Goal: Information Seeking & Learning: Find specific fact

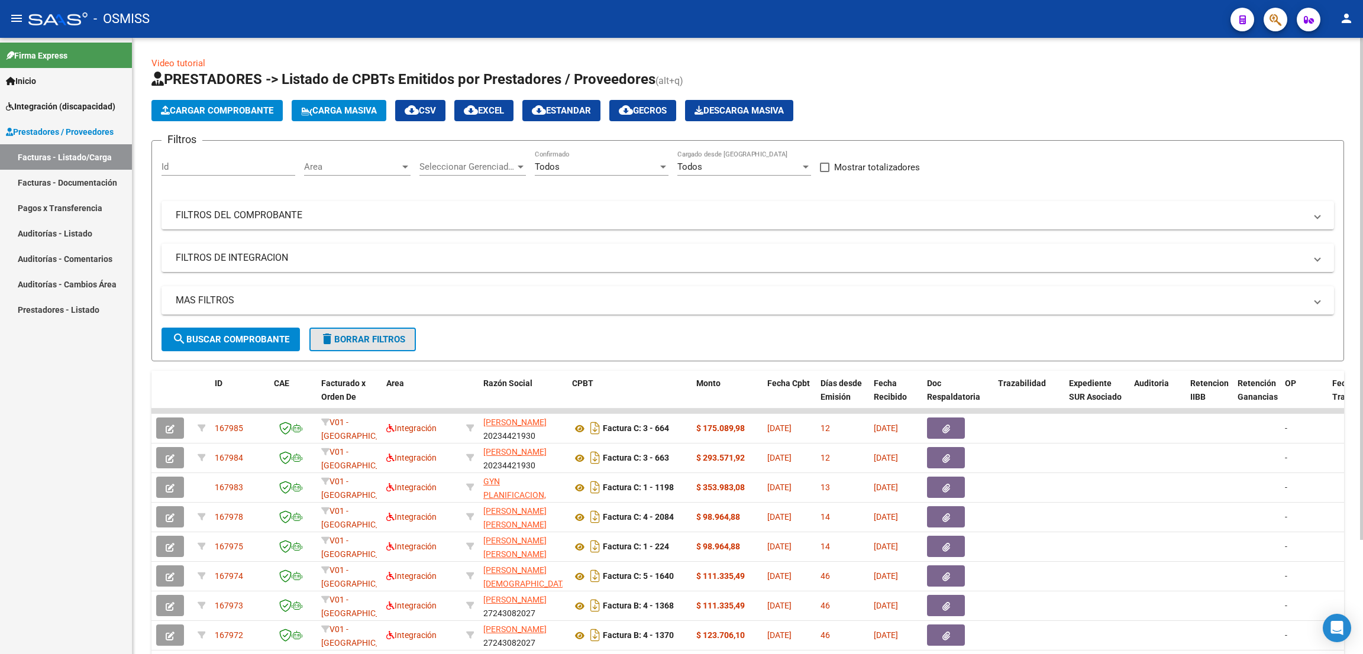
click at [385, 335] on span "delete Borrar Filtros" at bounding box center [362, 339] width 85 height 11
click at [565, 169] on div "No" at bounding box center [596, 166] width 123 height 11
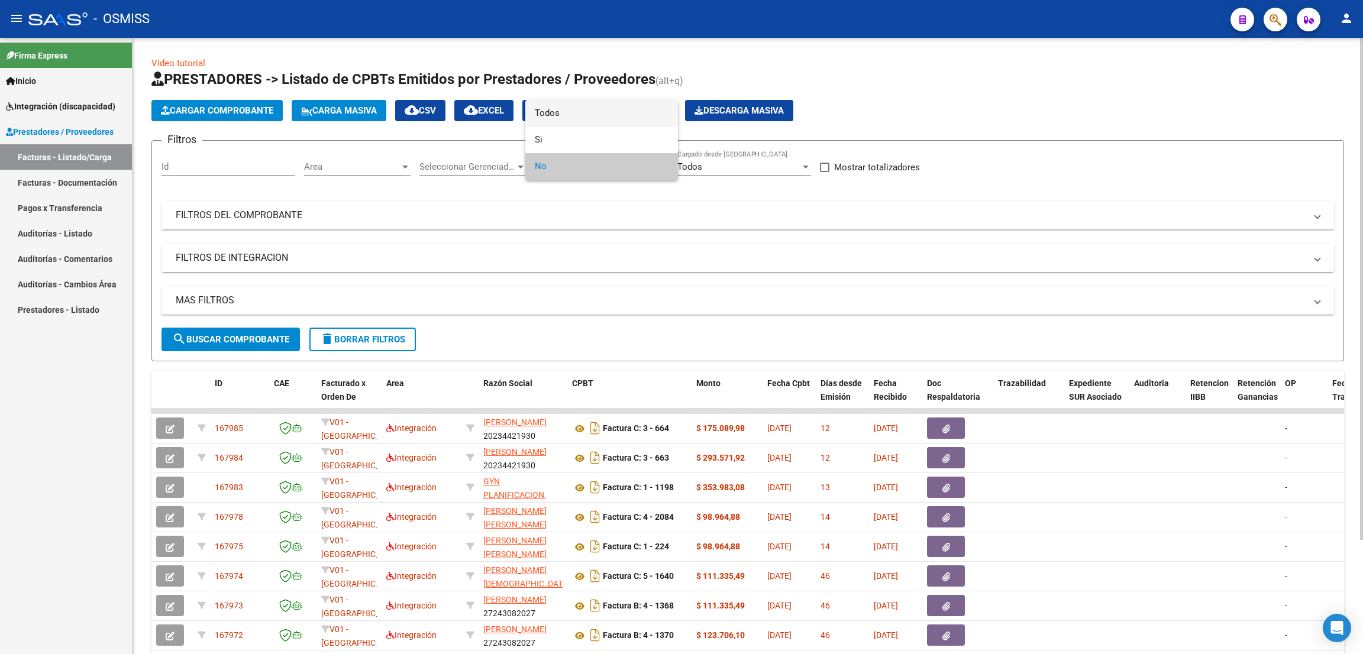
drag, startPoint x: 576, startPoint y: 114, endPoint x: 573, endPoint y: 120, distance: 7.4
click at [576, 115] on span "Todos" at bounding box center [602, 113] width 134 height 27
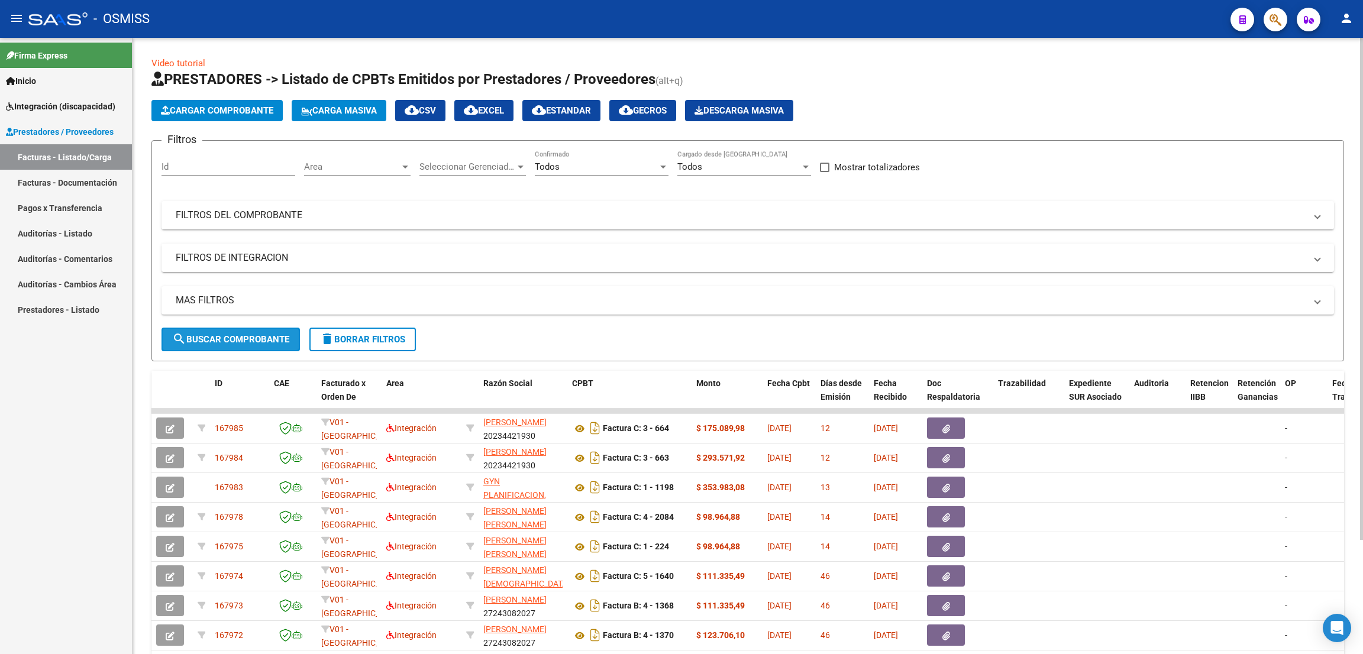
click at [226, 342] on button "search Buscar Comprobante" at bounding box center [230, 340] width 138 height 24
click at [264, 255] on mat-panel-title "FILTROS DE INTEGRACION" at bounding box center [741, 257] width 1130 height 13
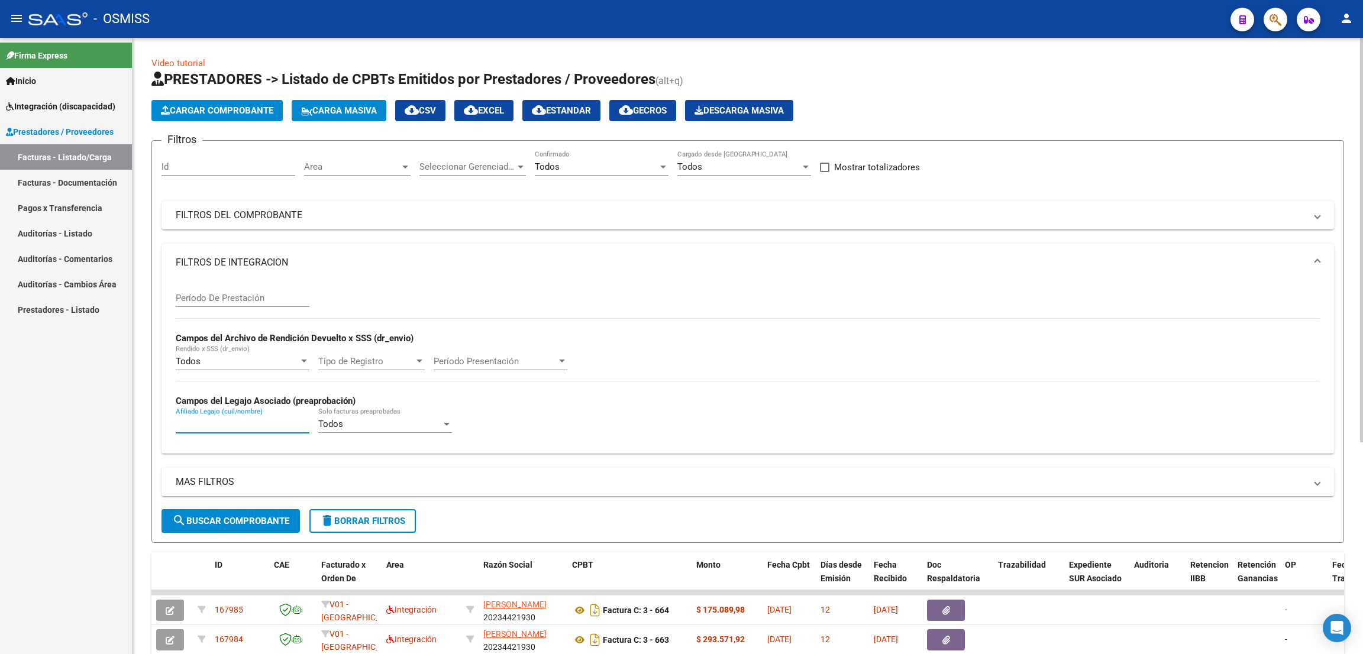
click at [261, 425] on input "Afiliado Legajo (cuil/nombre)" at bounding box center [243, 424] width 134 height 11
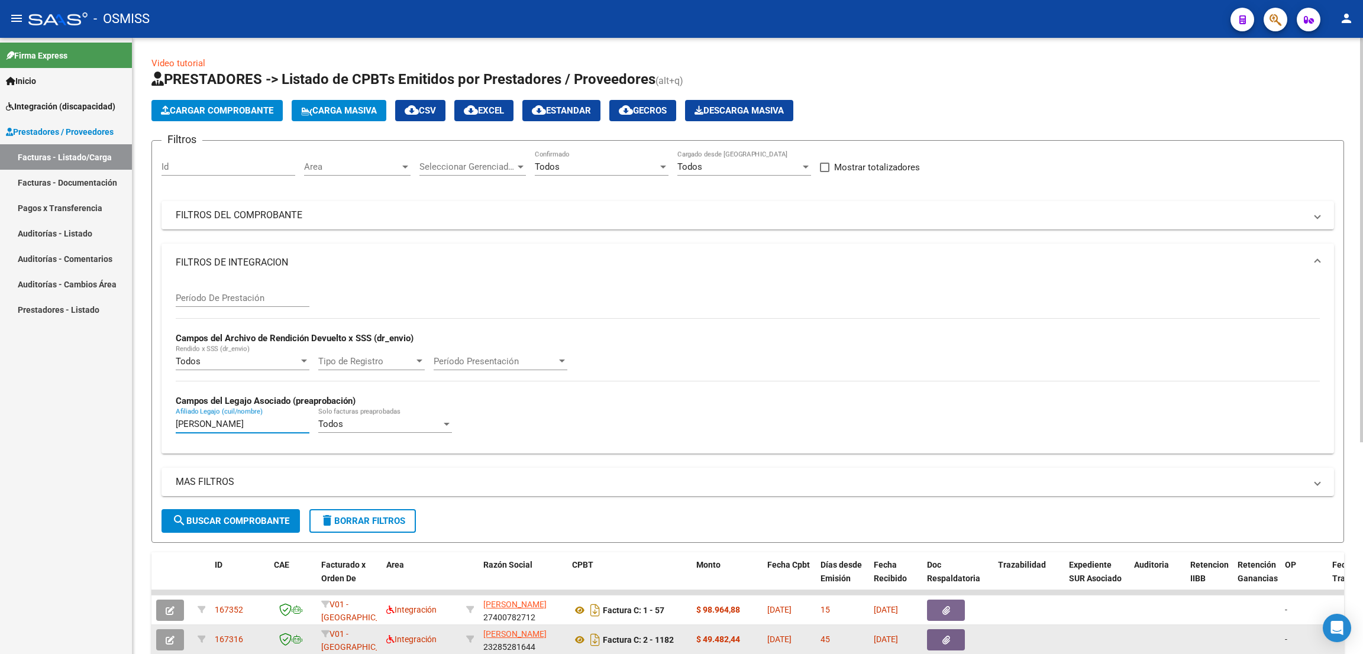
type input "[PERSON_NAME]"
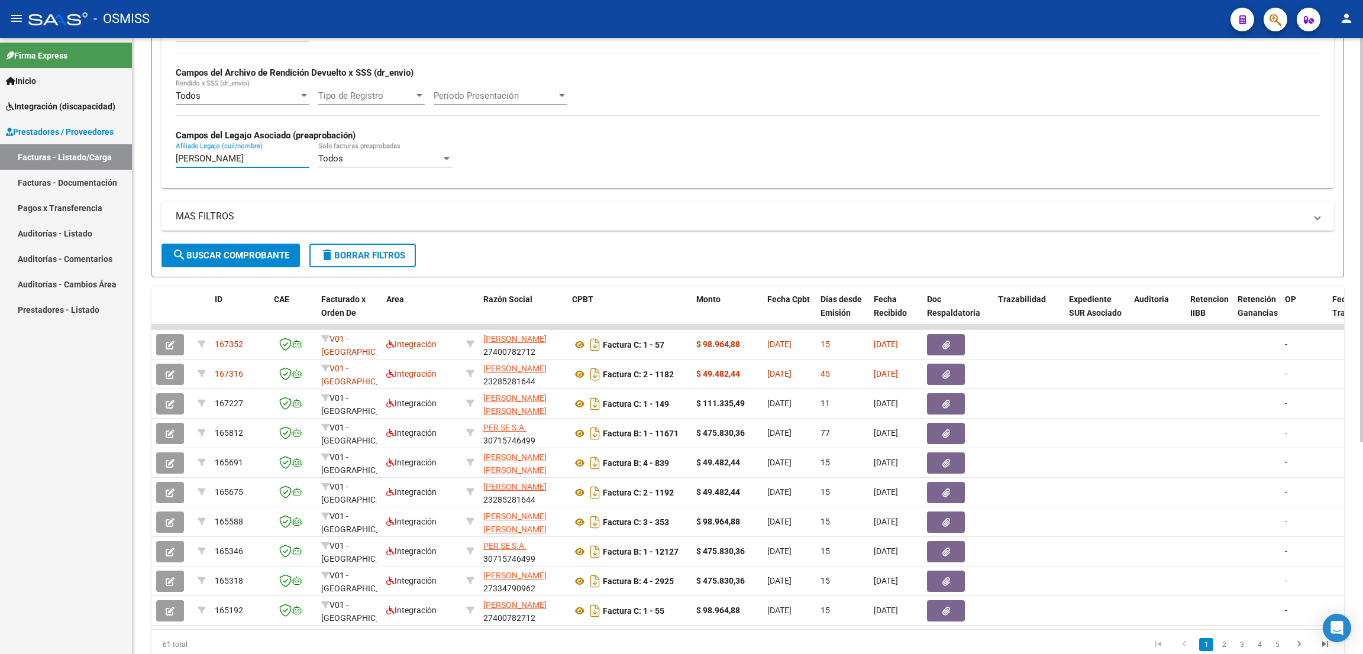
scroll to position [89, 0]
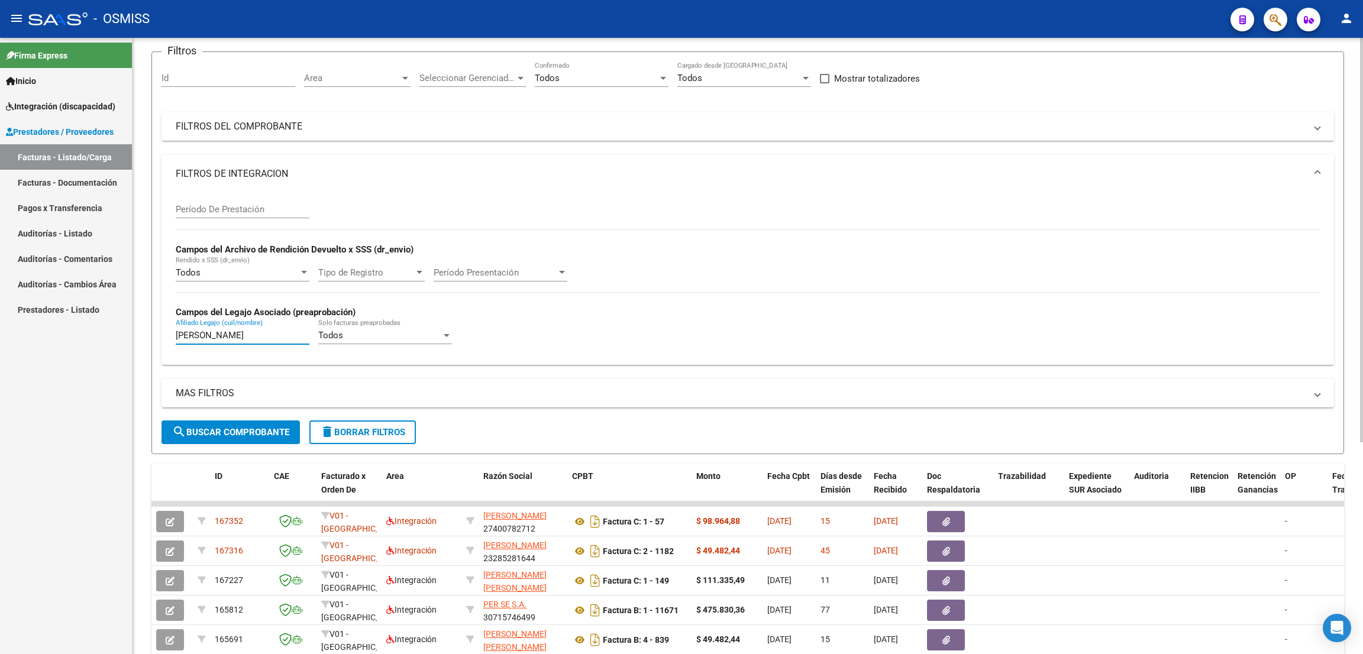
click at [263, 206] on input "Período De Prestación" at bounding box center [243, 209] width 134 height 11
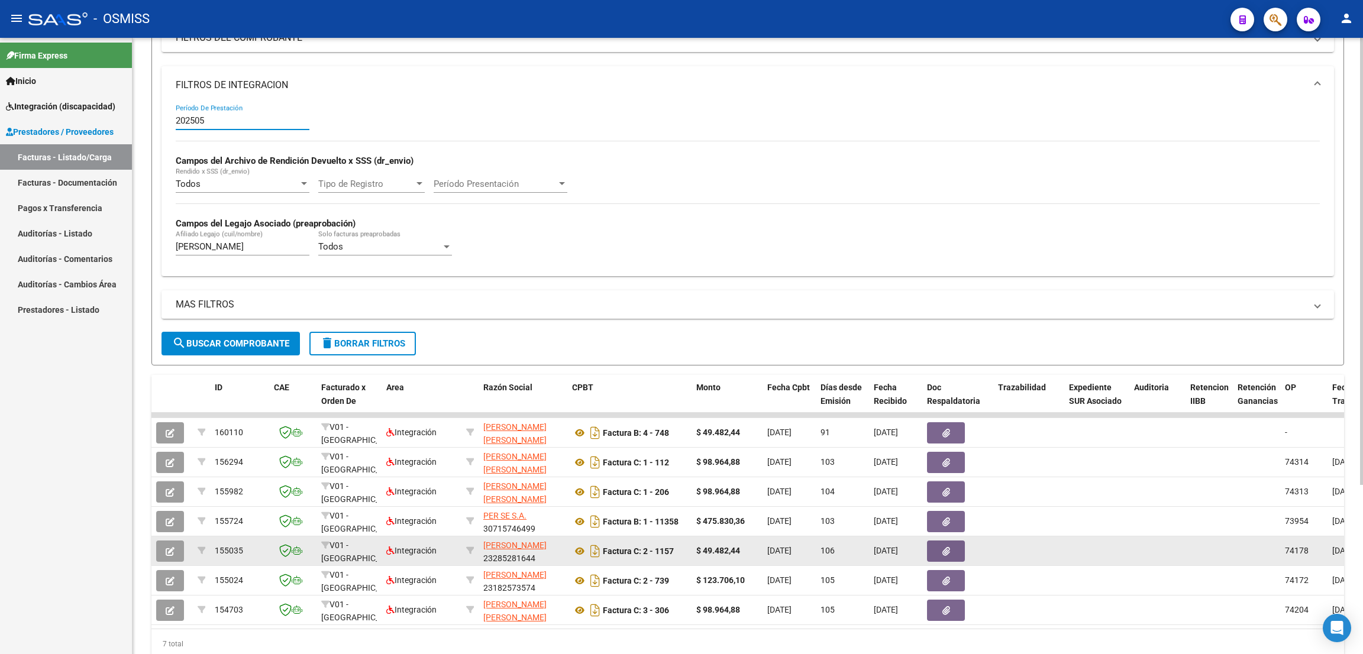
scroll to position [232, 0]
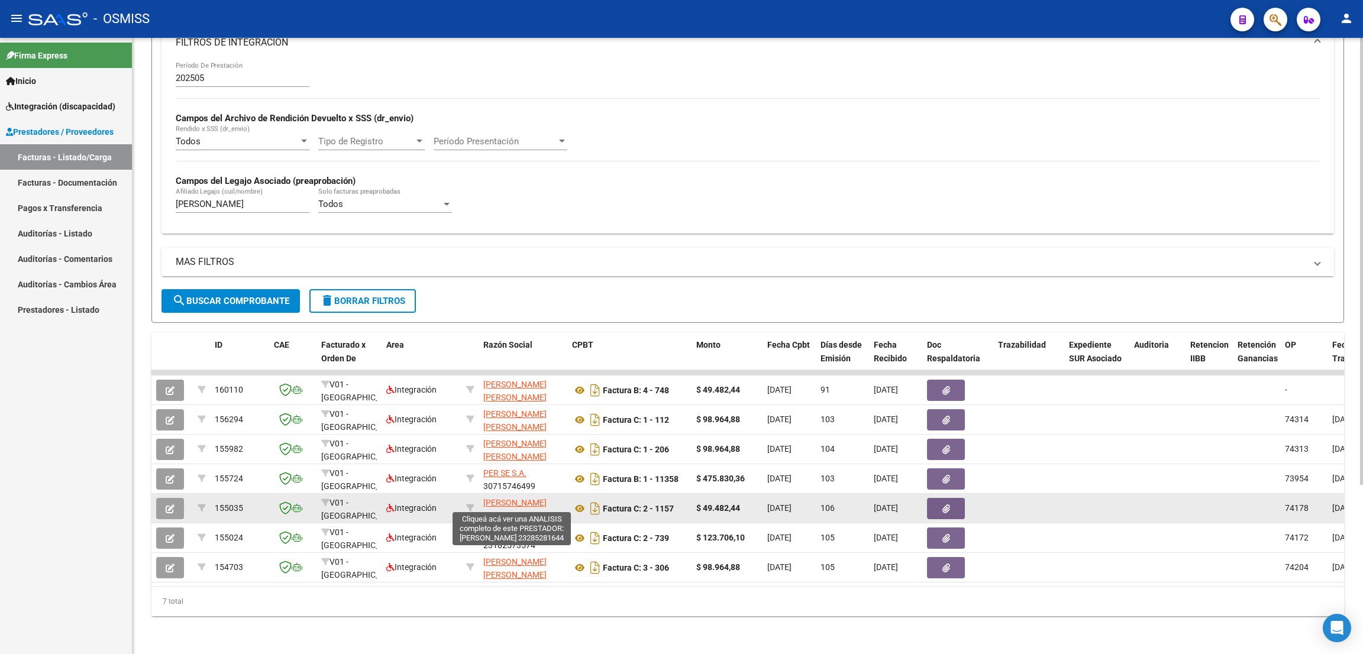
click at [504, 498] on span "[PERSON_NAME]" at bounding box center [514, 502] width 63 height 9
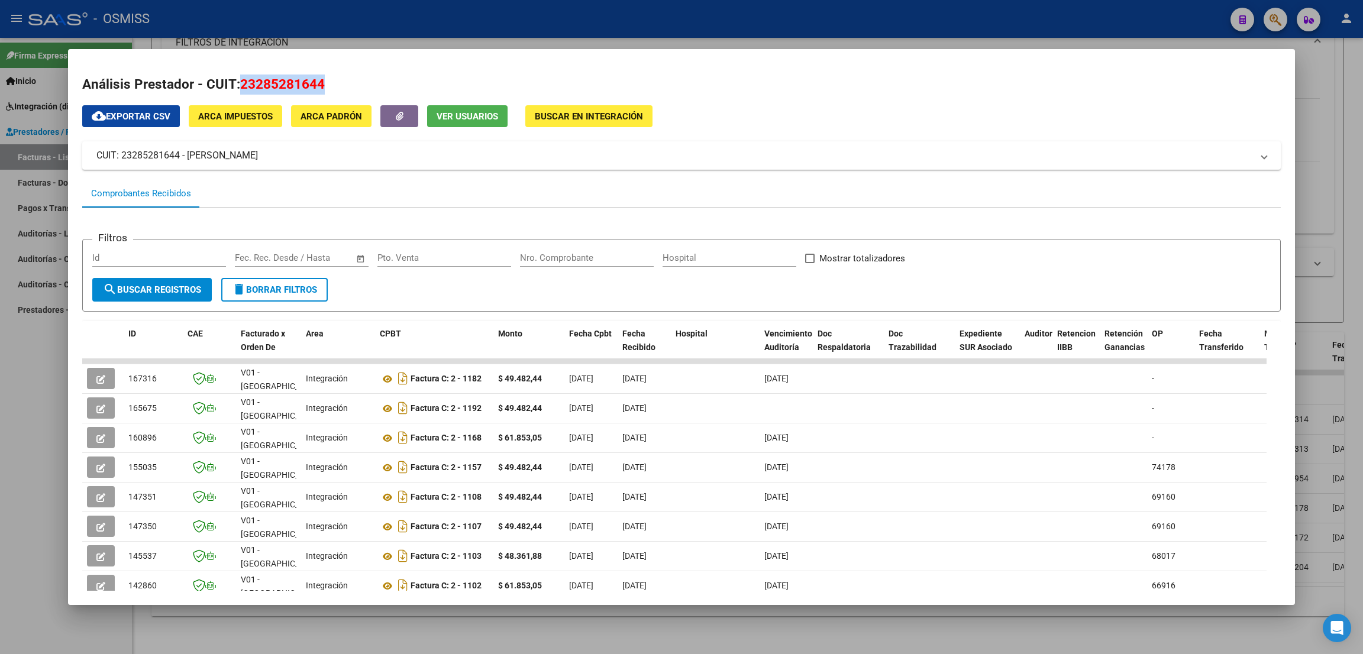
drag, startPoint x: 335, startPoint y: 89, endPoint x: 241, endPoint y: 82, distance: 94.4
click at [241, 82] on h2 "Análisis Prestador - CUIT: 23285281644" at bounding box center [681, 85] width 1198 height 20
click at [17, 415] on div at bounding box center [681, 327] width 1363 height 654
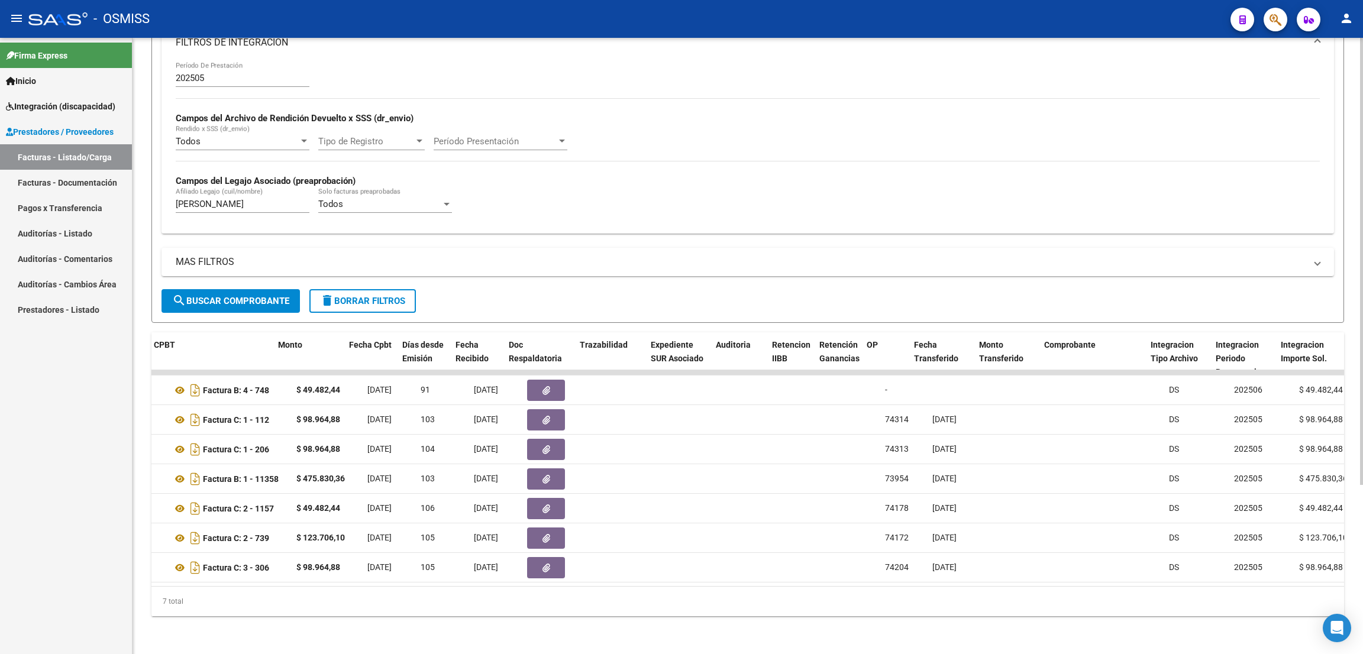
scroll to position [0, 418]
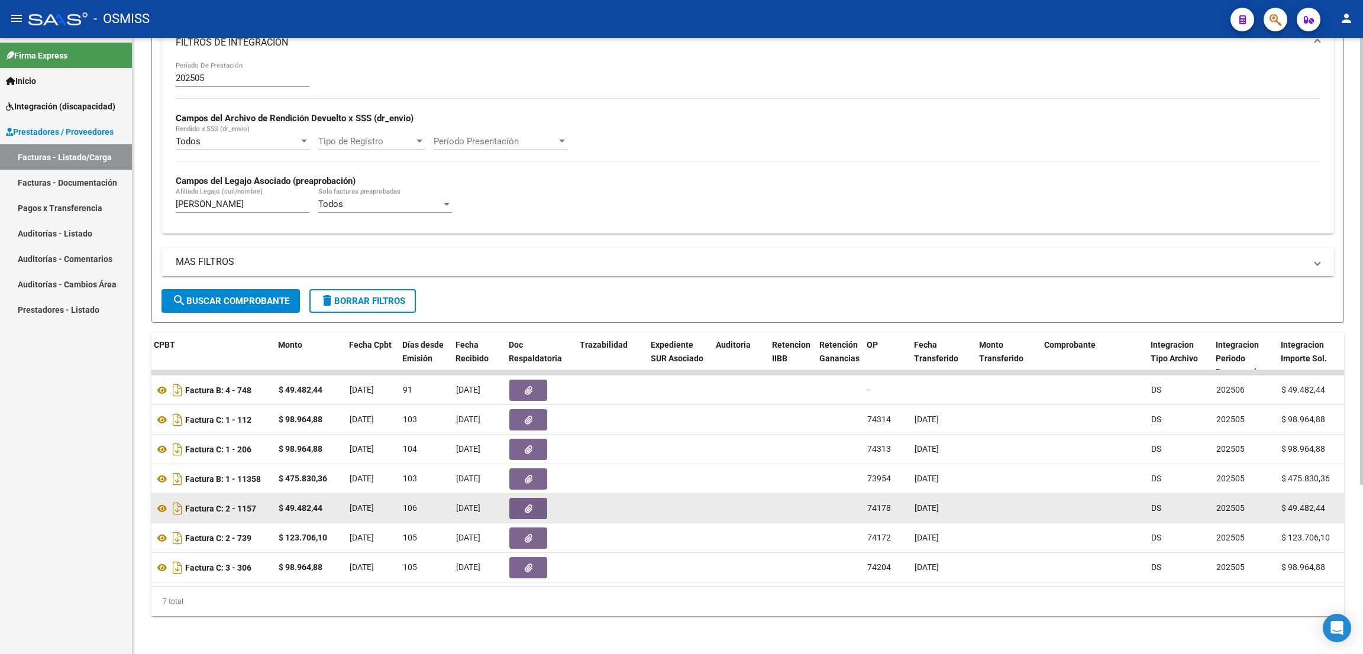
drag, startPoint x: 967, startPoint y: 497, endPoint x: 862, endPoint y: 491, distance: 105.4
click at [862, 494] on div "155035 V01 - [PERSON_NAME] Integración [PERSON_NAME] 23285281644 Factura C: 2 -…" at bounding box center [1170, 509] width 2872 height 30
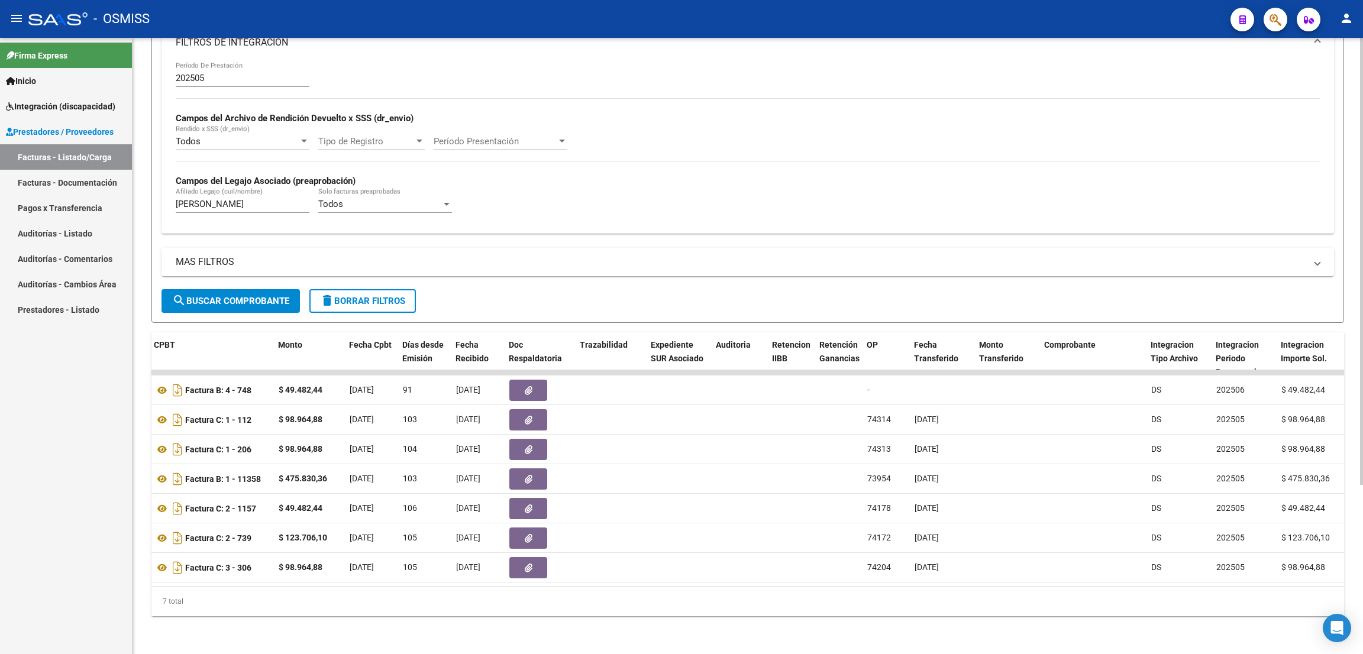
copy div "74178 [DATE]"
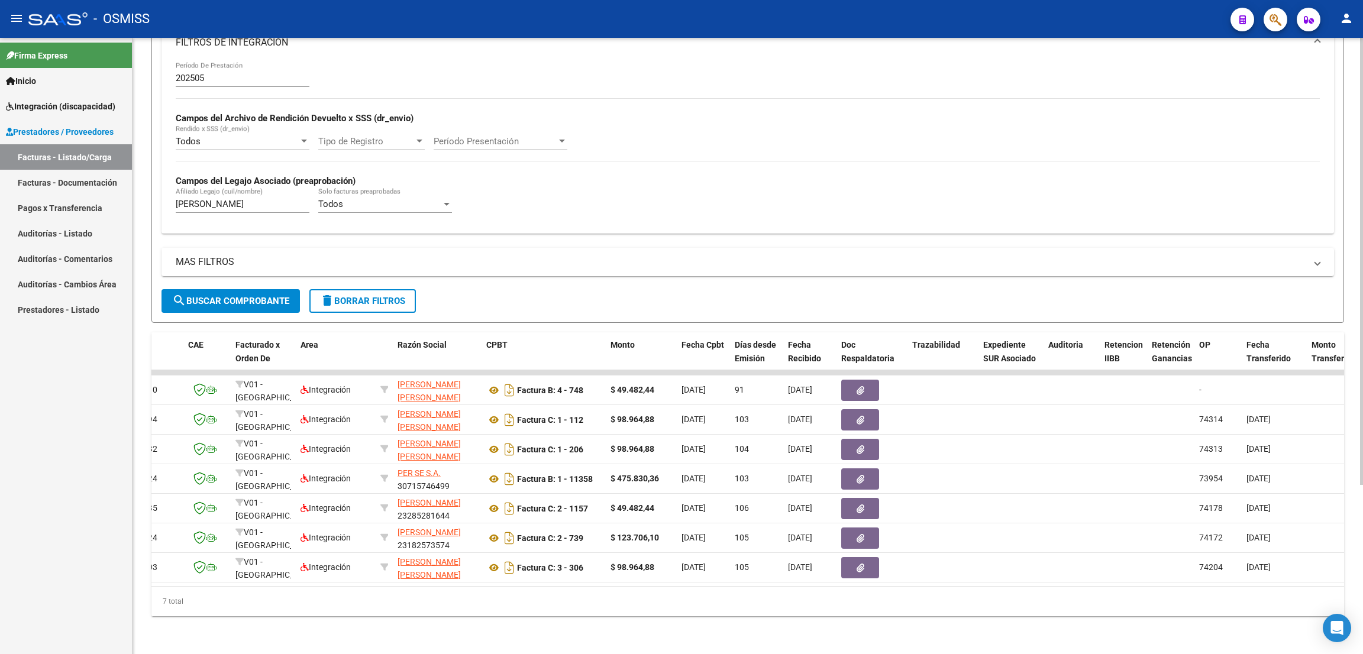
scroll to position [0, 0]
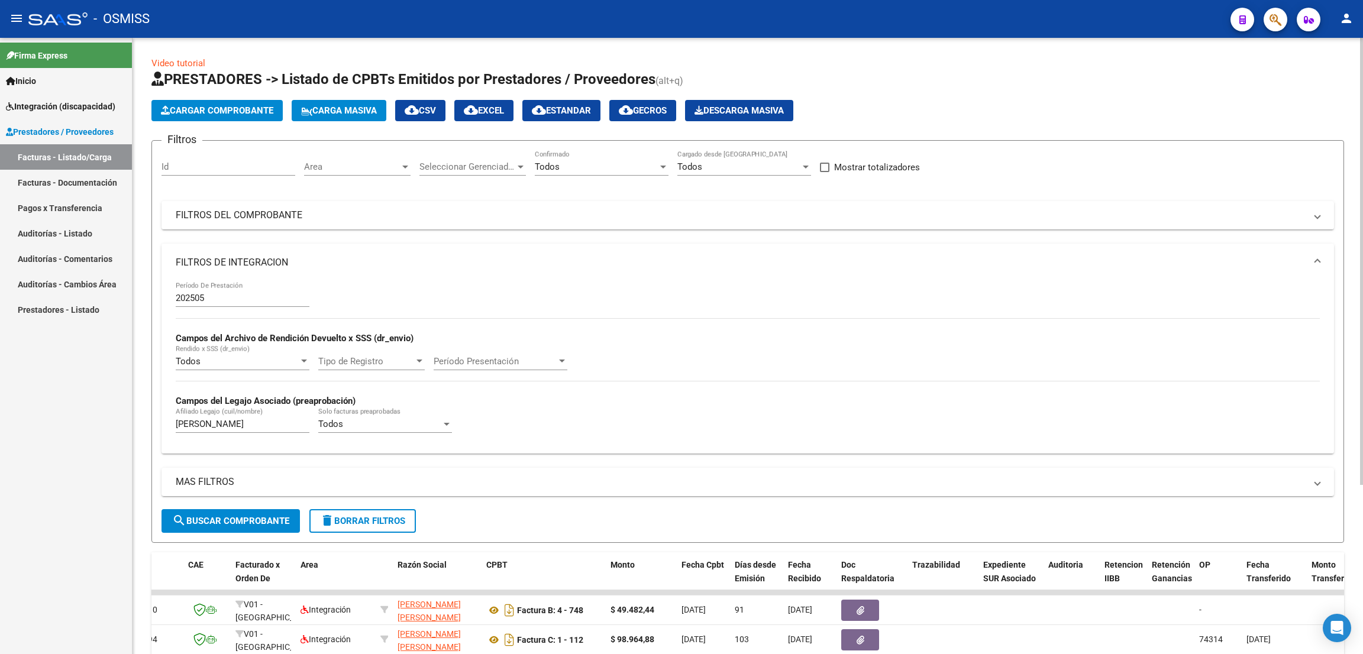
click at [222, 294] on input "202505" at bounding box center [243, 298] width 134 height 11
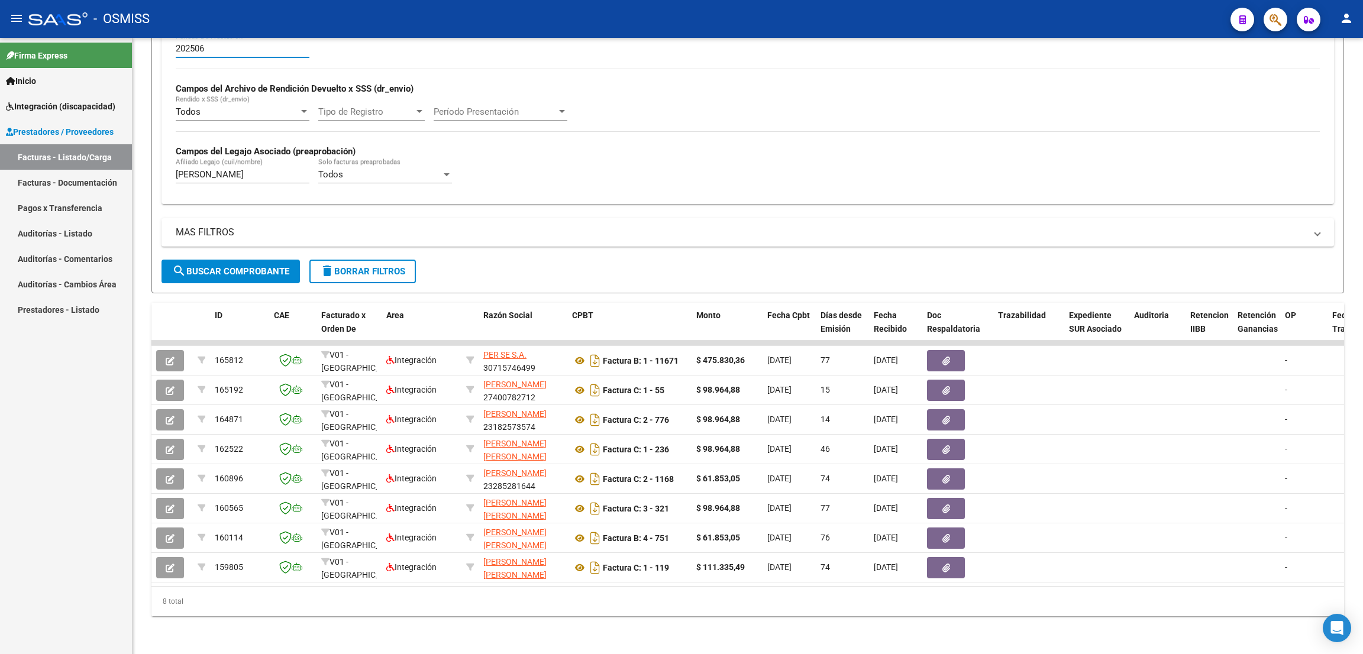
type input "202506"
drag, startPoint x: 223, startPoint y: 163, endPoint x: 173, endPoint y: 159, distance: 50.4
click at [173, 159] on div "202506 Período De Prestación Campos del Archivo de Rendición Devuelto x SSS (dr…" at bounding box center [747, 118] width 1172 height 172
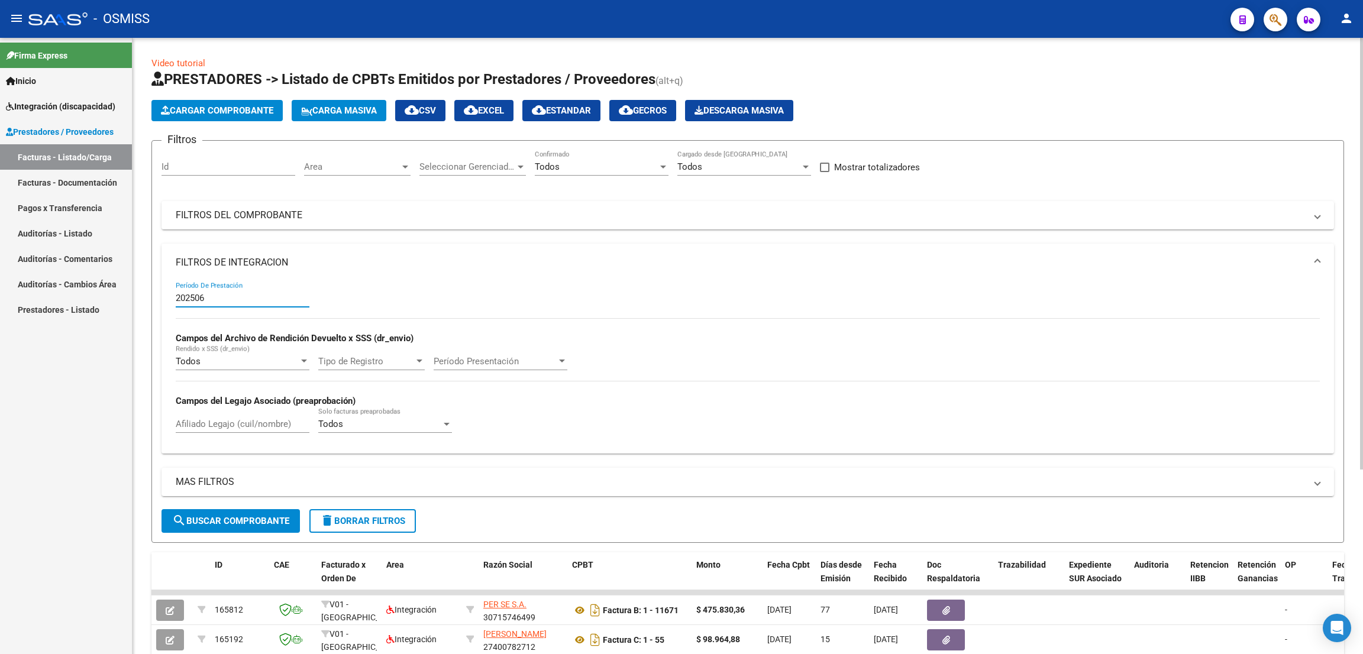
drag, startPoint x: 230, startPoint y: 299, endPoint x: 172, endPoint y: 290, distance: 59.2
click at [173, 292] on div "202506 Período De Prestación Campos del Archivo de Rendición Devuelto x SSS (dr…" at bounding box center [747, 368] width 1172 height 172
click at [216, 423] on input "Afiliado Legajo (cuil/nombre)" at bounding box center [243, 424] width 134 height 11
type input "D"
click at [290, 206] on mat-expansion-panel-header "FILTROS DEL COMPROBANTE" at bounding box center [747, 215] width 1172 height 28
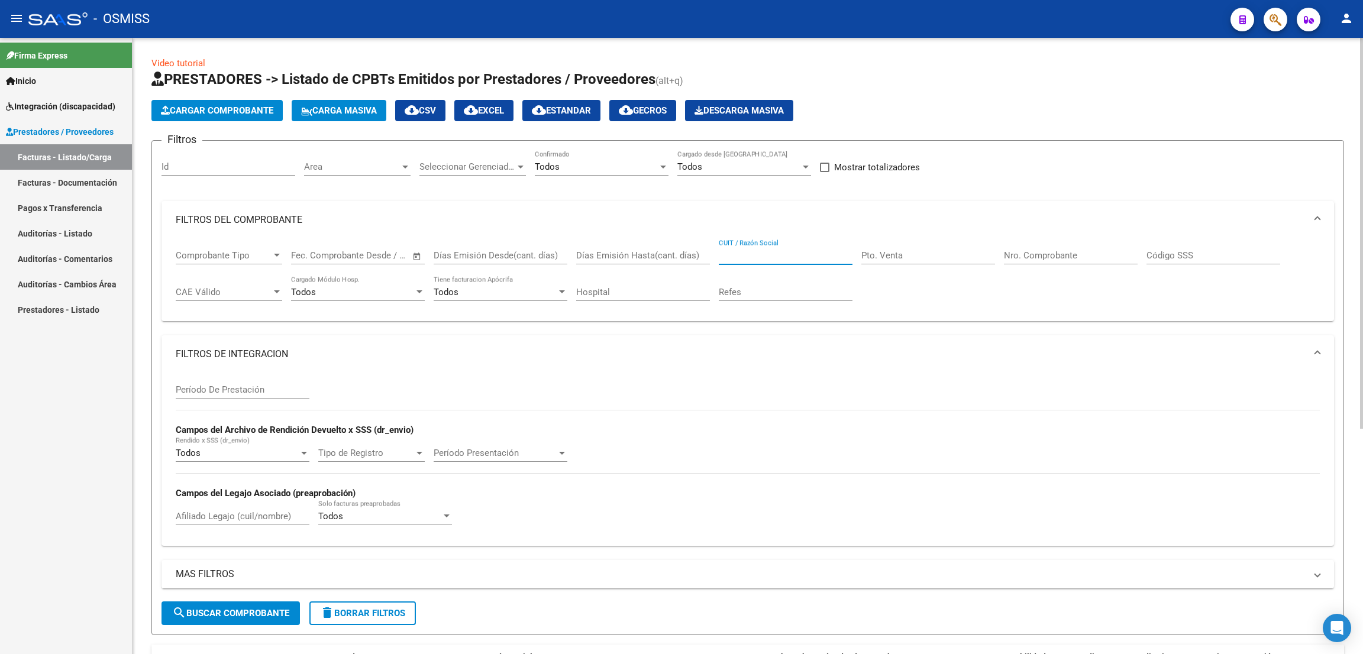
click at [768, 252] on input "CUIT / Razón Social" at bounding box center [786, 255] width 134 height 11
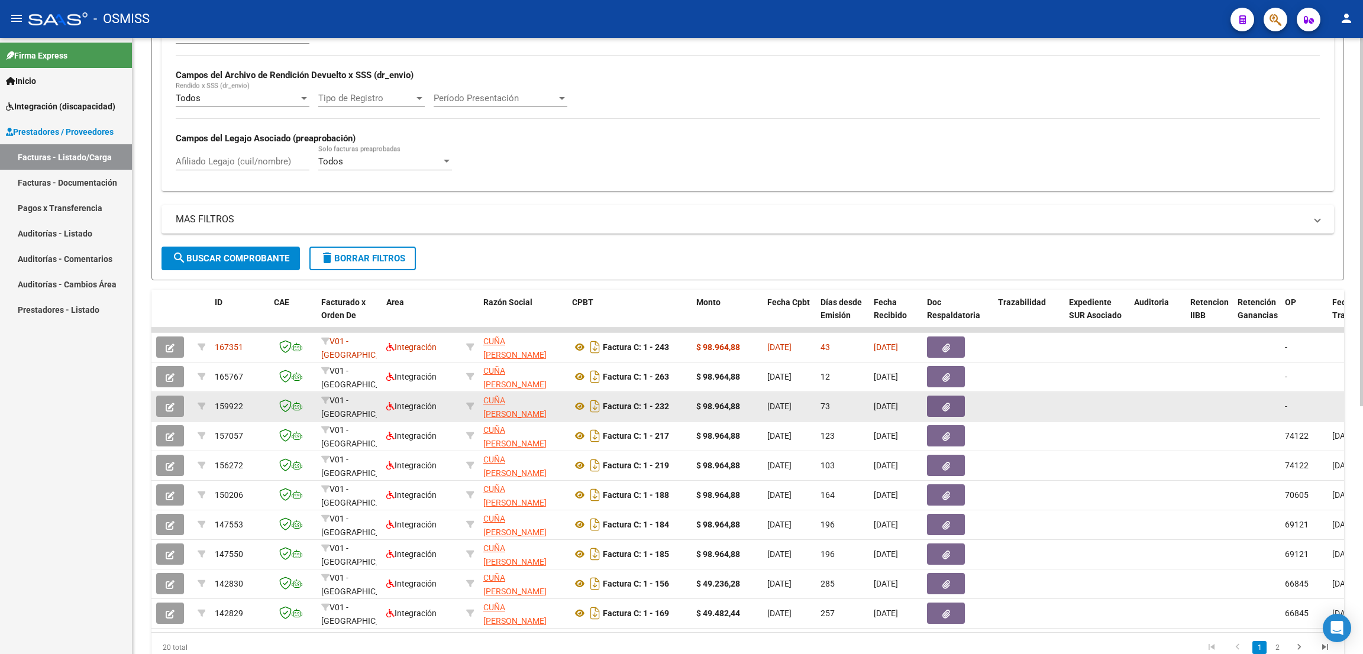
scroll to position [413, 0]
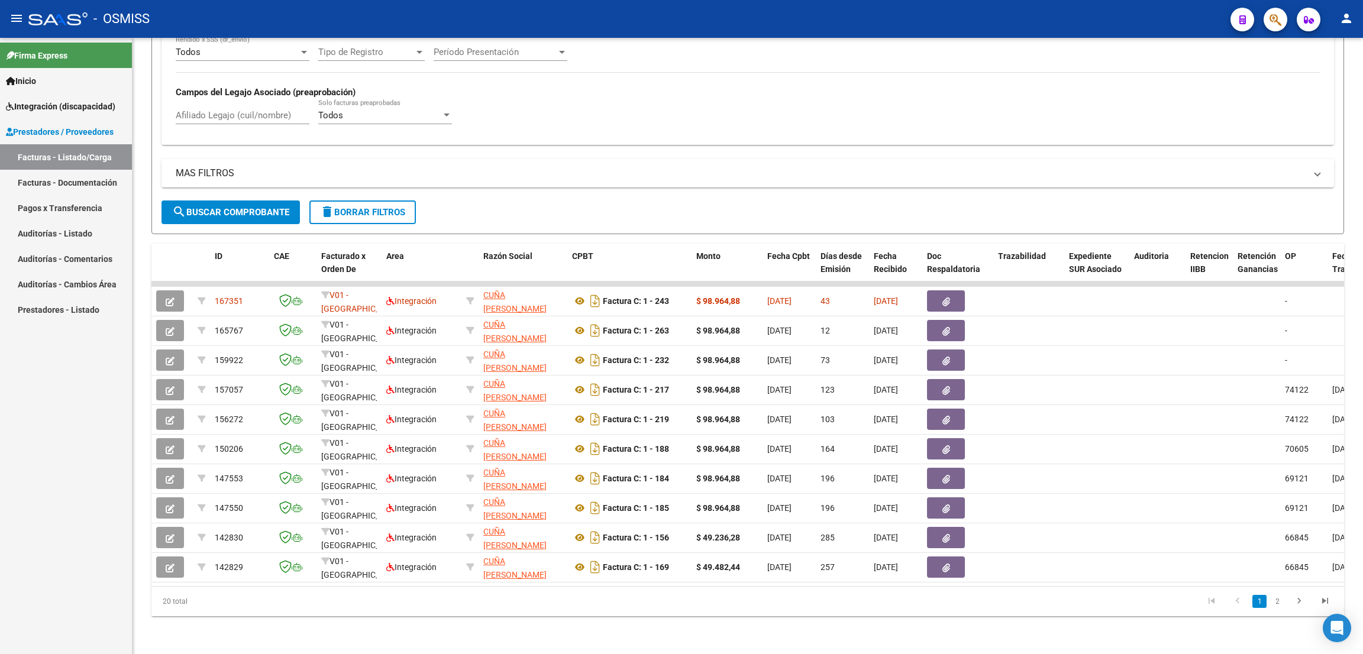
type input "DULCE"
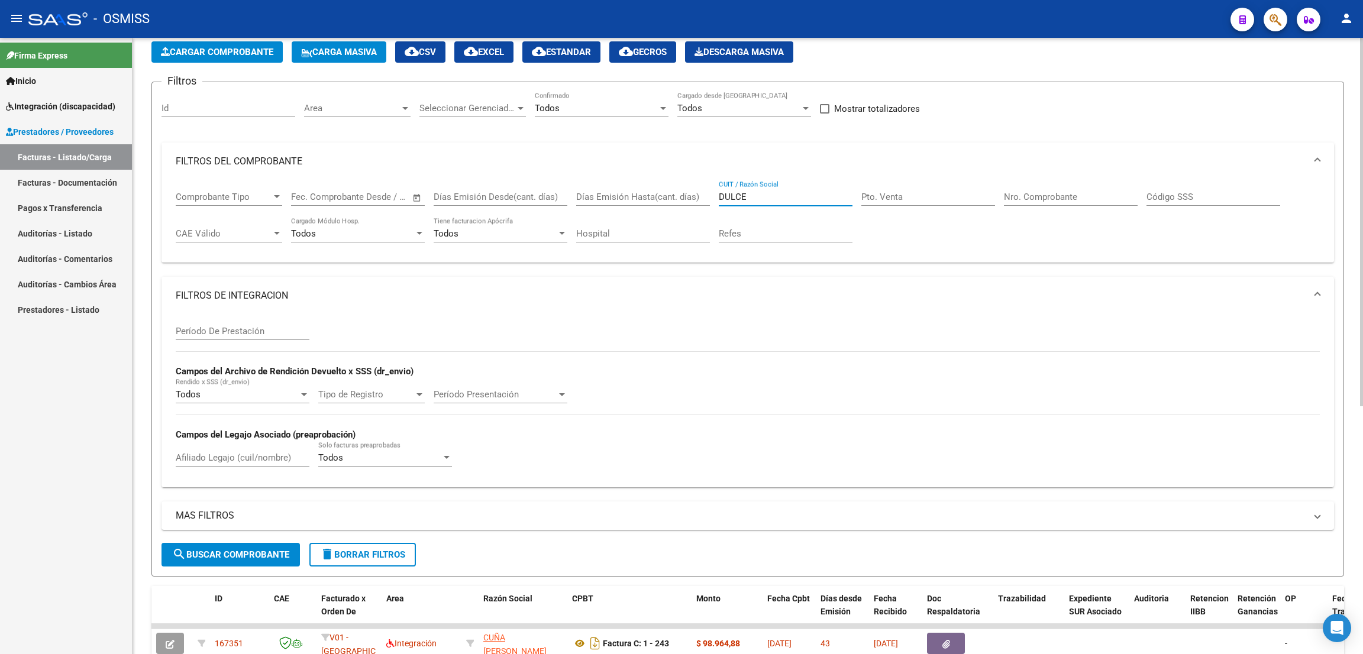
click at [1045, 204] on div "Nro. Comprobante" at bounding box center [1071, 192] width 134 height 25
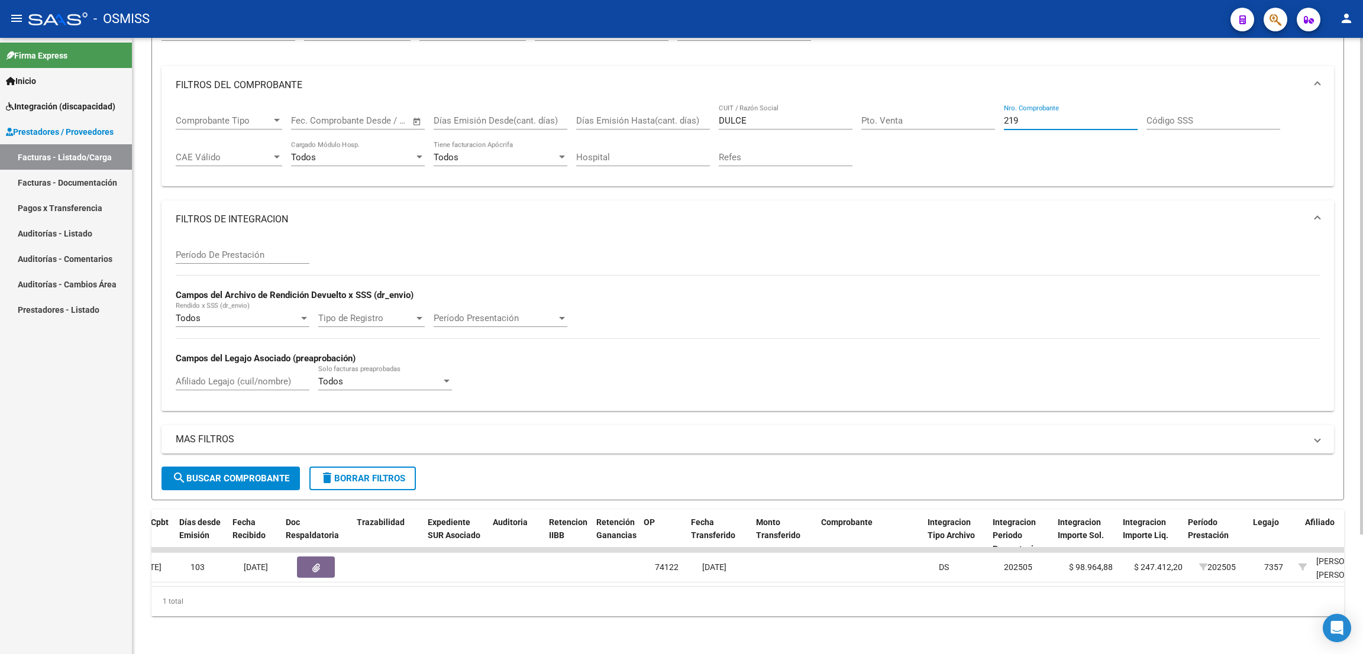
scroll to position [0, 618]
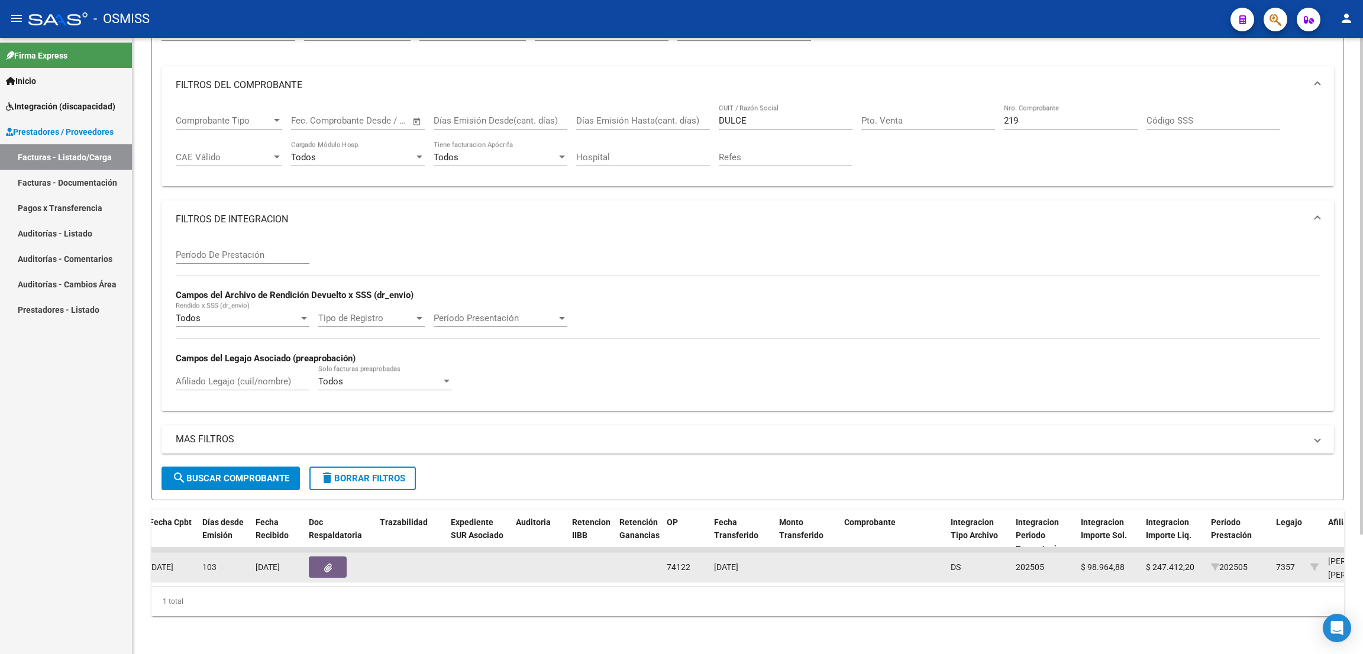
drag, startPoint x: 761, startPoint y: 549, endPoint x: 664, endPoint y: 551, distance: 96.4
click at [664, 553] on div "156272 V01 - [PERSON_NAME] Integración CUÑA [PERSON_NAME] 27400211669 Factura C…" at bounding box center [969, 568] width 2872 height 30
copy div "74122 [DATE]"
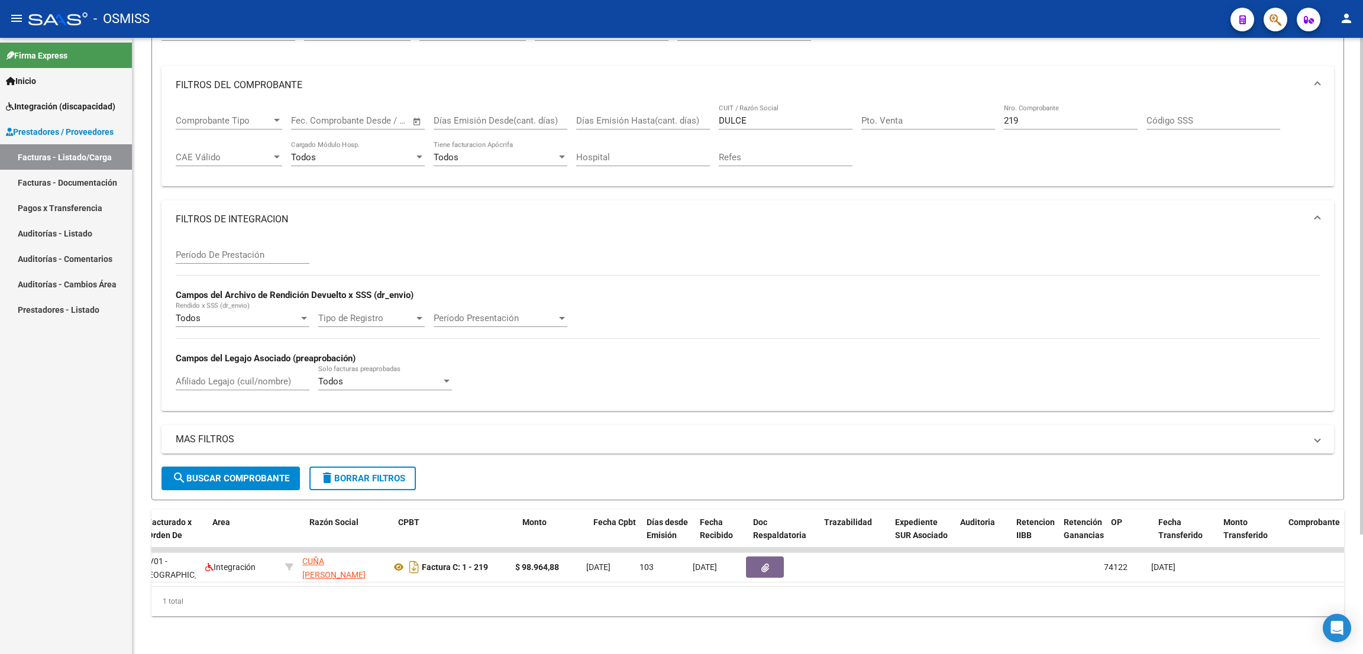
scroll to position [0, 174]
click at [1026, 104] on div "219 Nro. Comprobante" at bounding box center [1071, 116] width 134 height 25
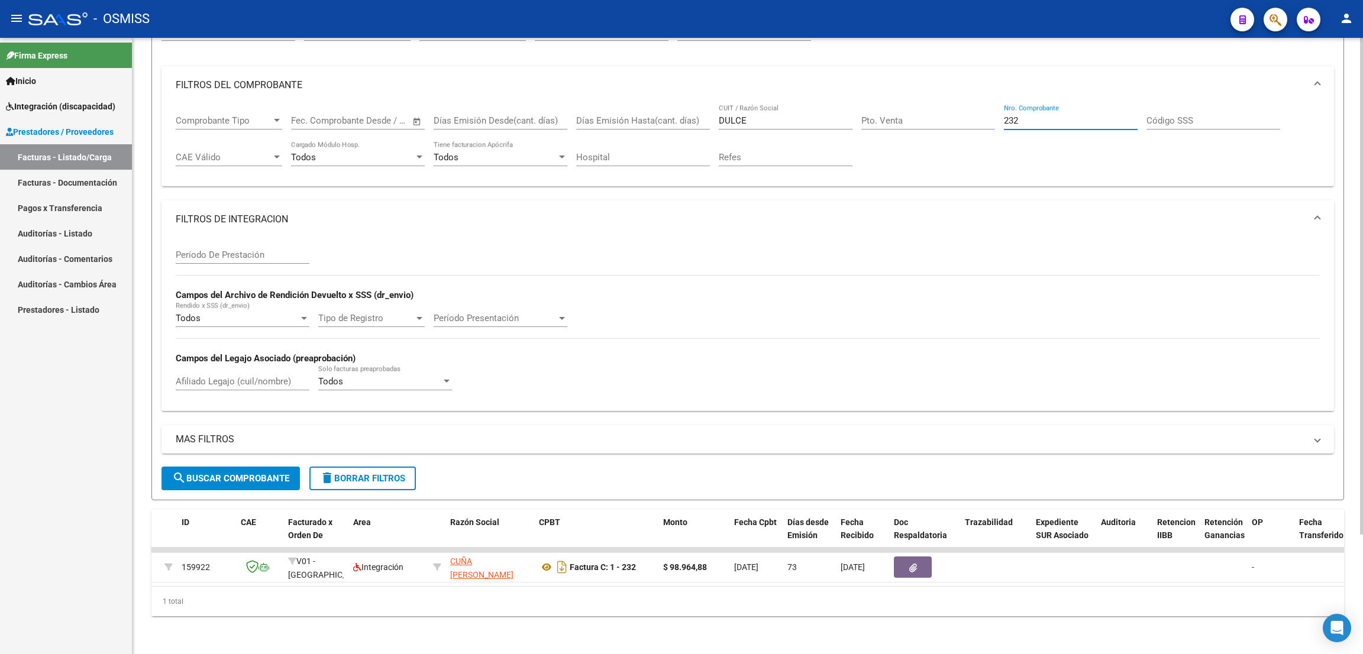
scroll to position [0, 0]
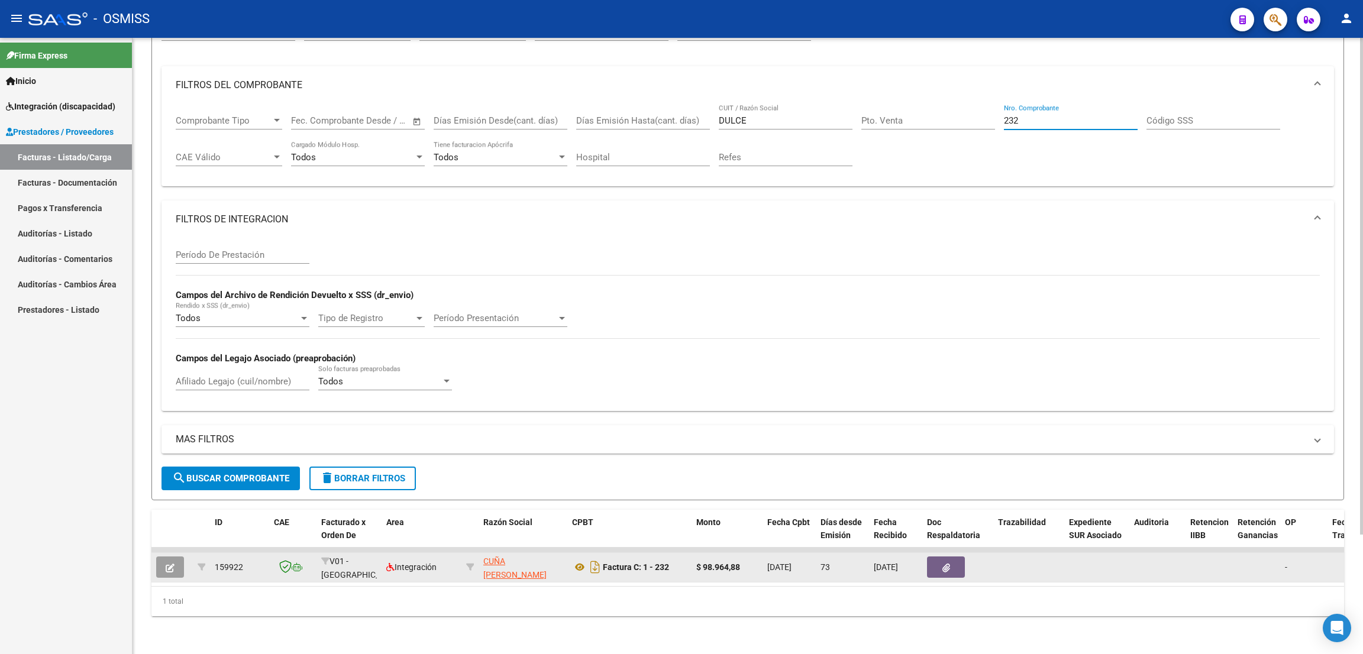
type input "232"
click at [174, 564] on icon "button" at bounding box center [170, 568] width 9 height 9
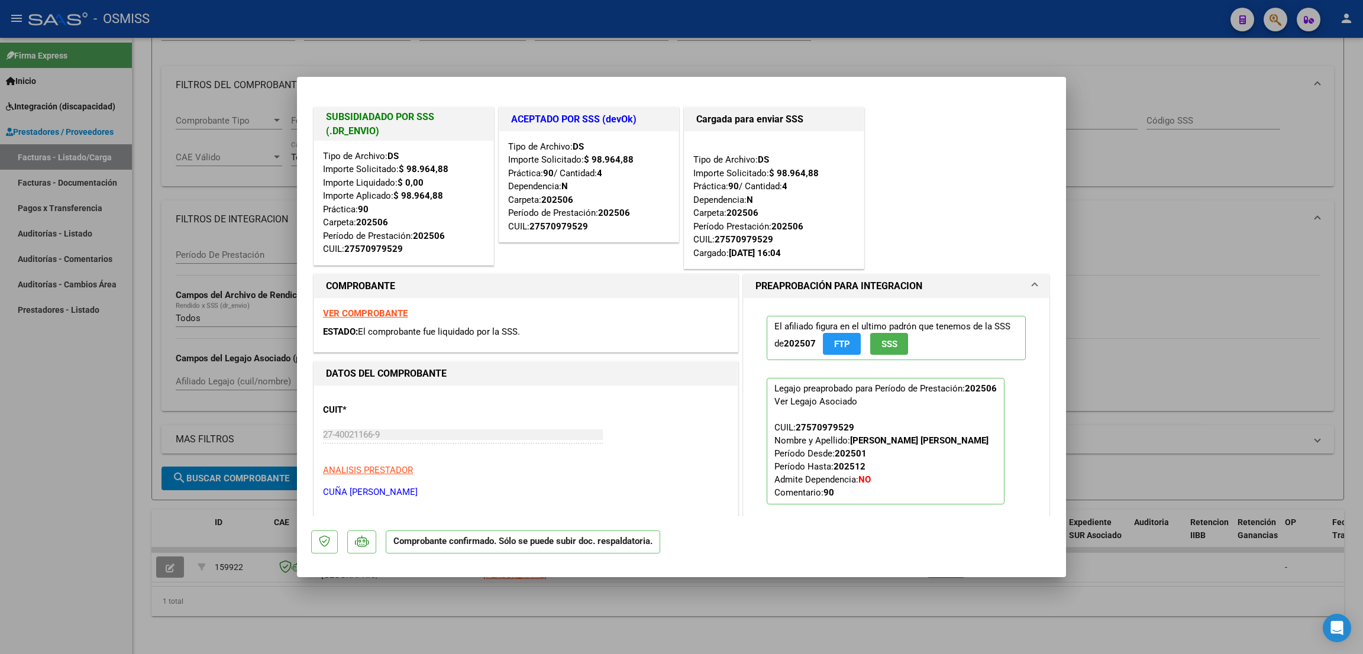
click at [51, 461] on div at bounding box center [681, 327] width 1363 height 654
type input "$ 0,00"
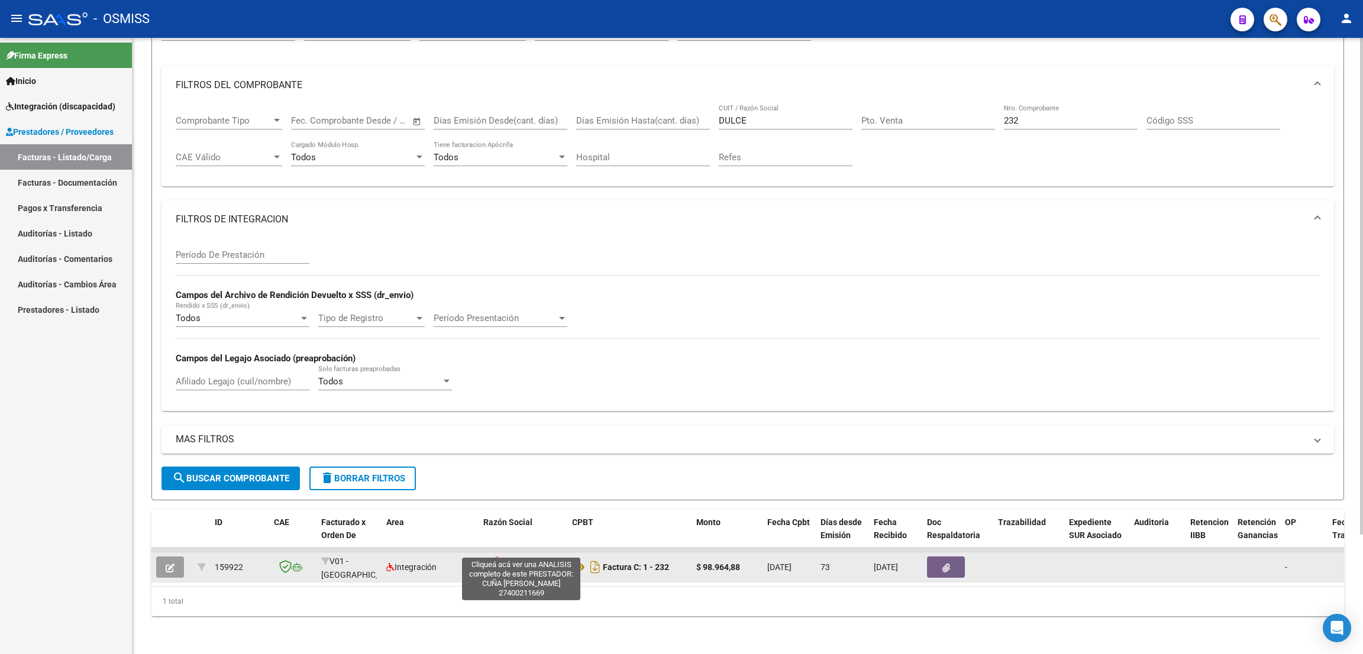
click at [517, 557] on span "CUÑA [PERSON_NAME]" at bounding box center [514, 568] width 63 height 23
type textarea "27400211669"
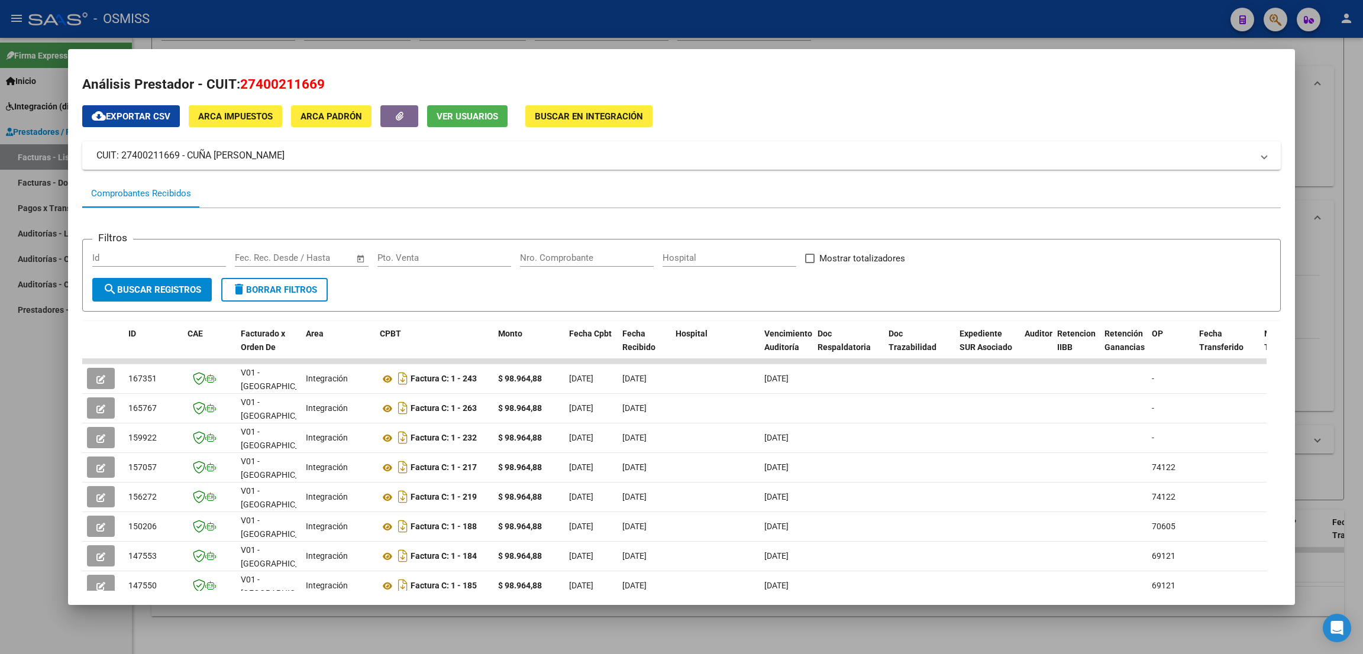
drag, startPoint x: 327, startPoint y: 83, endPoint x: 244, endPoint y: 83, distance: 83.4
click at [244, 83] on h2 "Análisis Prestador - CUIT: 27400211669" at bounding box center [681, 85] width 1198 height 20
copy span "27400211669"
click at [50, 502] on div at bounding box center [681, 327] width 1363 height 654
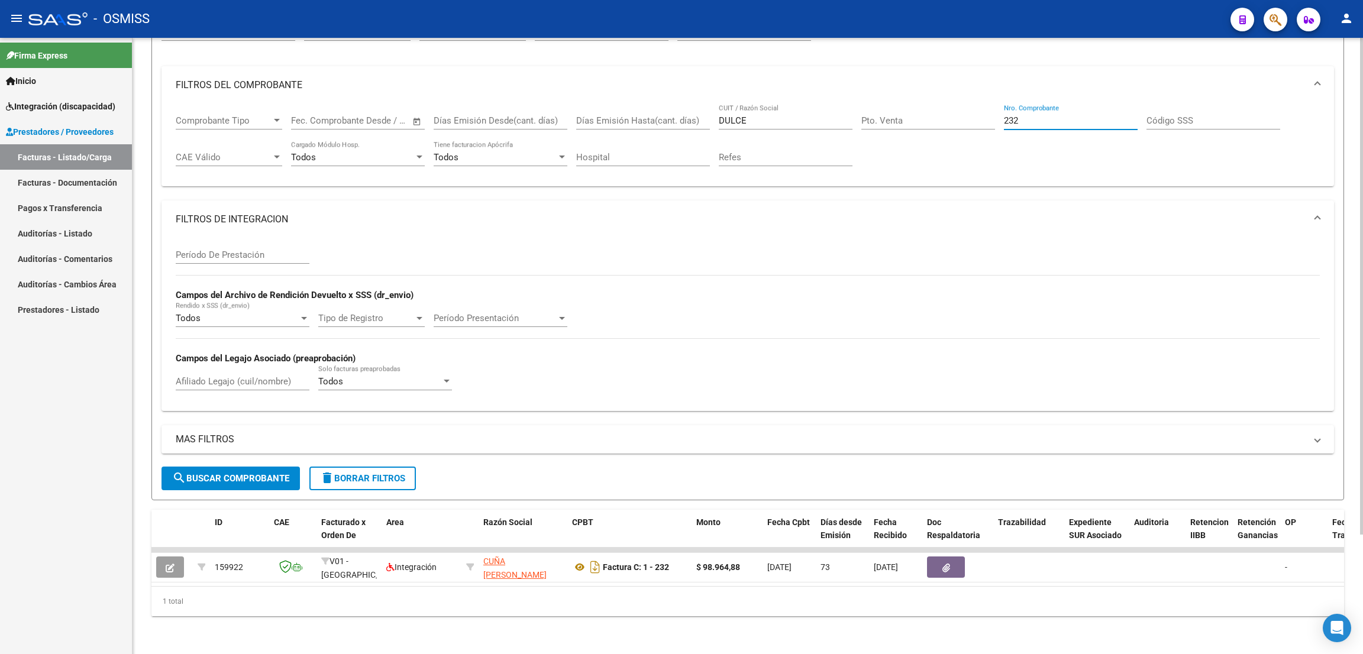
drag, startPoint x: 1024, startPoint y: 106, endPoint x: 982, endPoint y: 103, distance: 42.1
click at [982, 104] on div "Comprobante Tipo Comprobante Tipo Fecha inicio – Fecha fin Fec. Comprobante Des…" at bounding box center [748, 140] width 1144 height 73
drag, startPoint x: 753, startPoint y: 105, endPoint x: 720, endPoint y: 105, distance: 33.1
click at [720, 115] on input "DULCE" at bounding box center [786, 120] width 134 height 11
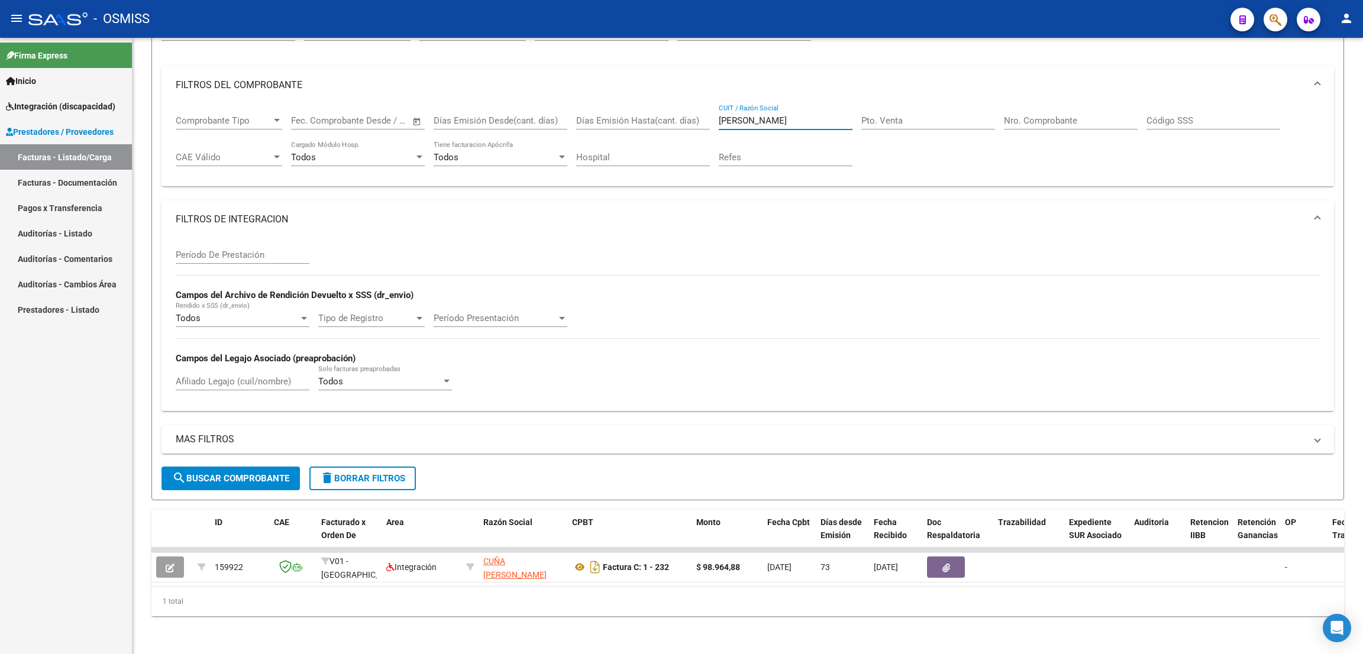
type input "[PERSON_NAME]"
click at [1050, 115] on input "Nro. Comprobante" at bounding box center [1071, 120] width 134 height 11
type input "635"
click at [212, 238] on div "Período De Prestación" at bounding box center [243, 250] width 134 height 25
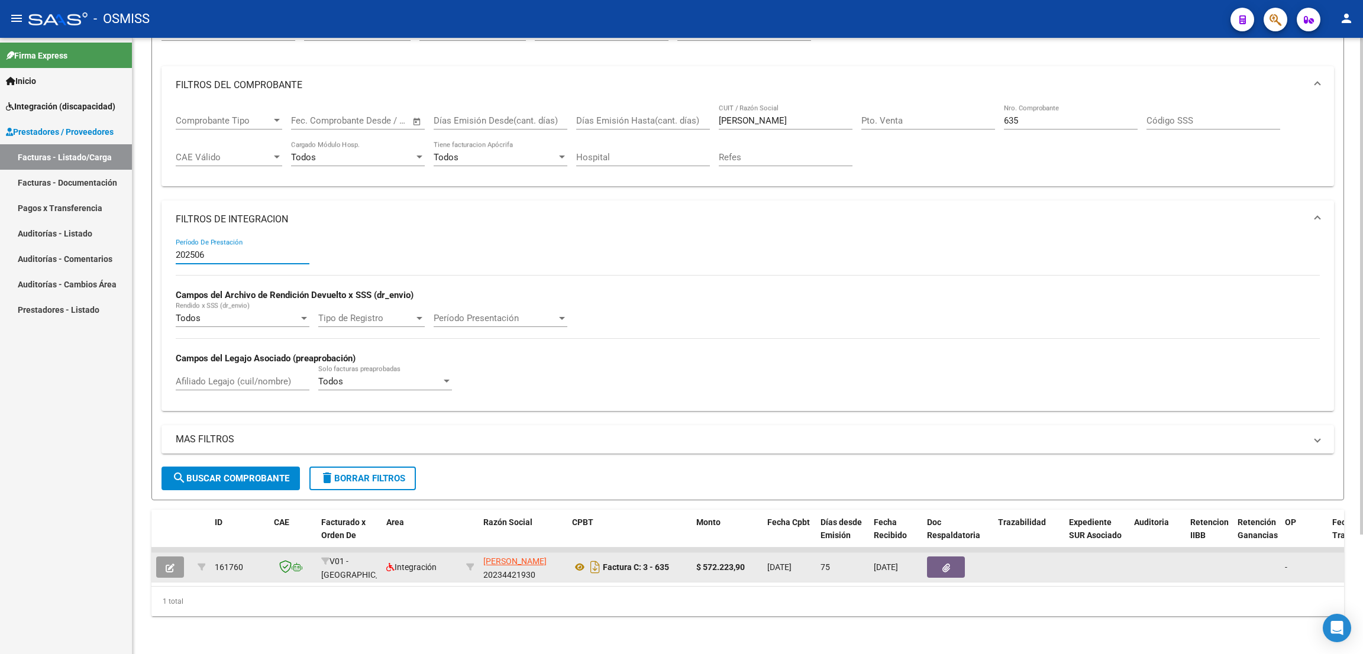
type input "202506"
click at [166, 564] on icon "button" at bounding box center [170, 568] width 9 height 9
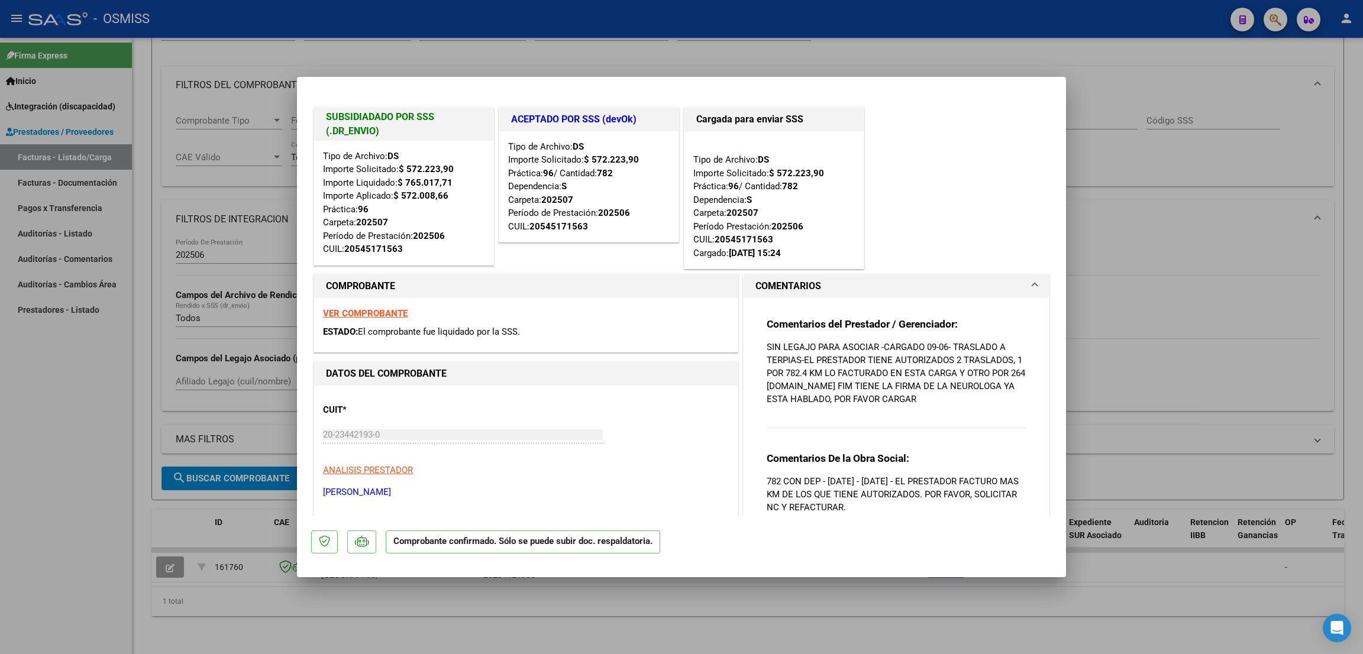
click at [111, 562] on div at bounding box center [681, 327] width 1363 height 654
type input "$ 0,00"
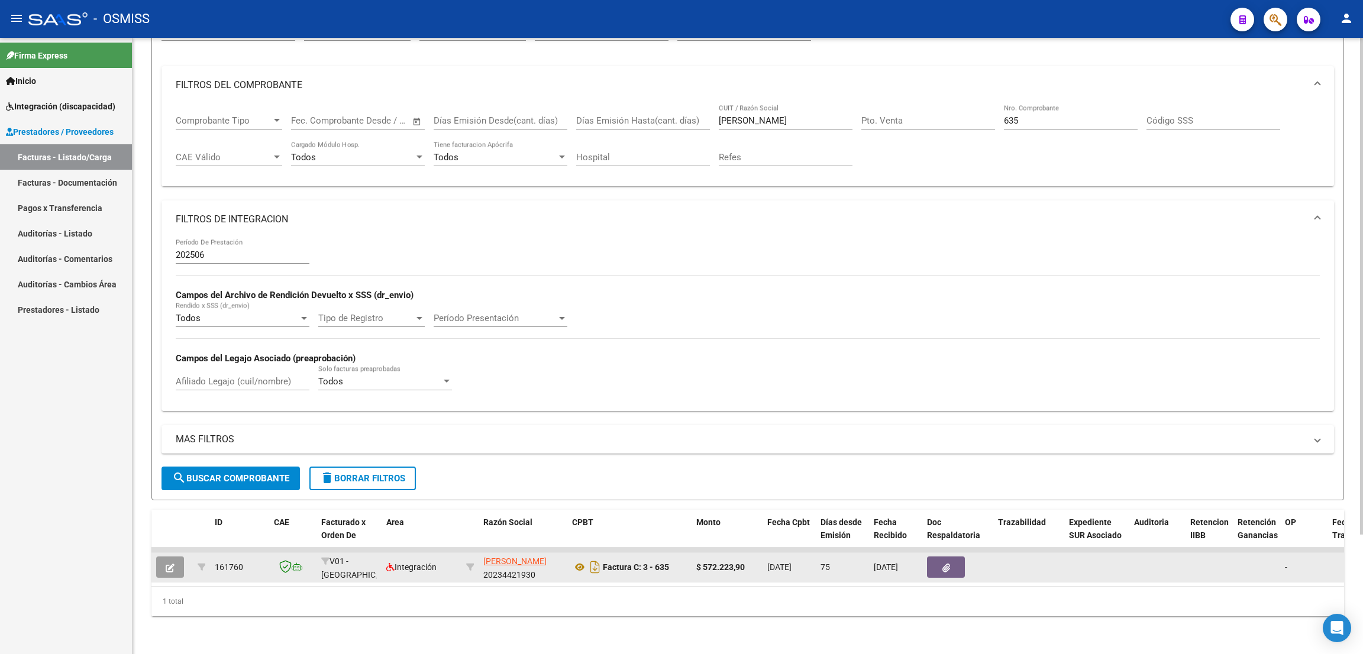
click at [173, 559] on button "button" at bounding box center [170, 567] width 28 height 21
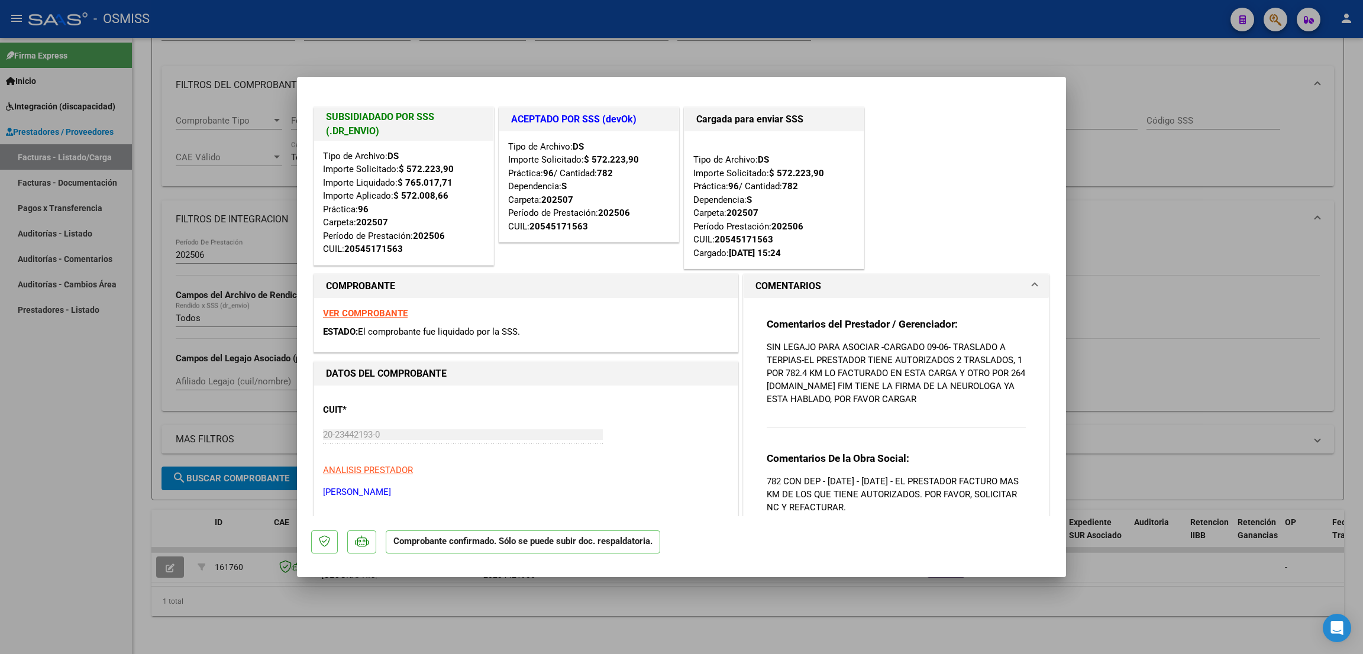
click at [124, 468] on div at bounding box center [681, 327] width 1363 height 654
type input "$ 0,00"
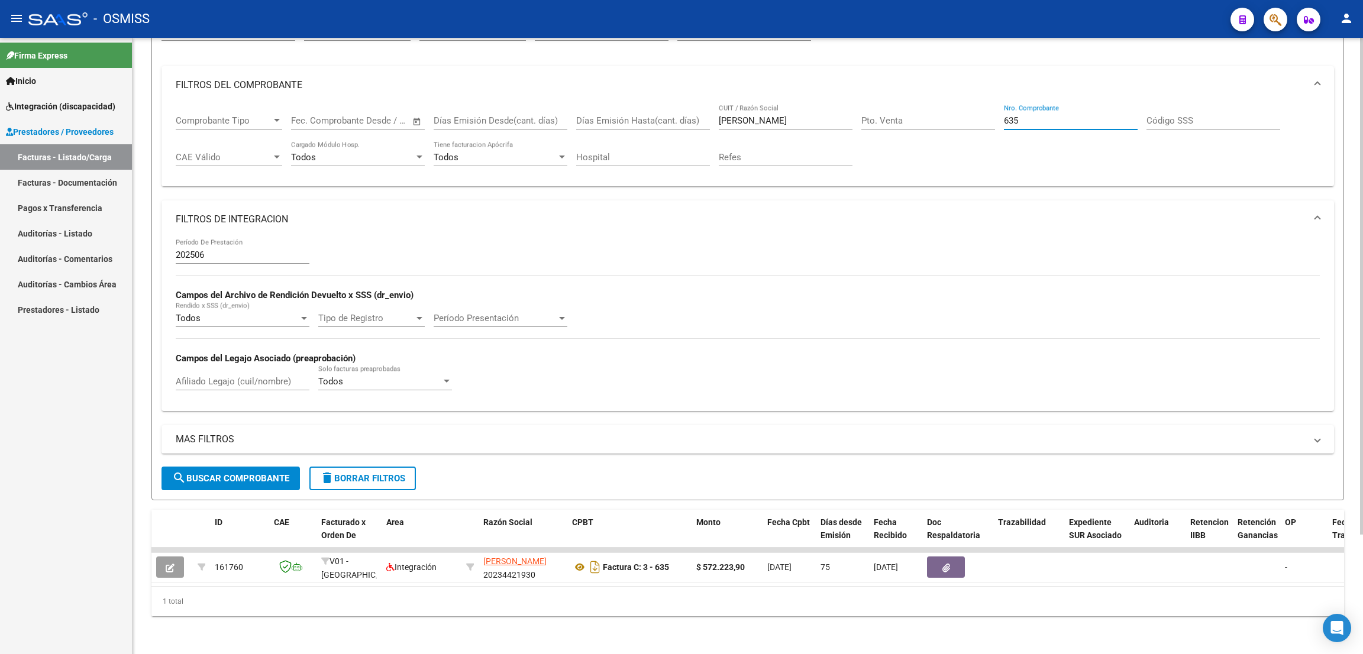
click at [1030, 115] on input "635" at bounding box center [1071, 120] width 134 height 11
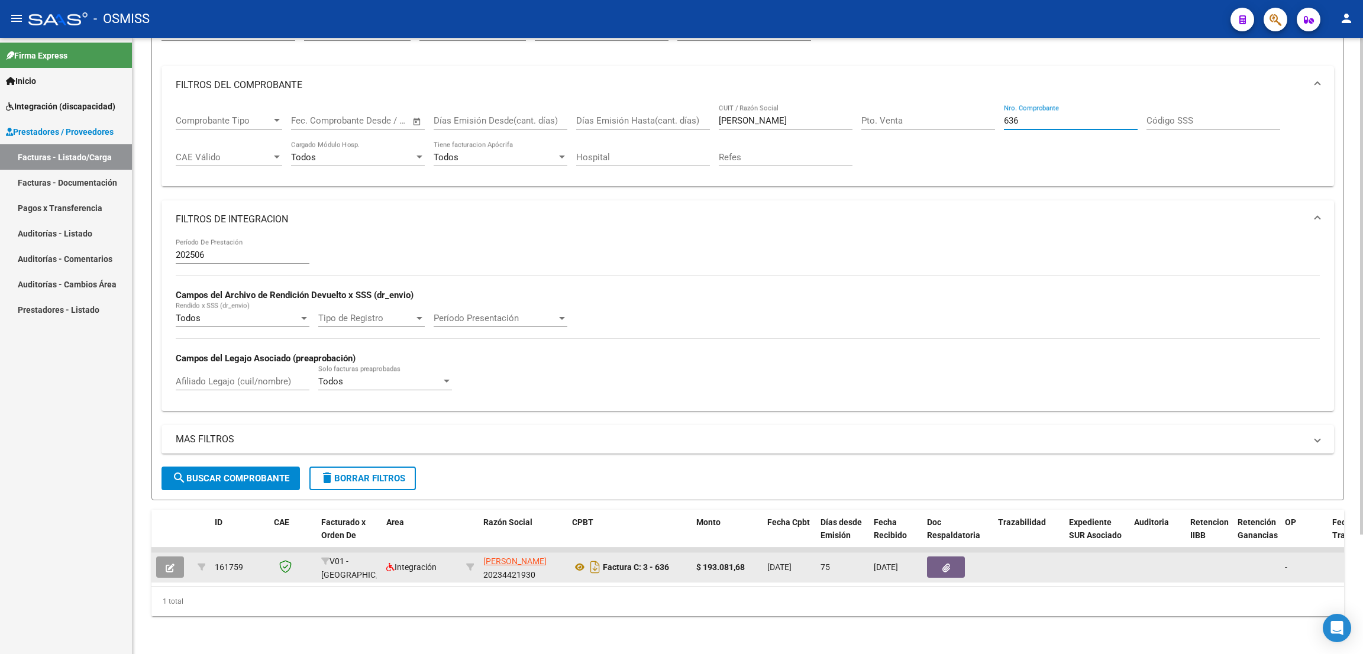
type input "636"
click at [166, 564] on icon "button" at bounding box center [170, 568] width 9 height 9
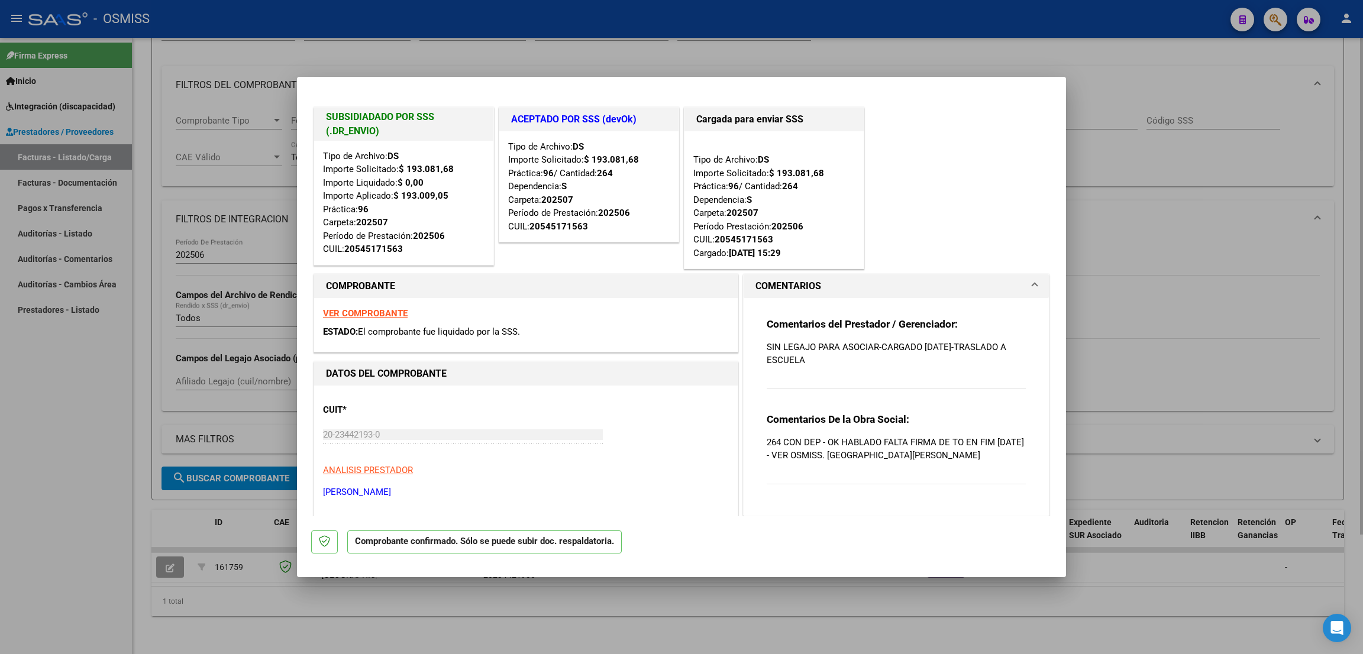
drag, startPoint x: 104, startPoint y: 419, endPoint x: 178, endPoint y: 295, distance: 144.5
click at [104, 408] on div at bounding box center [681, 327] width 1363 height 654
type input "$ 0,00"
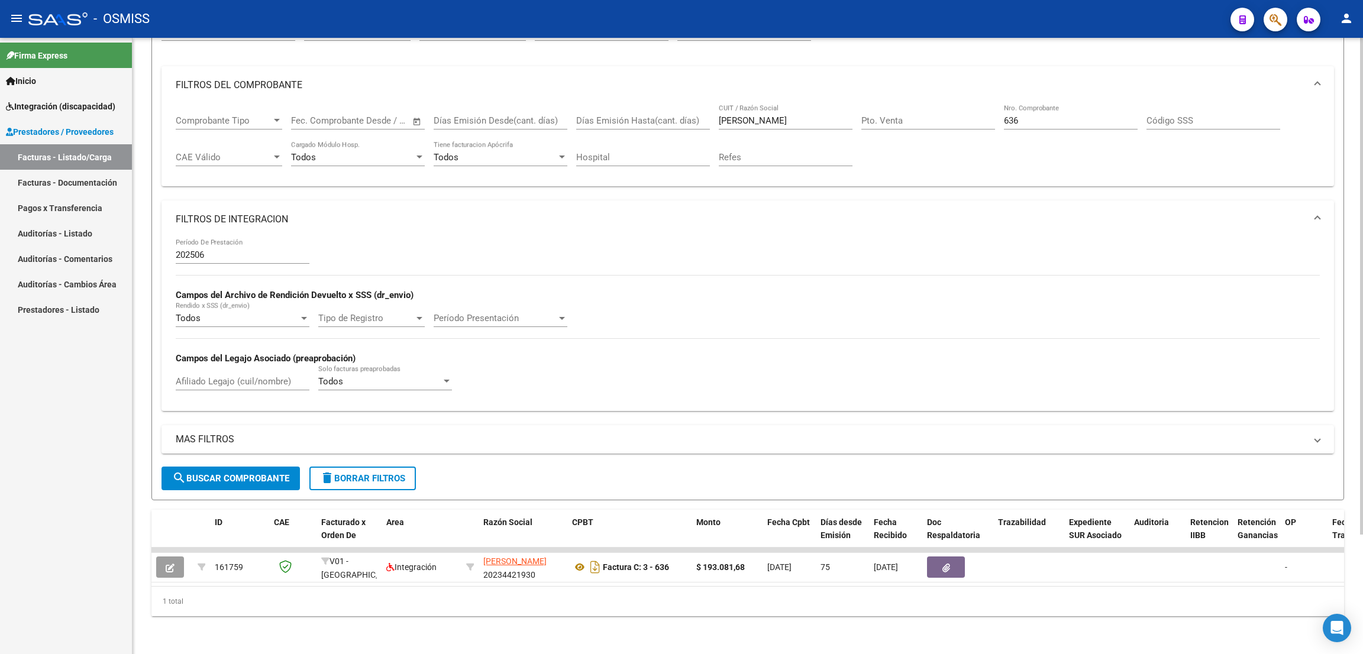
click at [212, 250] on input "202506" at bounding box center [243, 255] width 134 height 11
type input "20250"
click at [1030, 115] on input "636" at bounding box center [1071, 120] width 134 height 11
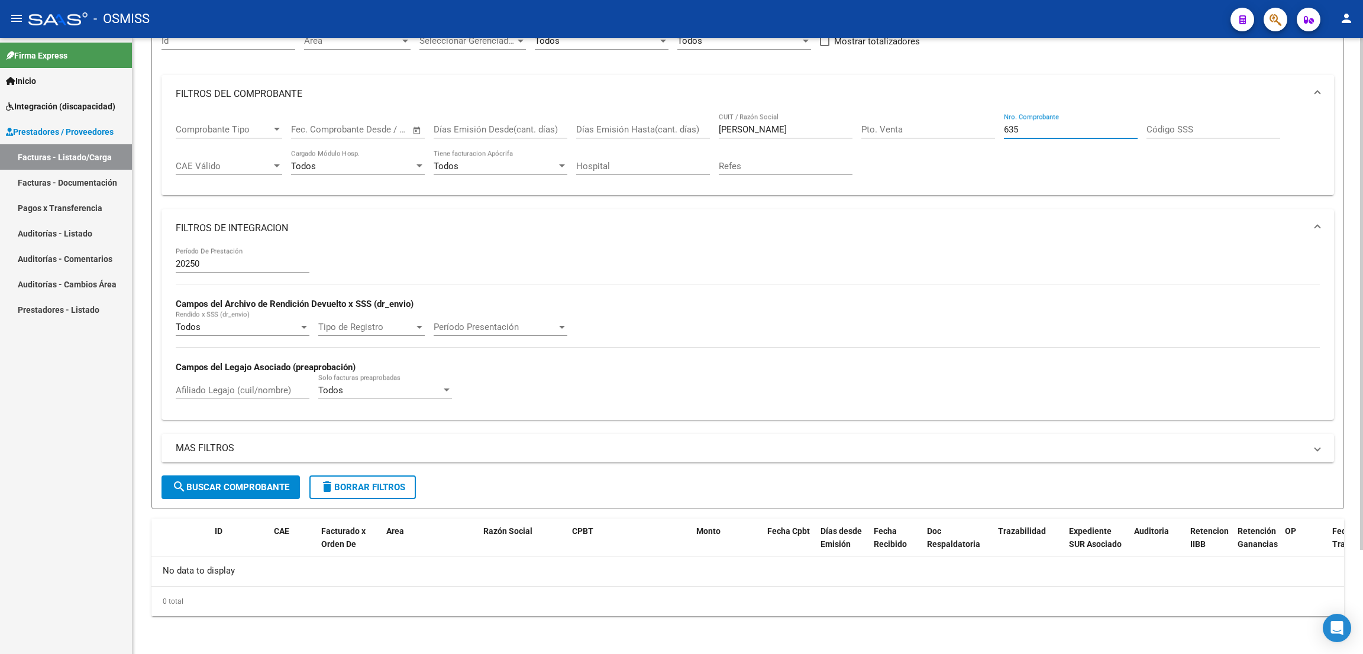
scroll to position [125, 0]
type input "635"
click at [246, 263] on input "20250" at bounding box center [243, 265] width 134 height 11
type input "202507"
click at [250, 487] on span "search Buscar Comprobante" at bounding box center [230, 488] width 117 height 11
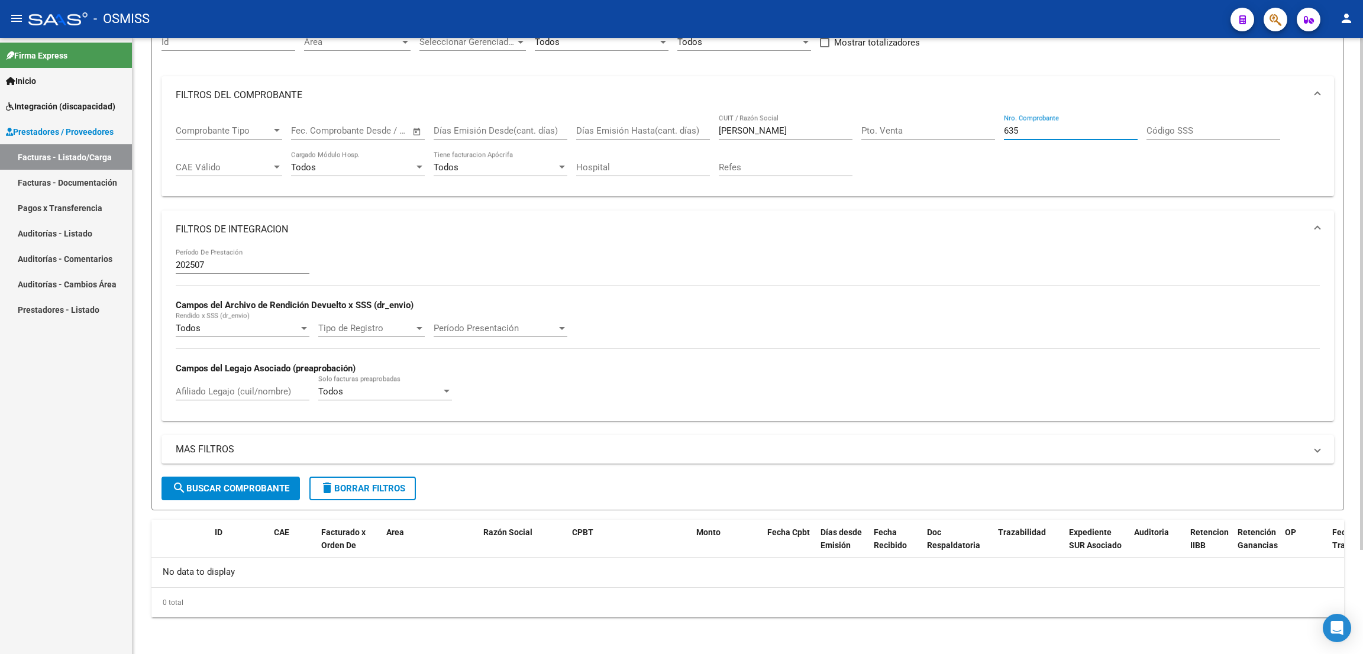
drag, startPoint x: 1028, startPoint y: 132, endPoint x: 1001, endPoint y: 121, distance: 29.1
click at [1001, 121] on div "Comprobante Tipo Comprobante Tipo Fecha inicio – Fecha fin Fec. Comprobante Des…" at bounding box center [748, 150] width 1144 height 73
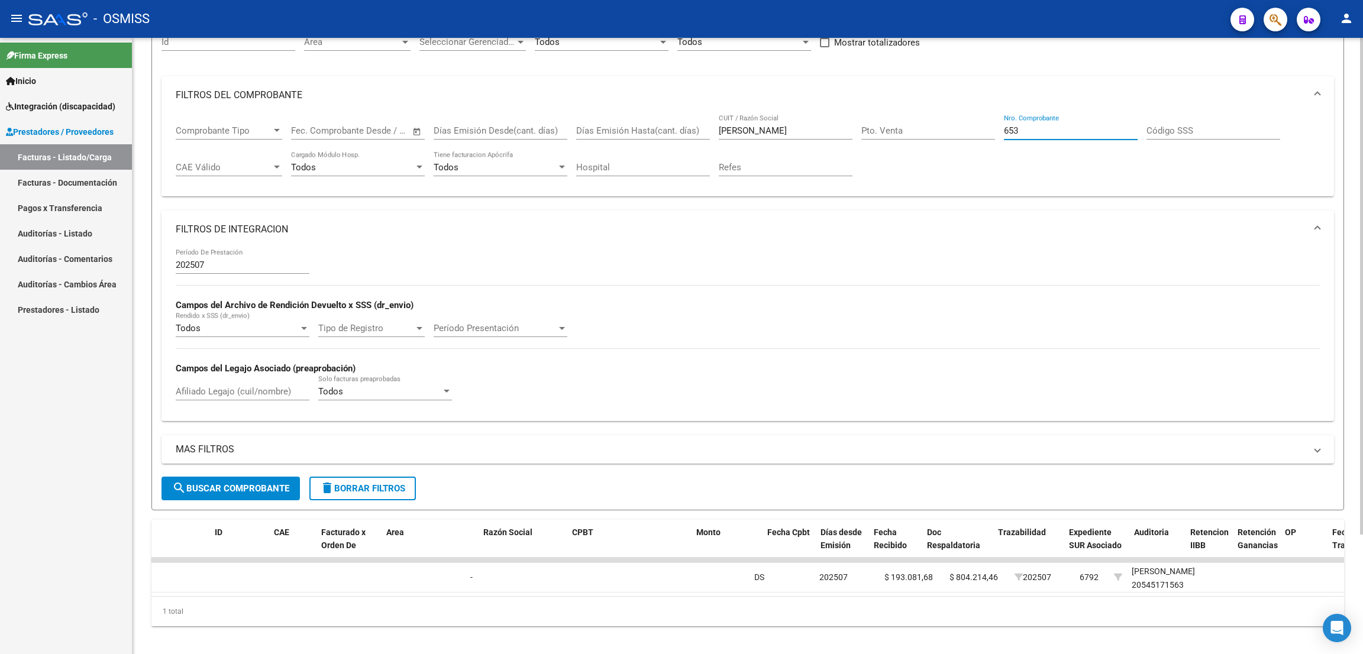
scroll to position [0, 0]
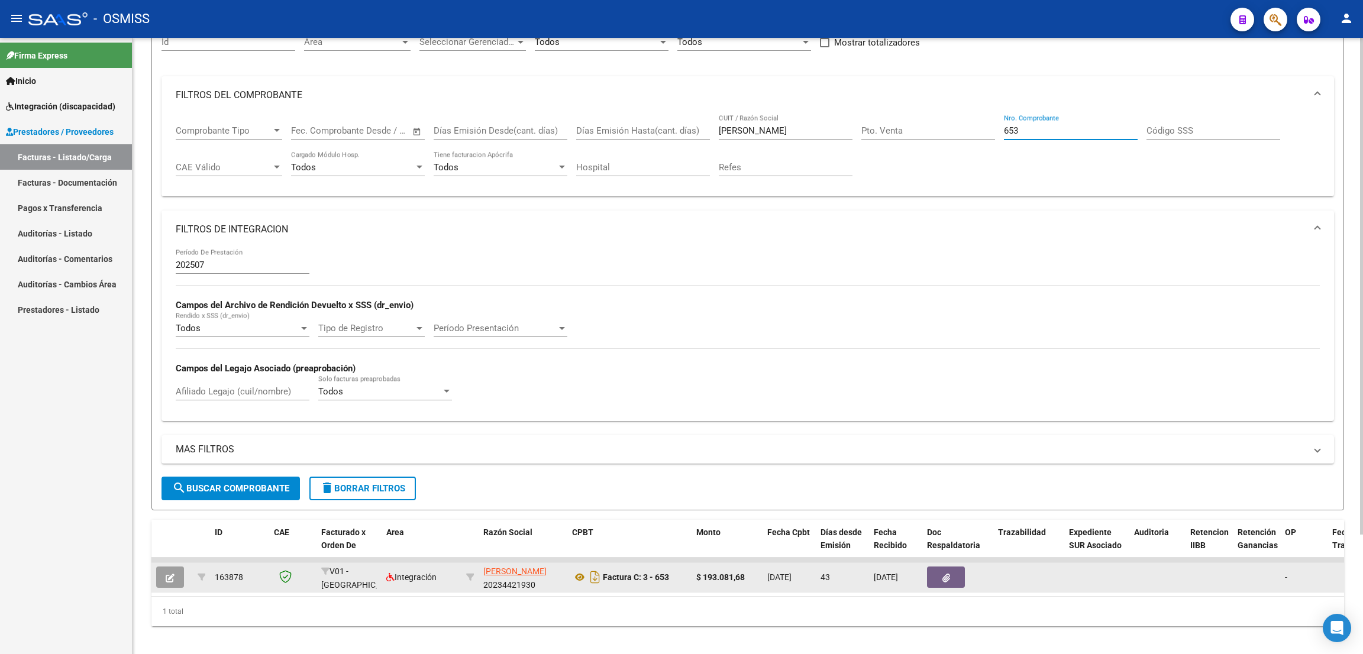
type input "653"
click at [166, 572] on span "button" at bounding box center [170, 577] width 9 height 11
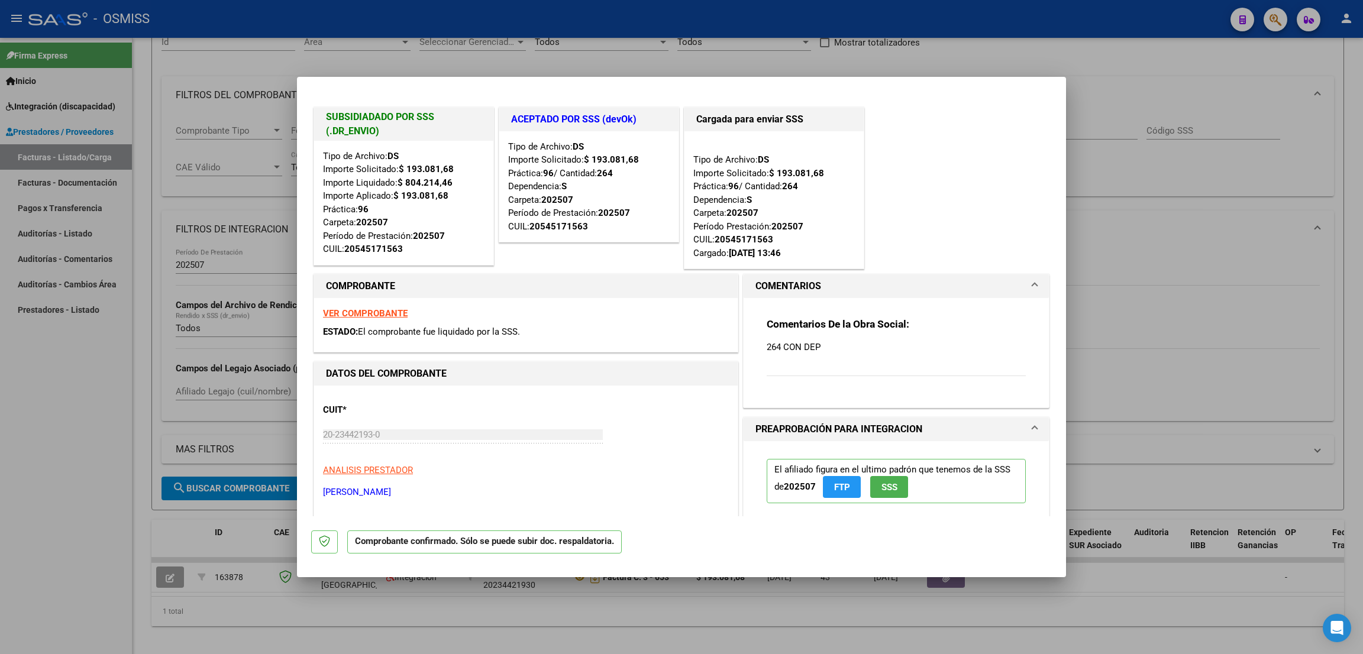
click at [122, 490] on div at bounding box center [681, 327] width 1363 height 654
type input "$ 0,00"
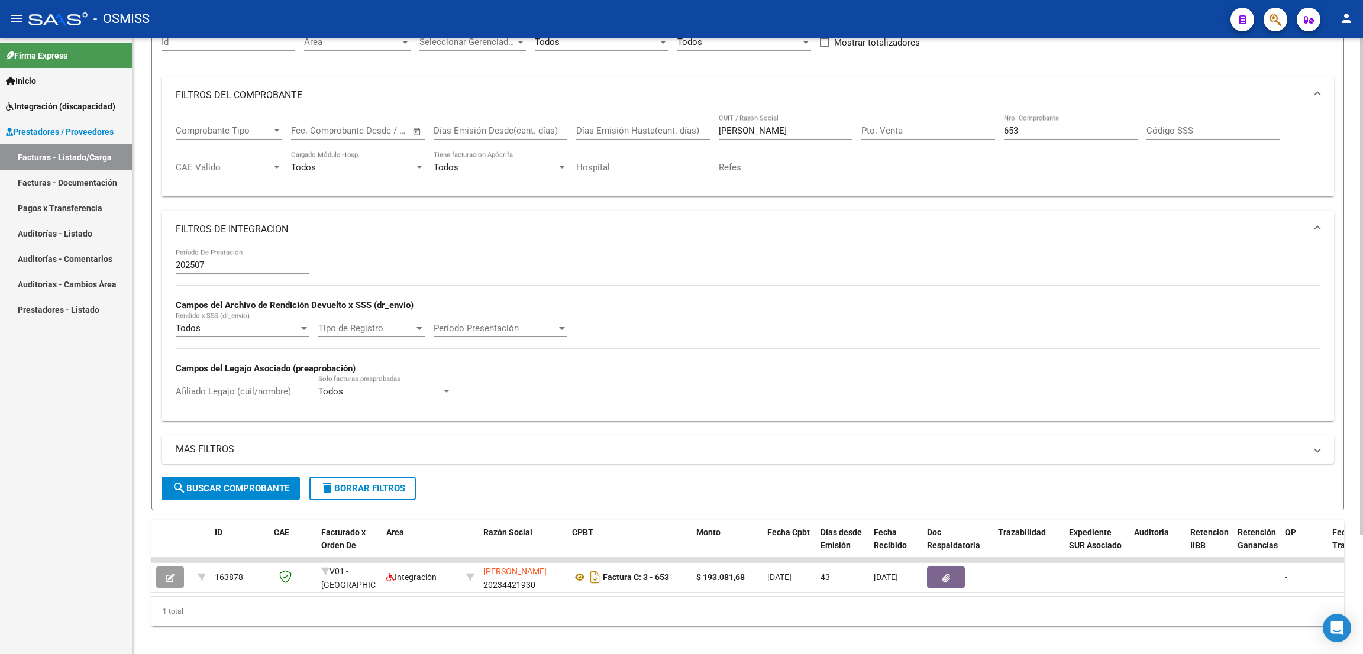
click at [1023, 128] on input "653" at bounding box center [1071, 130] width 134 height 11
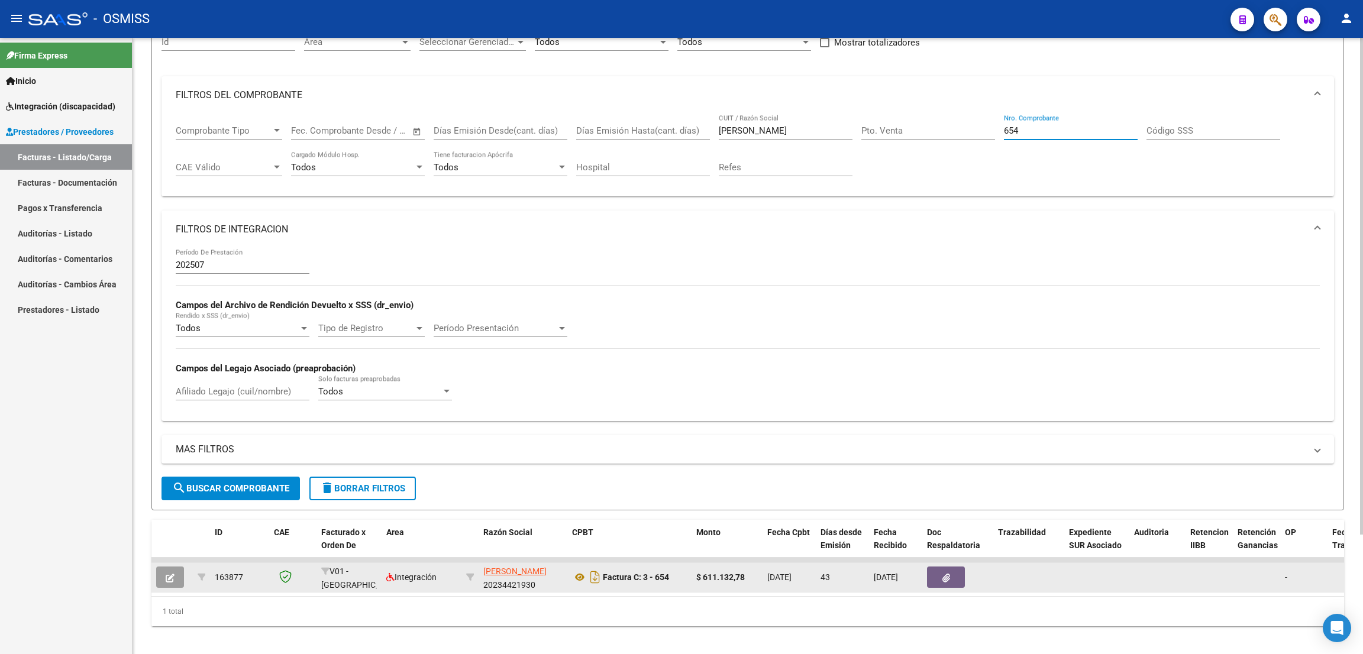
type input "654"
click at [164, 578] on button "button" at bounding box center [170, 577] width 28 height 21
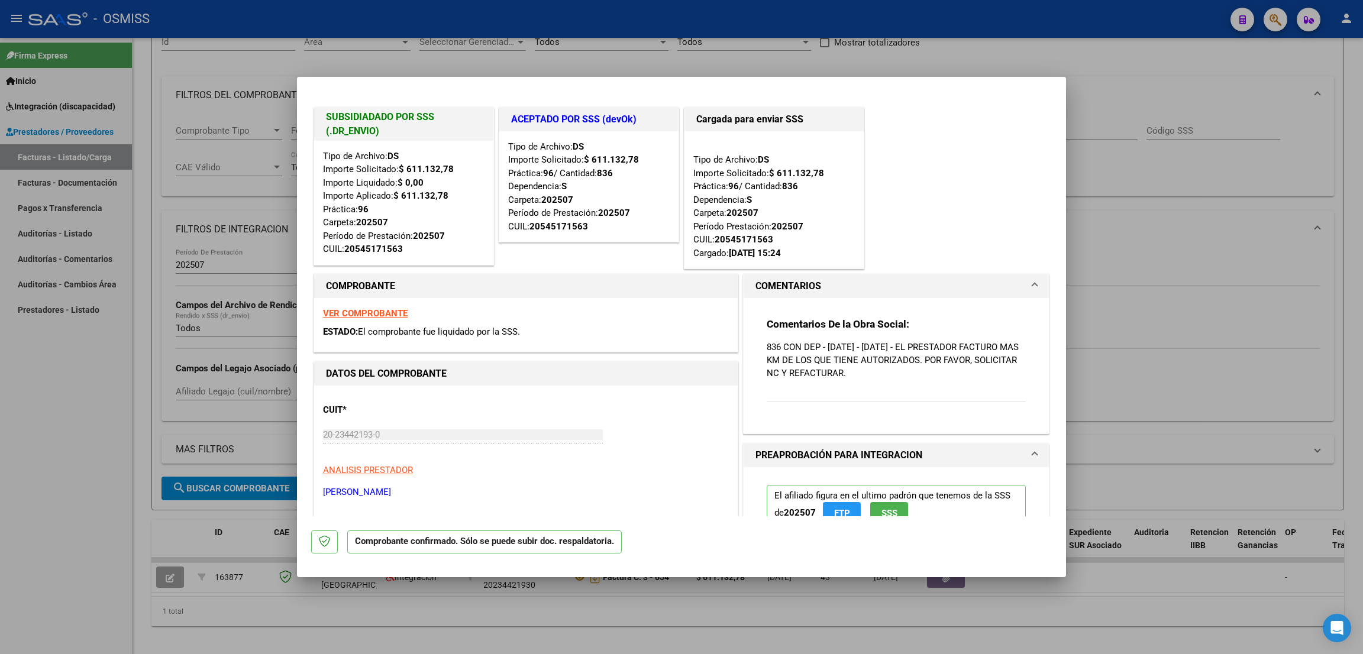
click at [73, 436] on div at bounding box center [681, 327] width 1363 height 654
type input "$ 0,00"
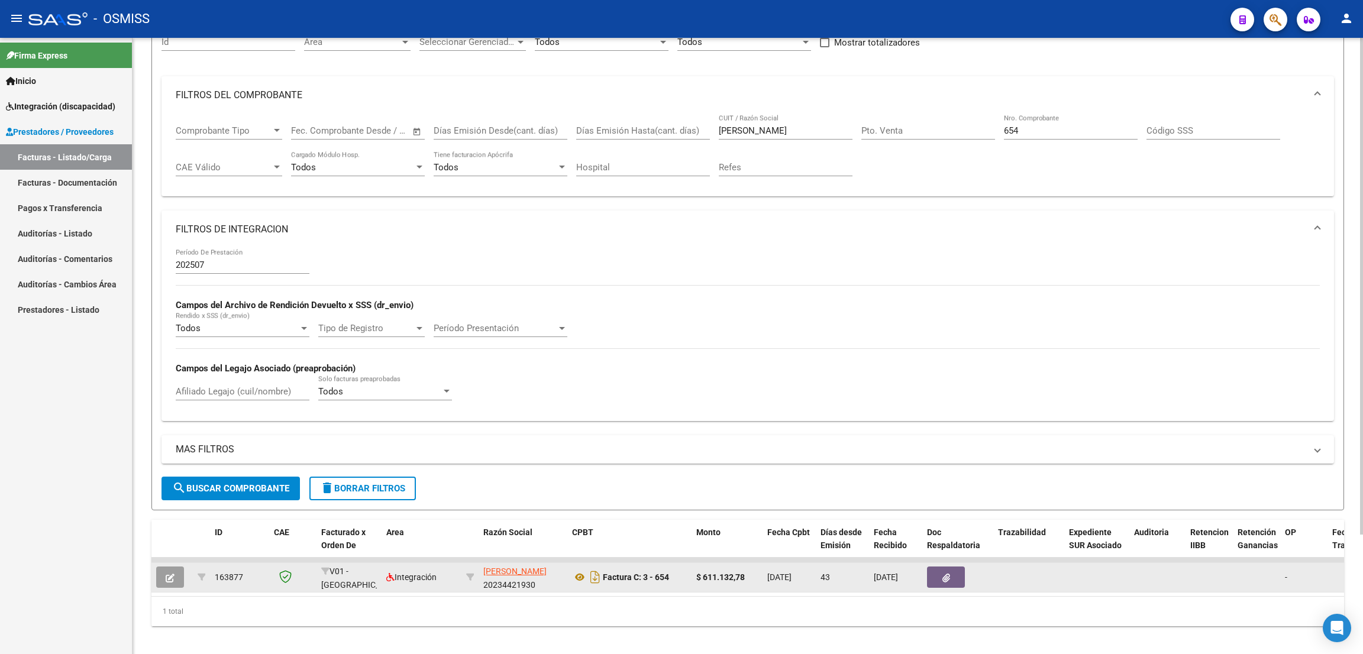
click at [169, 575] on icon "button" at bounding box center [170, 578] width 9 height 9
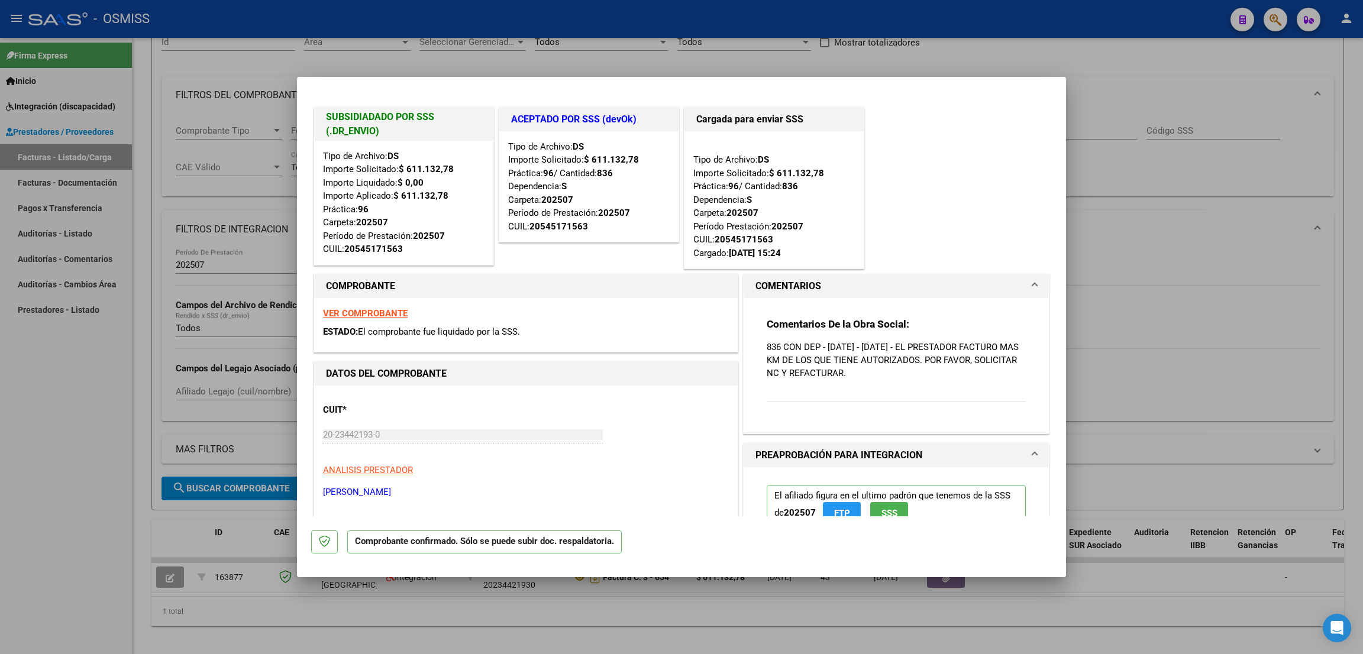
scroll to position [355, 0]
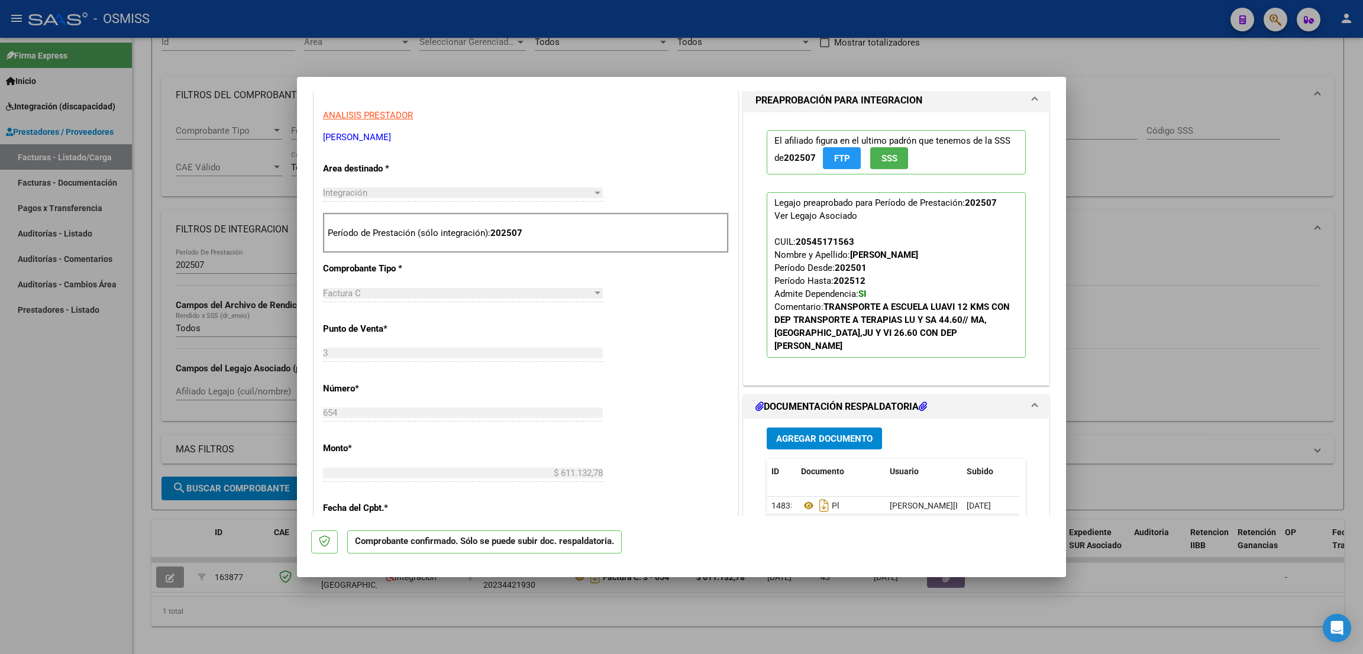
drag, startPoint x: 77, startPoint y: 381, endPoint x: 644, endPoint y: 228, distance: 587.5
click at [76, 381] on div at bounding box center [681, 327] width 1363 height 654
type input "$ 0,00"
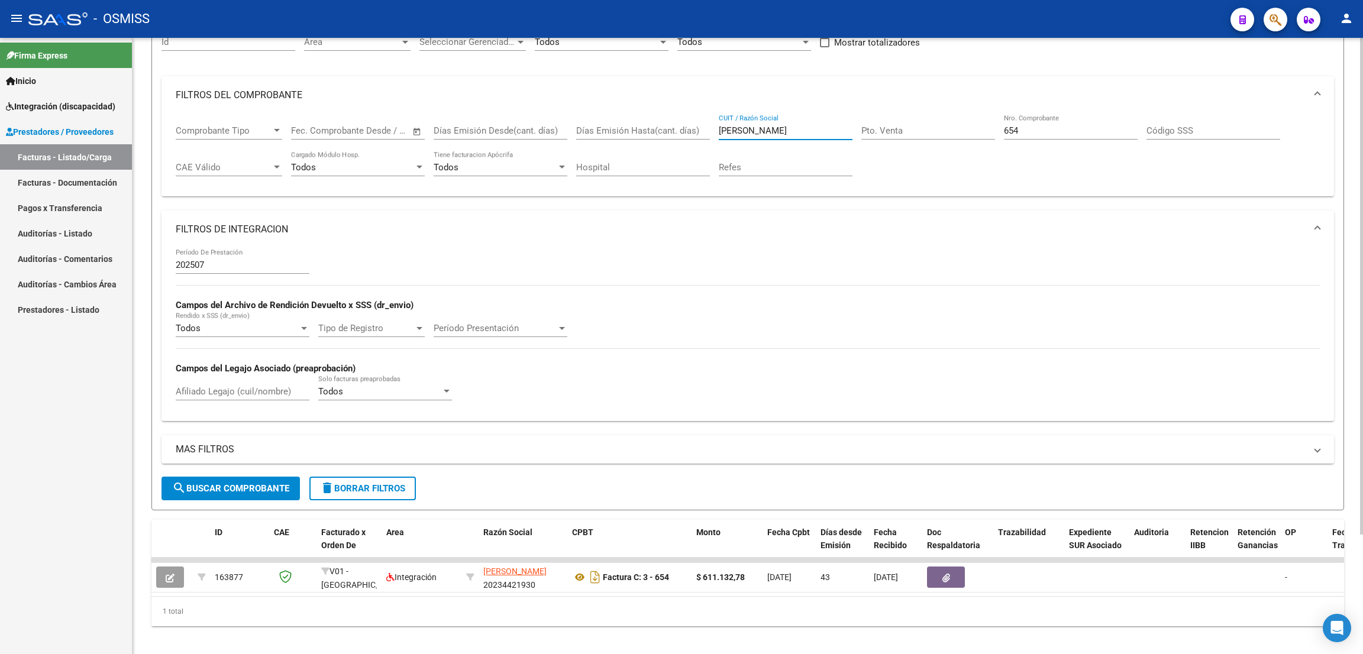
drag, startPoint x: 753, startPoint y: 128, endPoint x: 675, endPoint y: 114, distance: 78.9
click at [675, 114] on div "Comprobante Tipo Comprobante Tipo Fecha inicio – Fecha fin Fec. Comprobante Des…" at bounding box center [748, 150] width 1144 height 73
type input "CUÑA"
drag, startPoint x: 1030, startPoint y: 128, endPoint x: 992, endPoint y: 128, distance: 37.3
click at [992, 128] on div "Comprobante Tipo Comprobante Tipo Fecha inicio – Fecha fin Fec. Comprobante Des…" at bounding box center [748, 150] width 1144 height 73
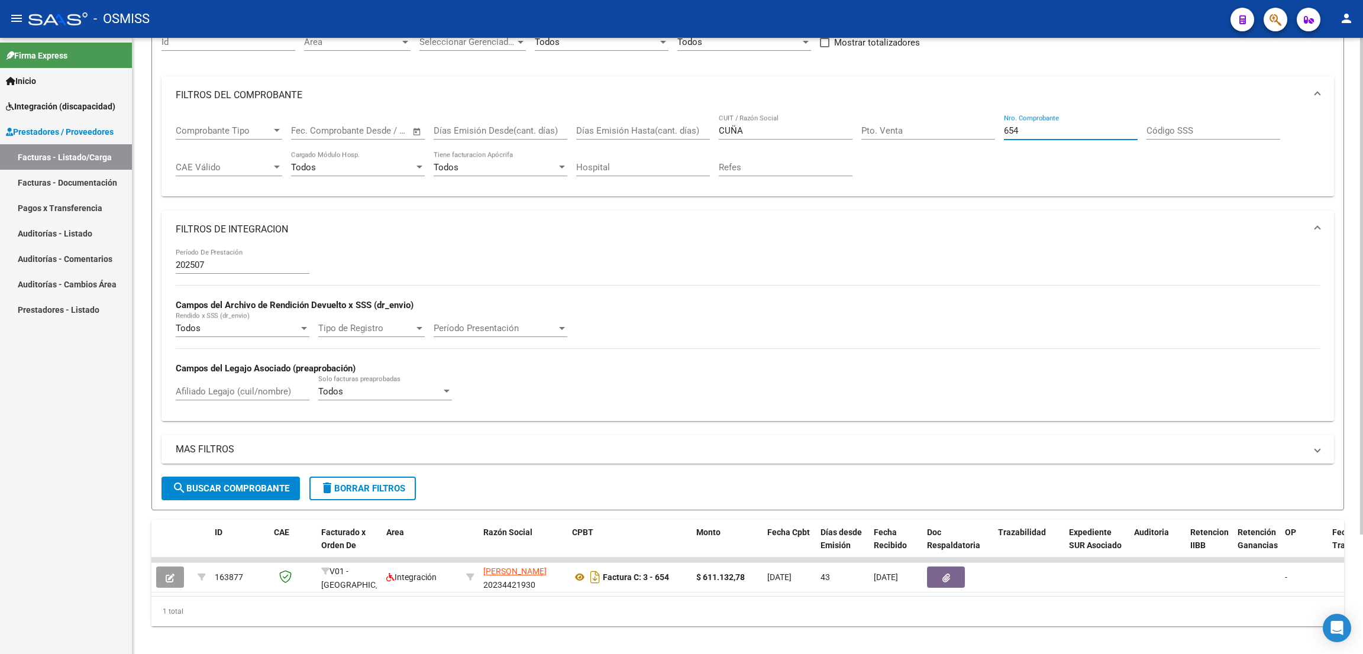
type input "653"
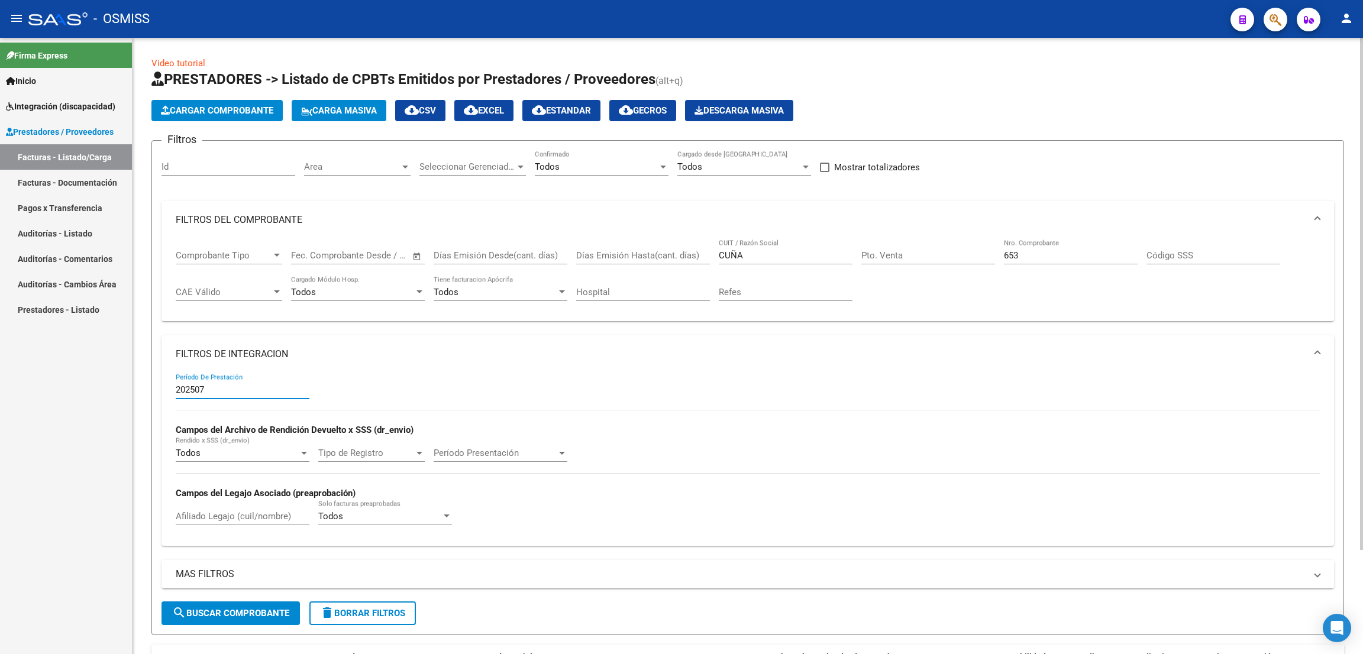
drag, startPoint x: 199, startPoint y: 389, endPoint x: 150, endPoint y: 395, distance: 49.5
click at [150, 395] on div "Video tutorial PRESTADORES -> Listado de CPBTs Emitidos por Prestadores / Prove…" at bounding box center [747, 409] width 1230 height 742
drag, startPoint x: 1026, startPoint y: 255, endPoint x: 992, endPoint y: 256, distance: 33.7
click at [992, 255] on div "Comprobante Tipo Comprobante Tipo Fecha inicio – Fecha fin Fec. Comprobante Des…" at bounding box center [748, 275] width 1144 height 73
type input "6"
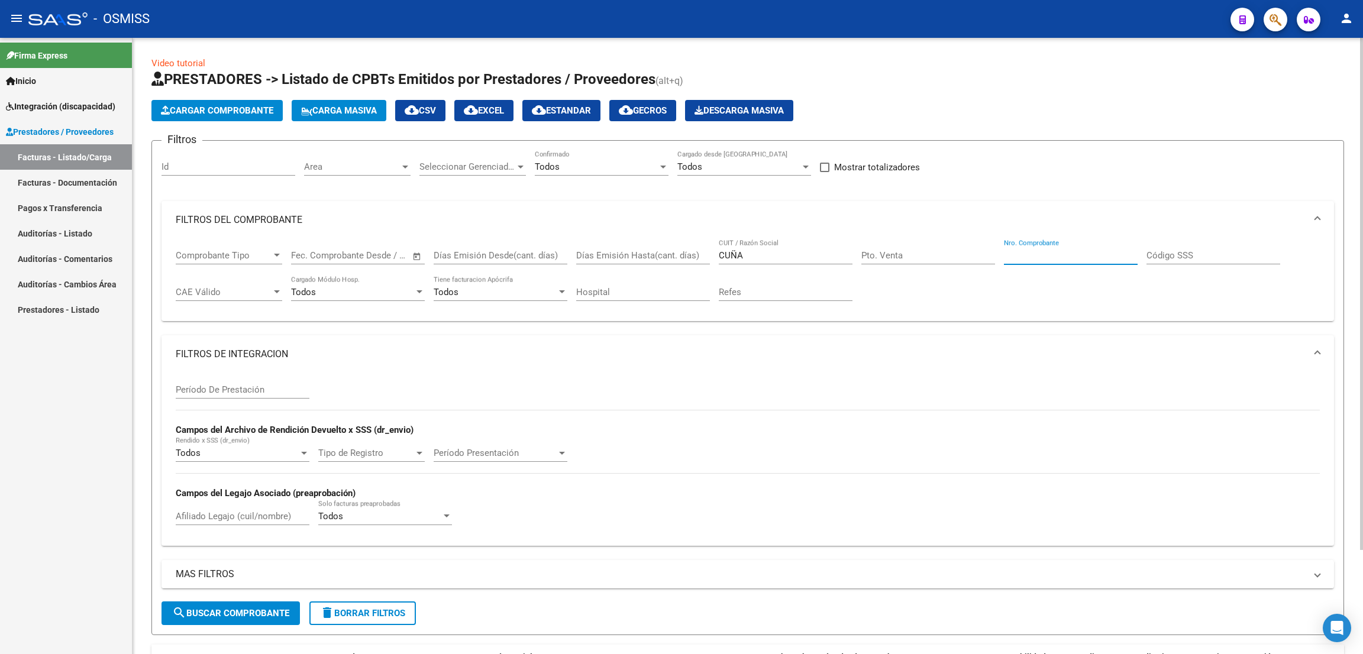
type input "-1"
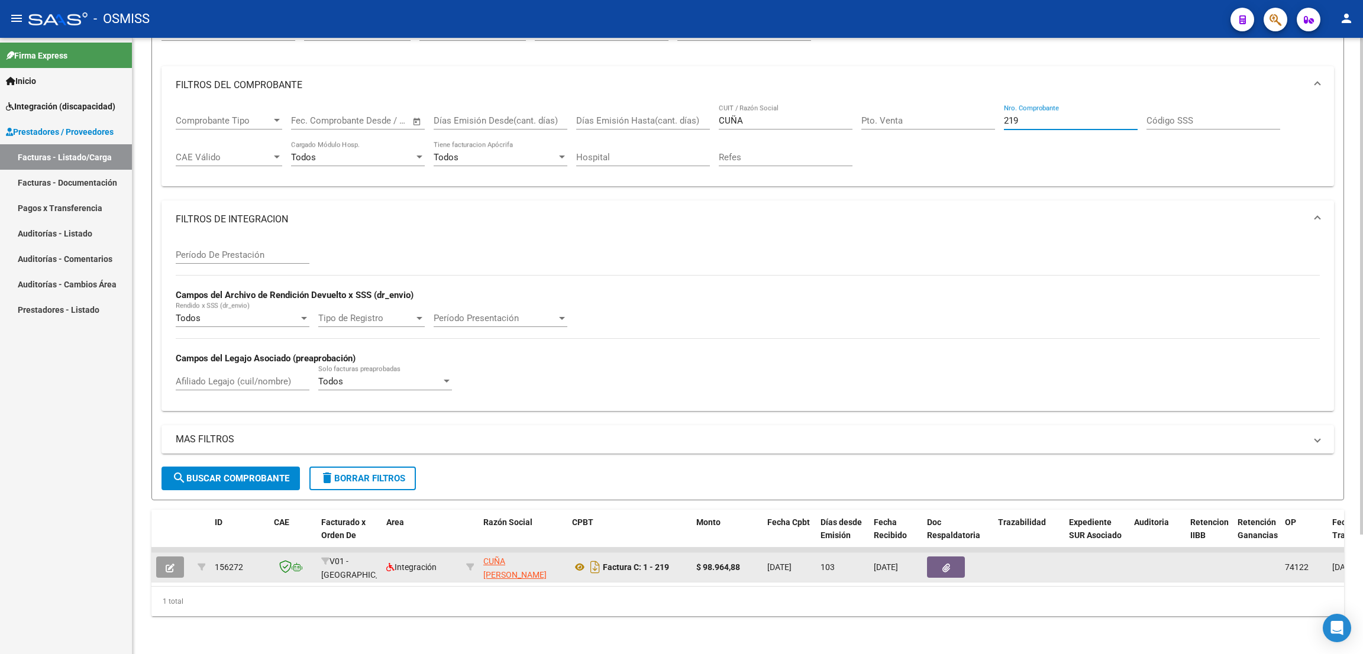
type input "219"
click at [172, 558] on button "button" at bounding box center [170, 567] width 28 height 21
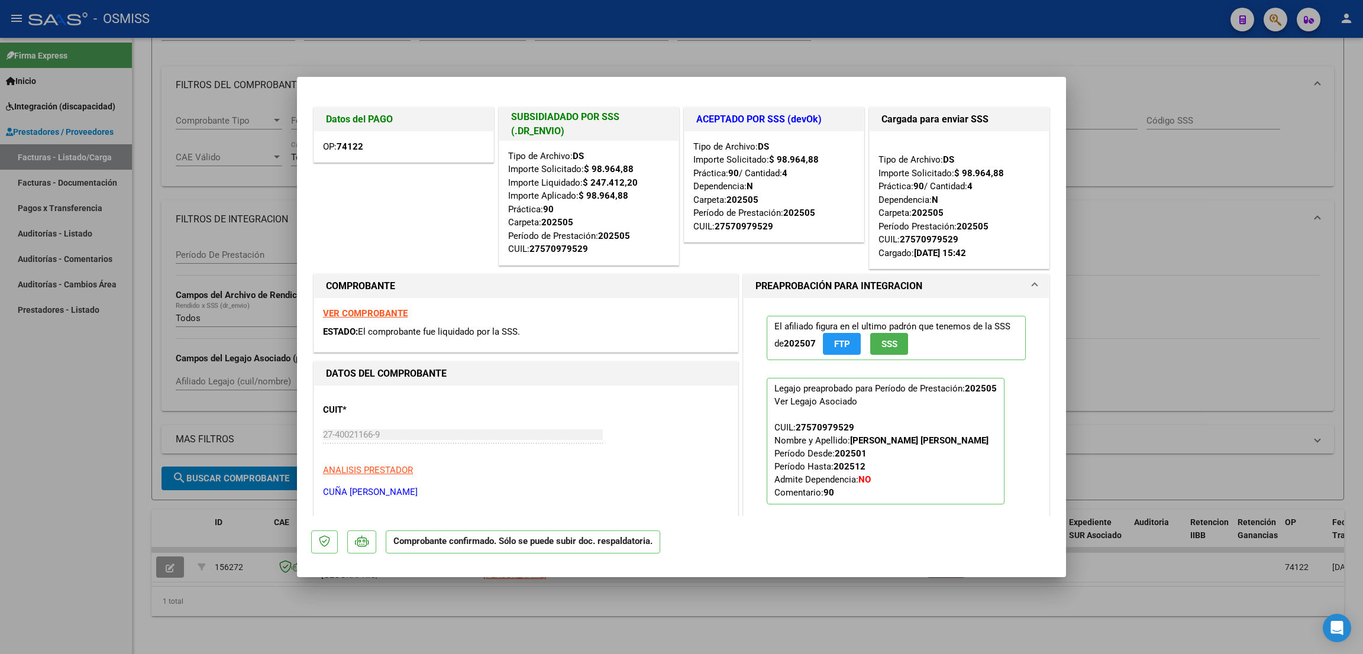
drag, startPoint x: 76, startPoint y: 444, endPoint x: 80, endPoint y: 451, distance: 7.7
click at [76, 444] on div at bounding box center [681, 327] width 1363 height 654
type input "$ 0,00"
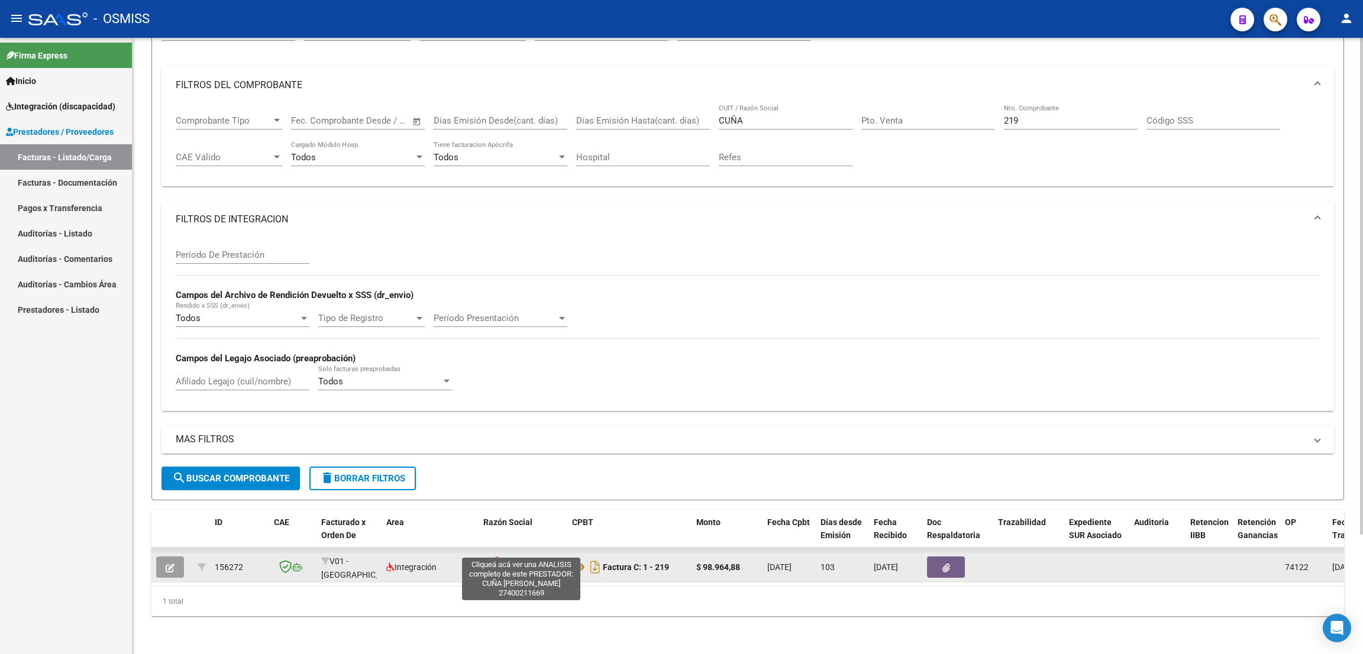
click at [510, 557] on span "CUÑA [PERSON_NAME]" at bounding box center [514, 568] width 63 height 23
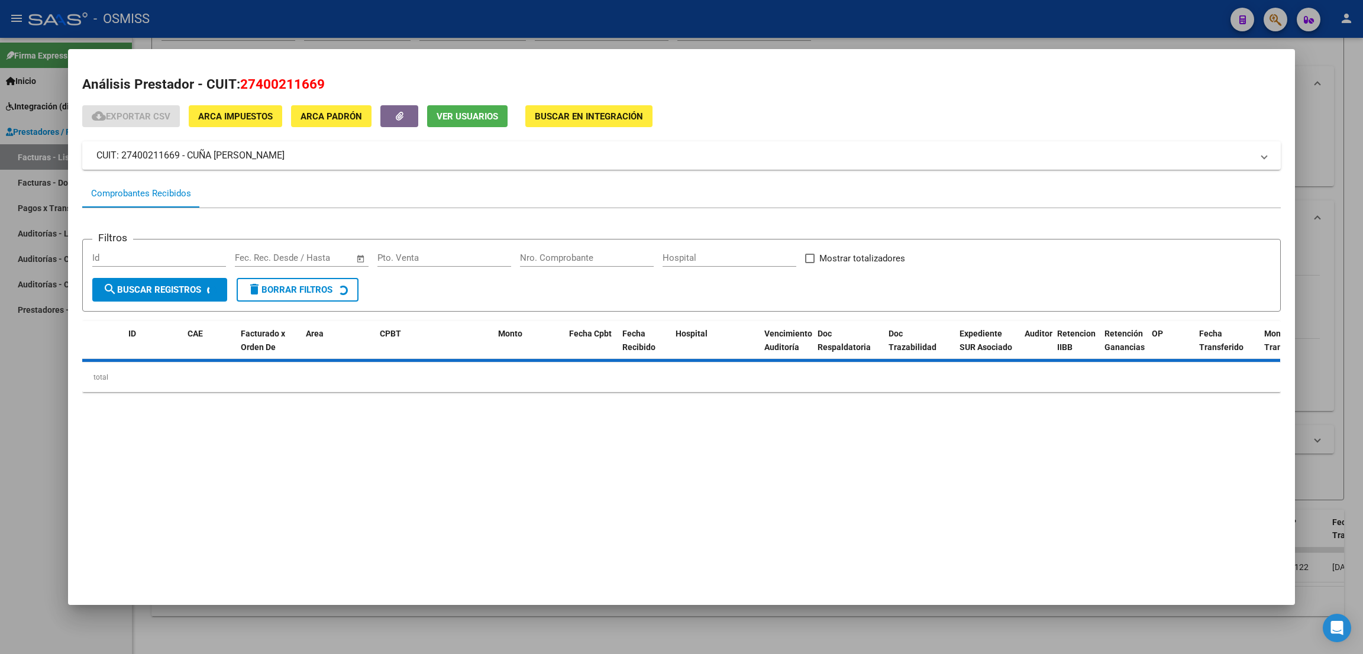
drag, startPoint x: 328, startPoint y: 83, endPoint x: 238, endPoint y: 82, distance: 89.9
click at [238, 82] on h2 "Análisis Prestador - CUIT: 27400211669" at bounding box center [681, 85] width 1198 height 20
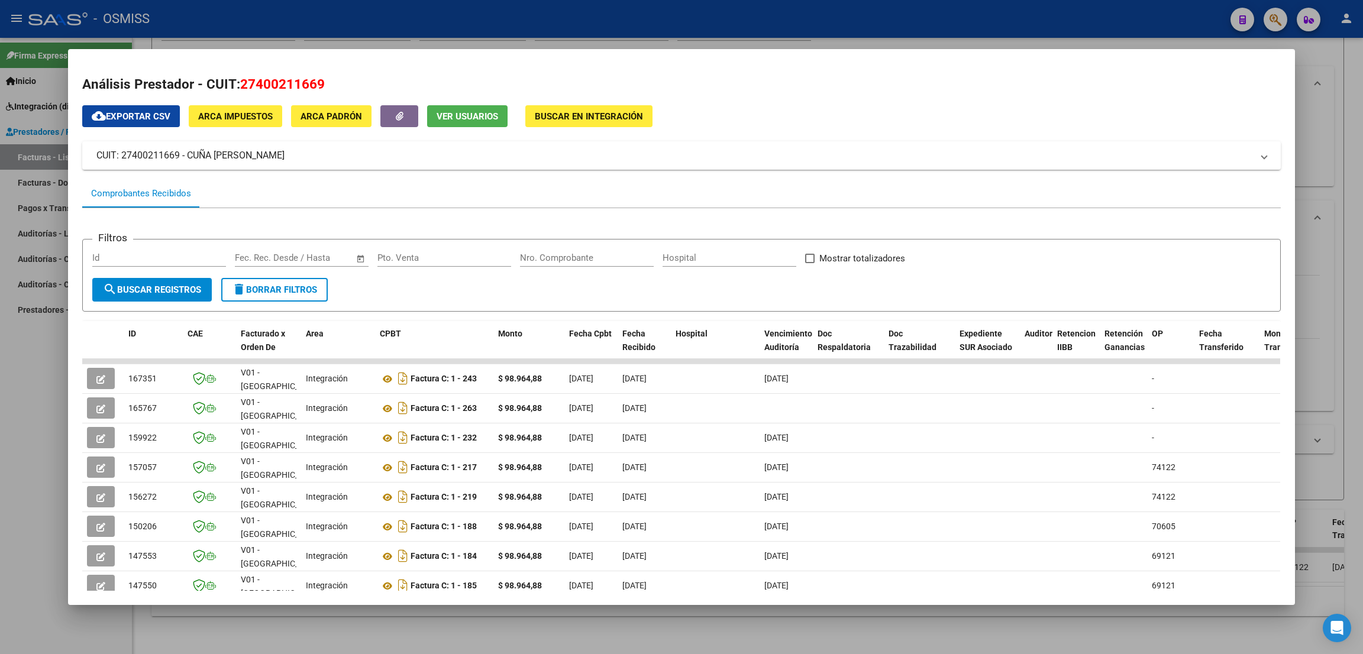
copy h2 "27400211669"
click at [1341, 104] on div at bounding box center [681, 327] width 1363 height 654
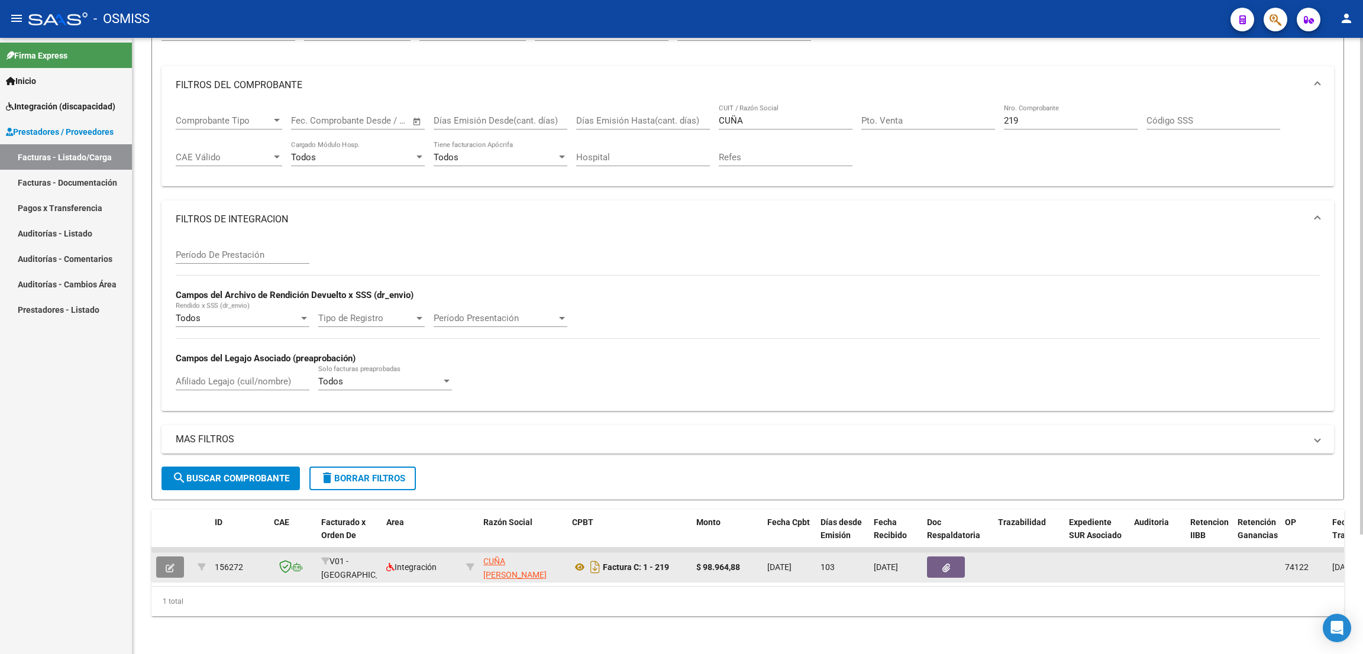
click at [175, 558] on button "button" at bounding box center [170, 567] width 28 height 21
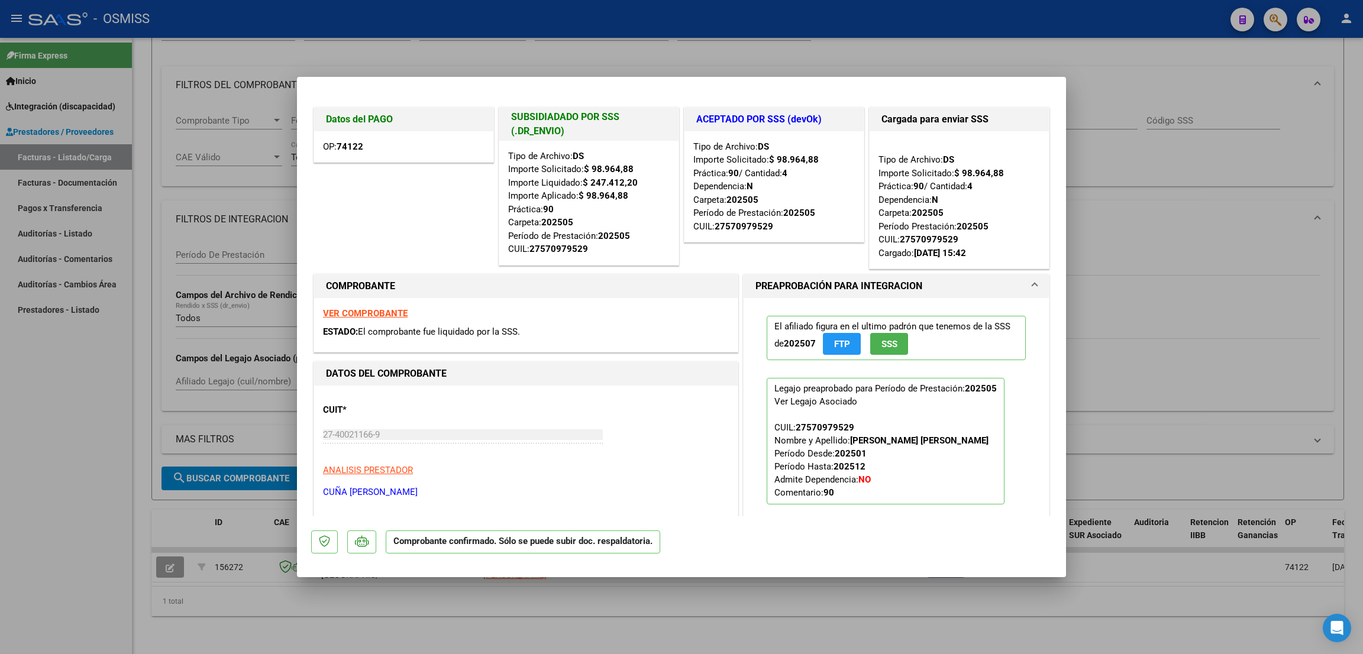
click at [104, 468] on div at bounding box center [681, 327] width 1363 height 654
type input "$ 0,00"
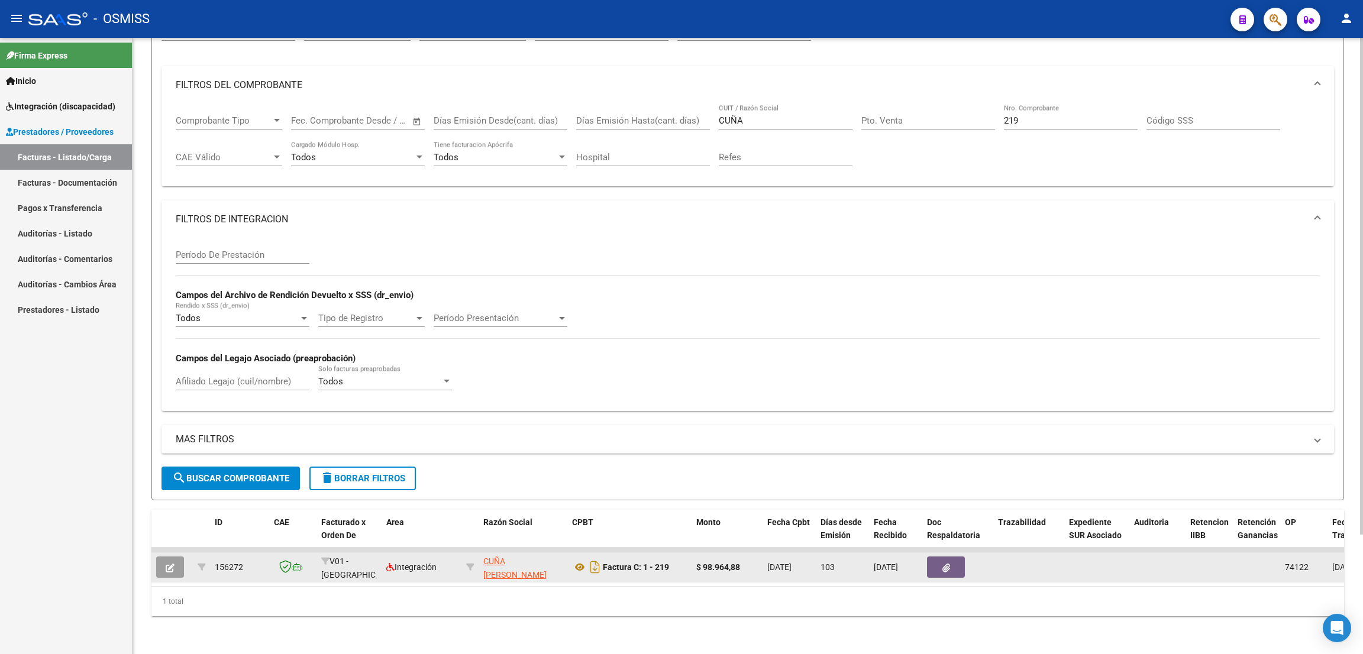
click at [180, 557] on button "button" at bounding box center [170, 567] width 28 height 21
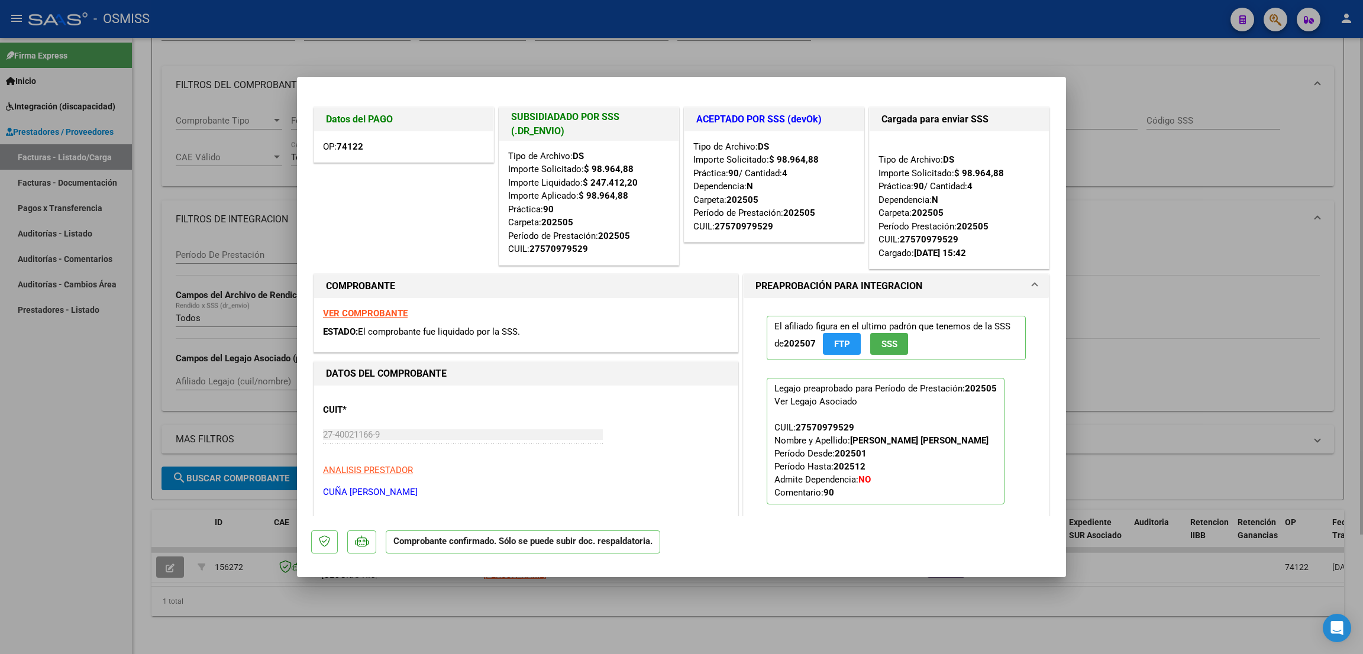
drag, startPoint x: 115, startPoint y: 526, endPoint x: 445, endPoint y: 526, distance: 330.0
click at [117, 523] on div at bounding box center [681, 327] width 1363 height 654
type input "$ 0,00"
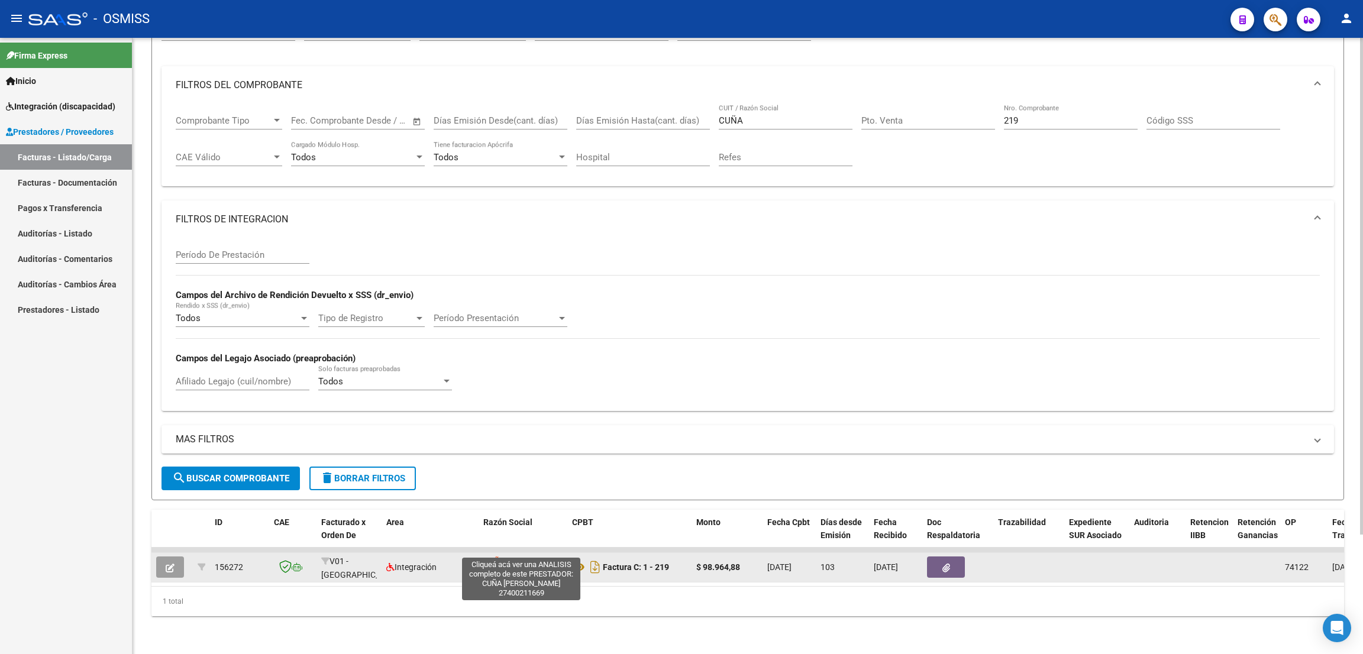
click at [533, 557] on span "CUÑA [PERSON_NAME]" at bounding box center [514, 568] width 63 height 23
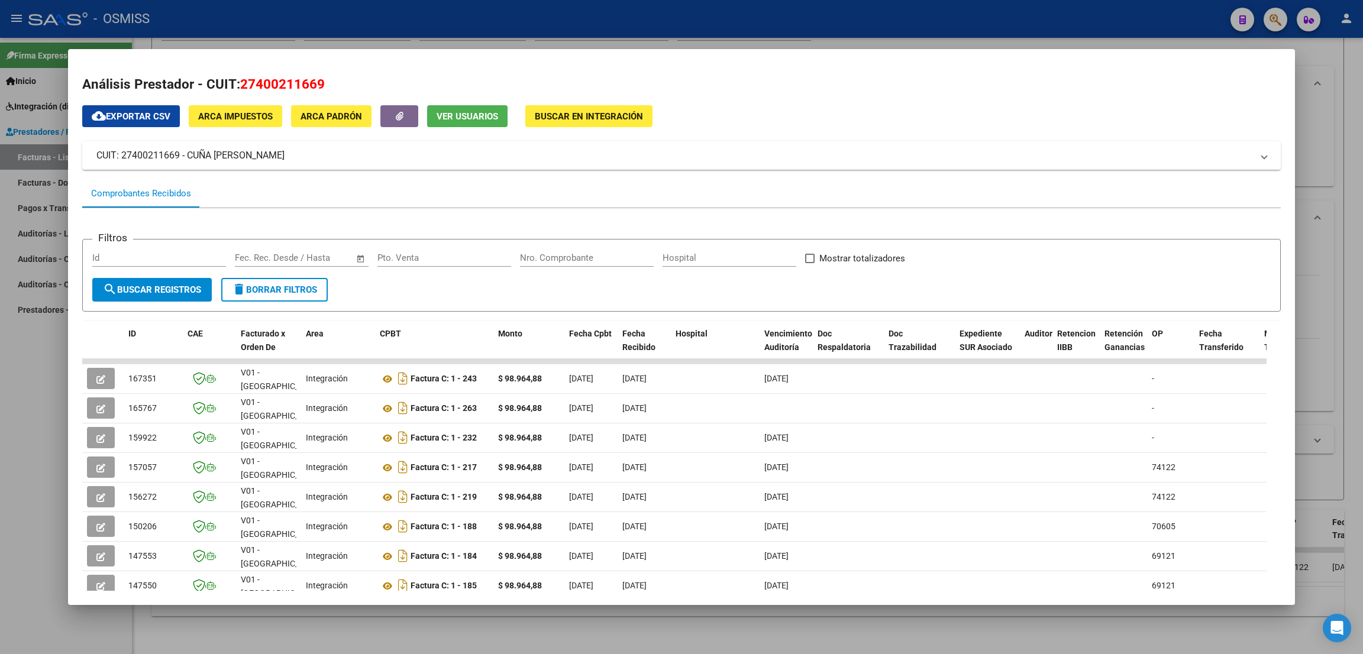
drag, startPoint x: 345, startPoint y: 85, endPoint x: 242, endPoint y: 89, distance: 103.0
click at [242, 89] on h2 "Análisis Prestador - CUIT: 27400211669" at bounding box center [681, 85] width 1198 height 20
copy span "27400211669"
click at [1341, 85] on div at bounding box center [681, 327] width 1363 height 654
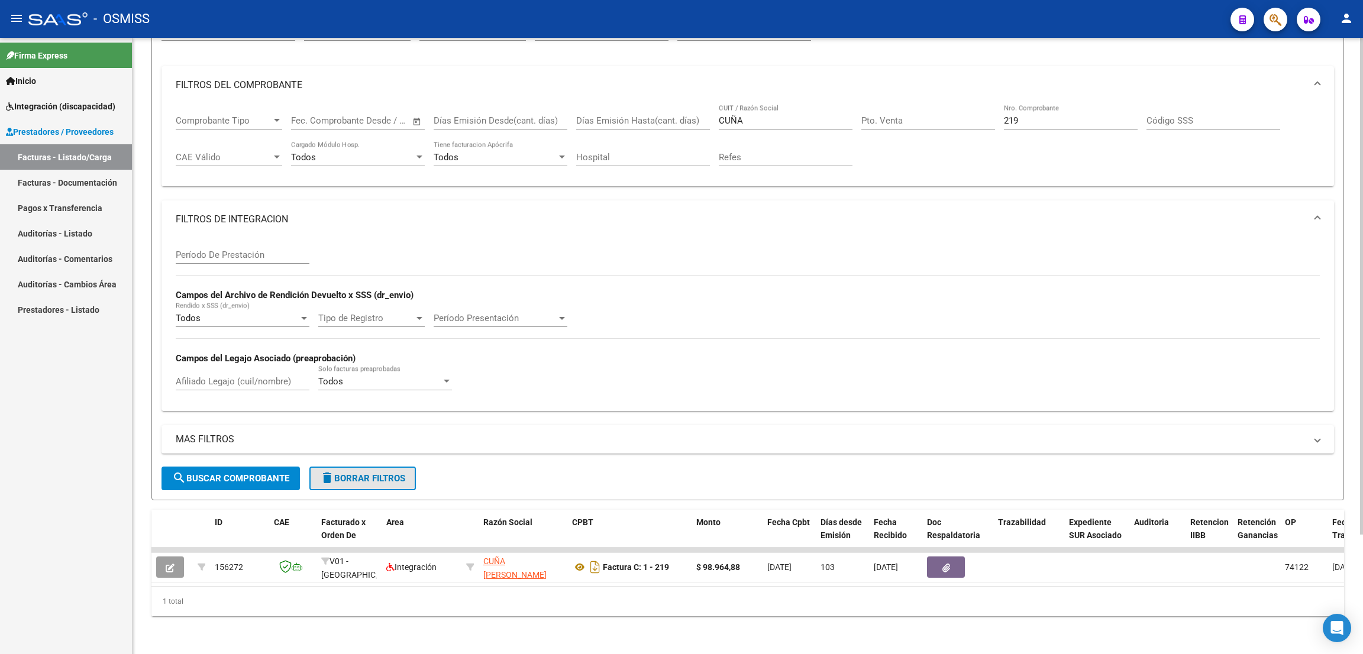
click at [364, 467] on button "delete Borrar Filtros" at bounding box center [362, 479] width 106 height 24
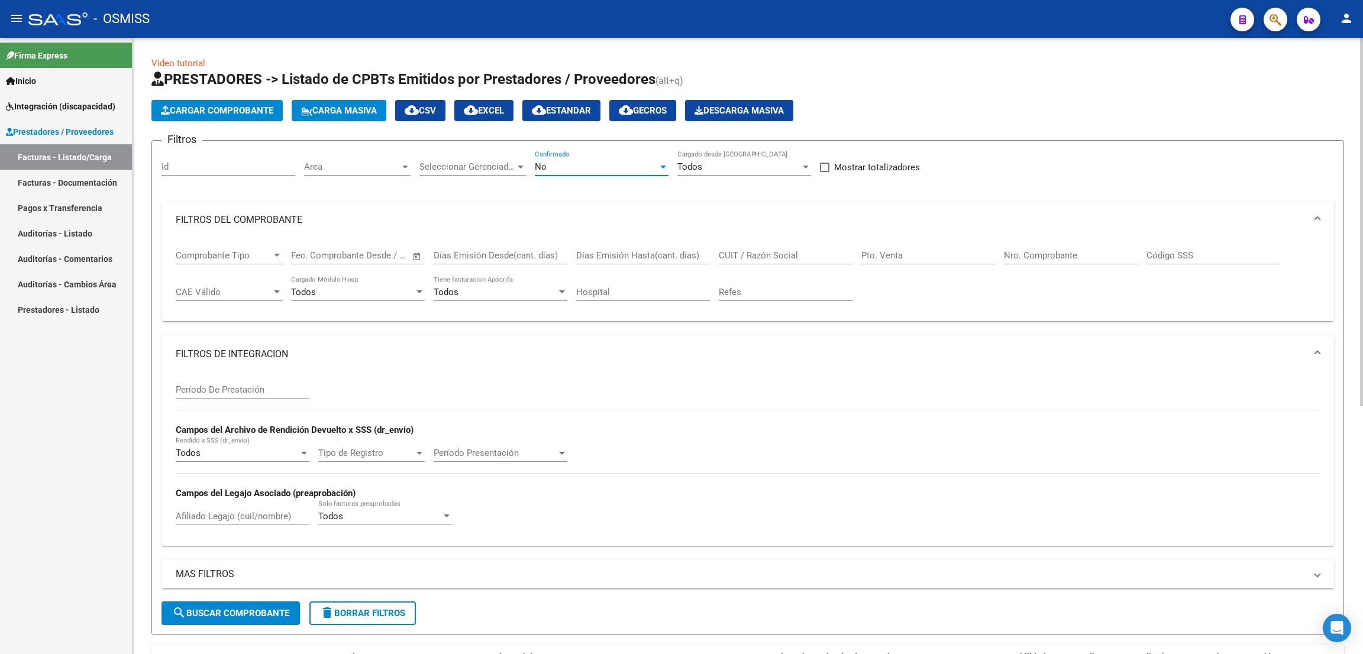
click at [572, 170] on div "No" at bounding box center [596, 166] width 123 height 11
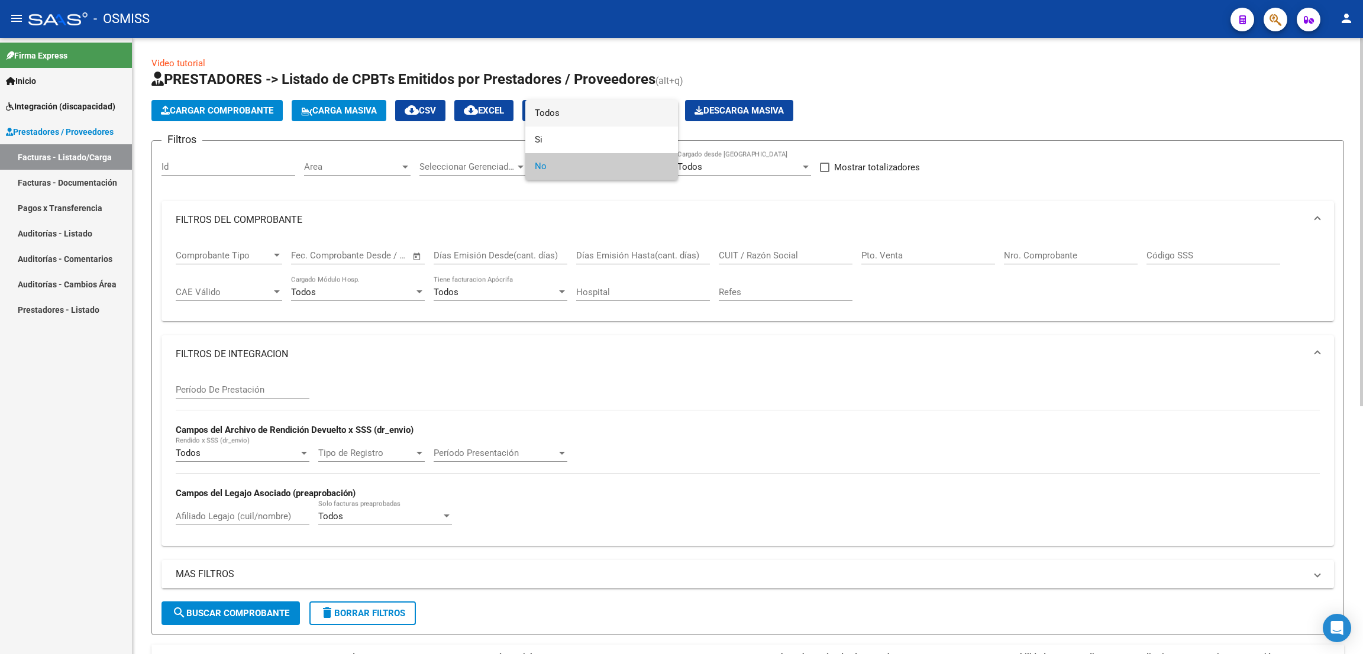
click at [573, 114] on span "Todos" at bounding box center [602, 113] width 134 height 27
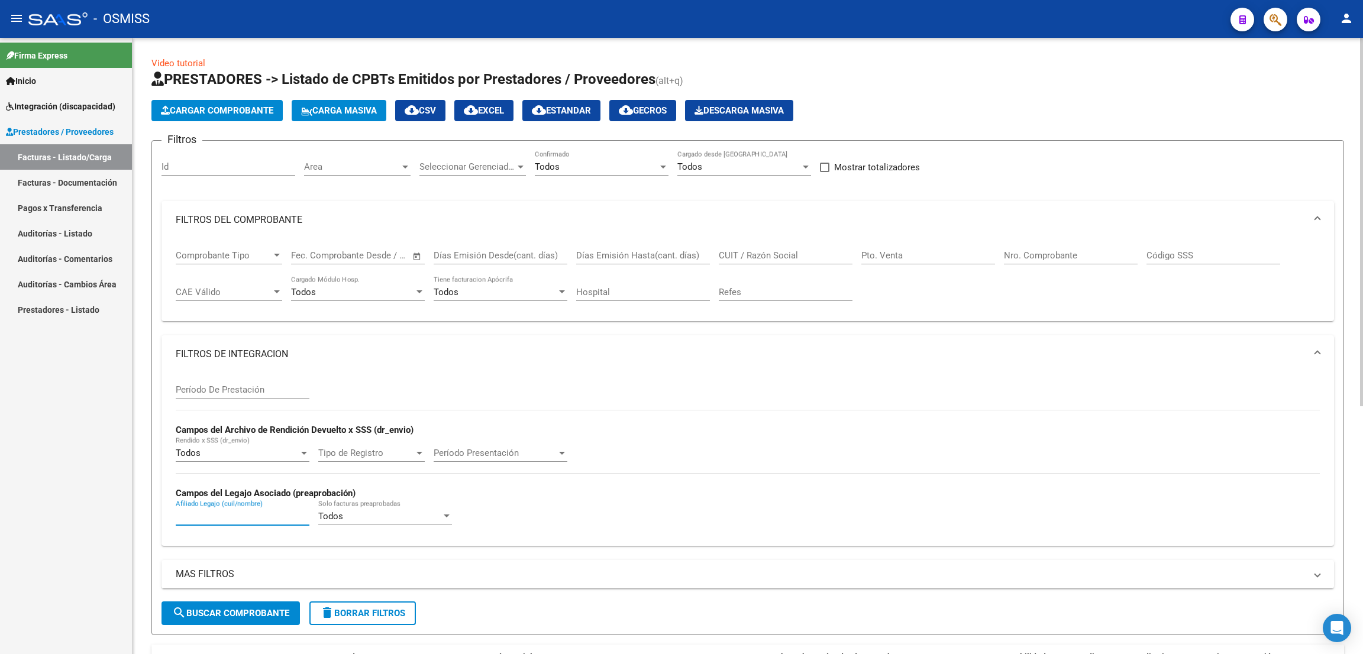
click at [214, 515] on input "Afiliado Legajo (cuil/nombre)" at bounding box center [243, 516] width 134 height 11
type input "[PERSON_NAME]"
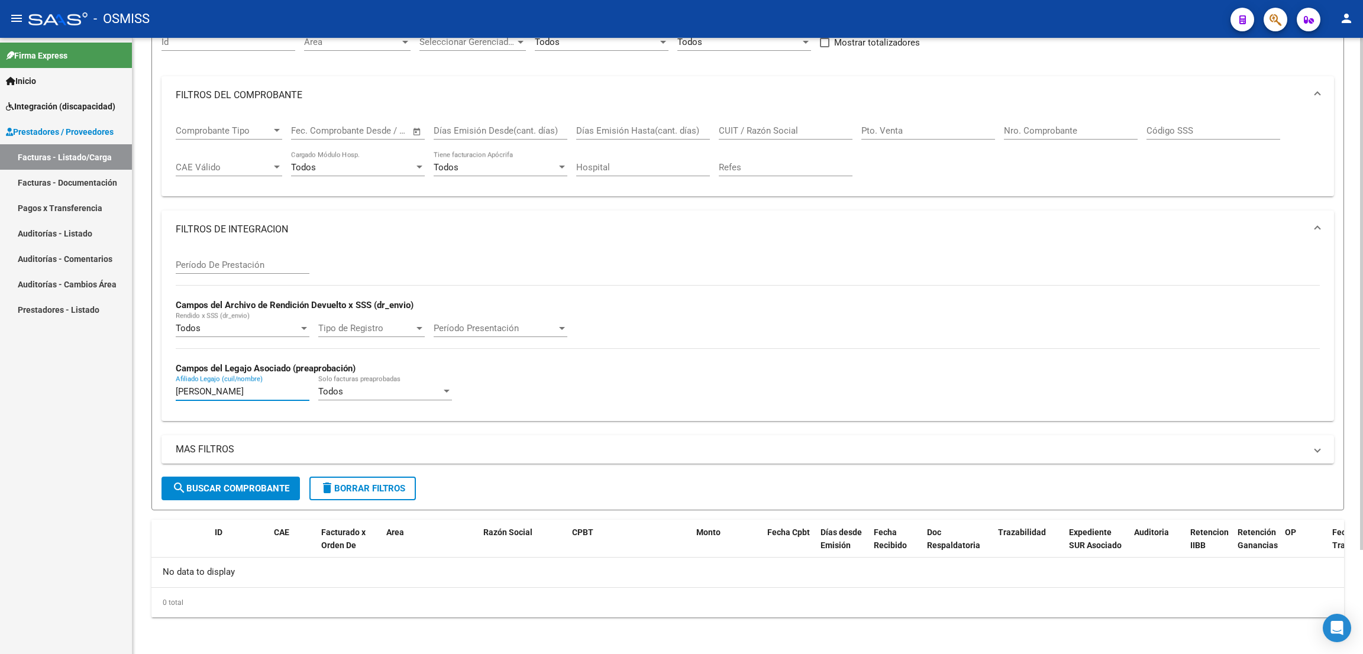
drag, startPoint x: 233, startPoint y: 387, endPoint x: 151, endPoint y: 387, distance: 82.2
click at [151, 389] on form "Filtros Id Area Area Seleccionar Gerenciador Seleccionar Gerenciador Todos Conf…" at bounding box center [747, 262] width 1192 height 495
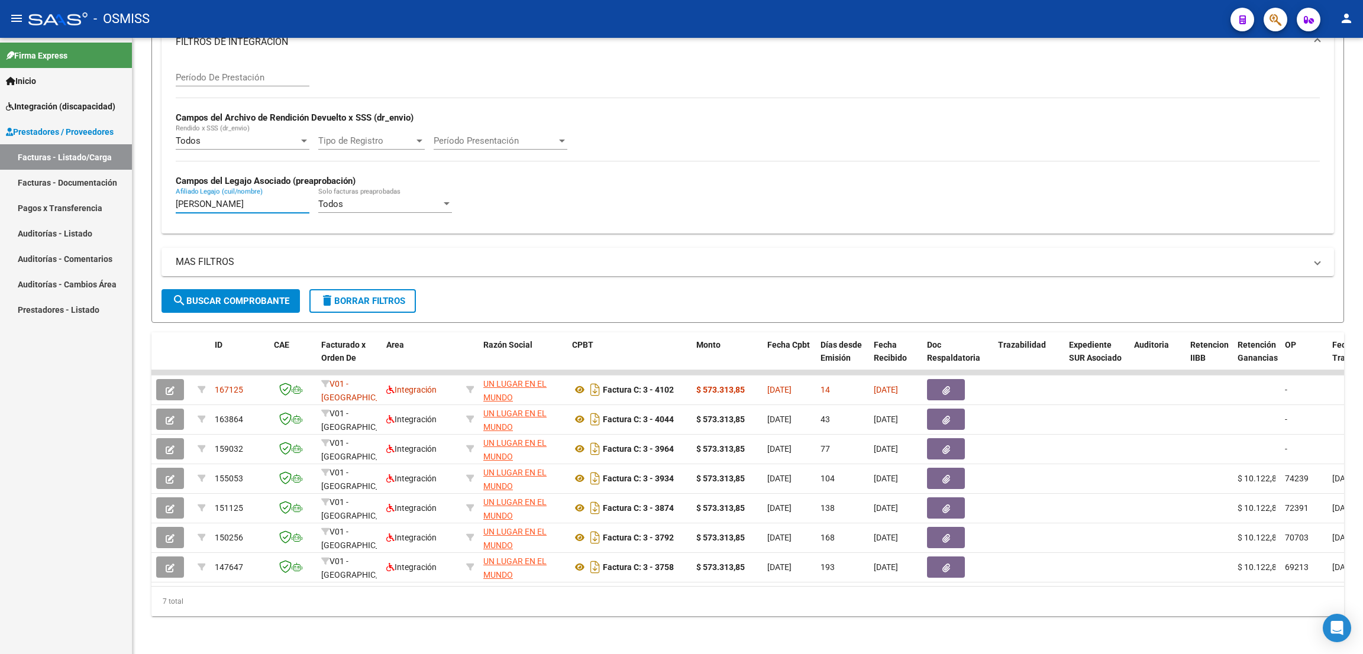
scroll to position [0, 0]
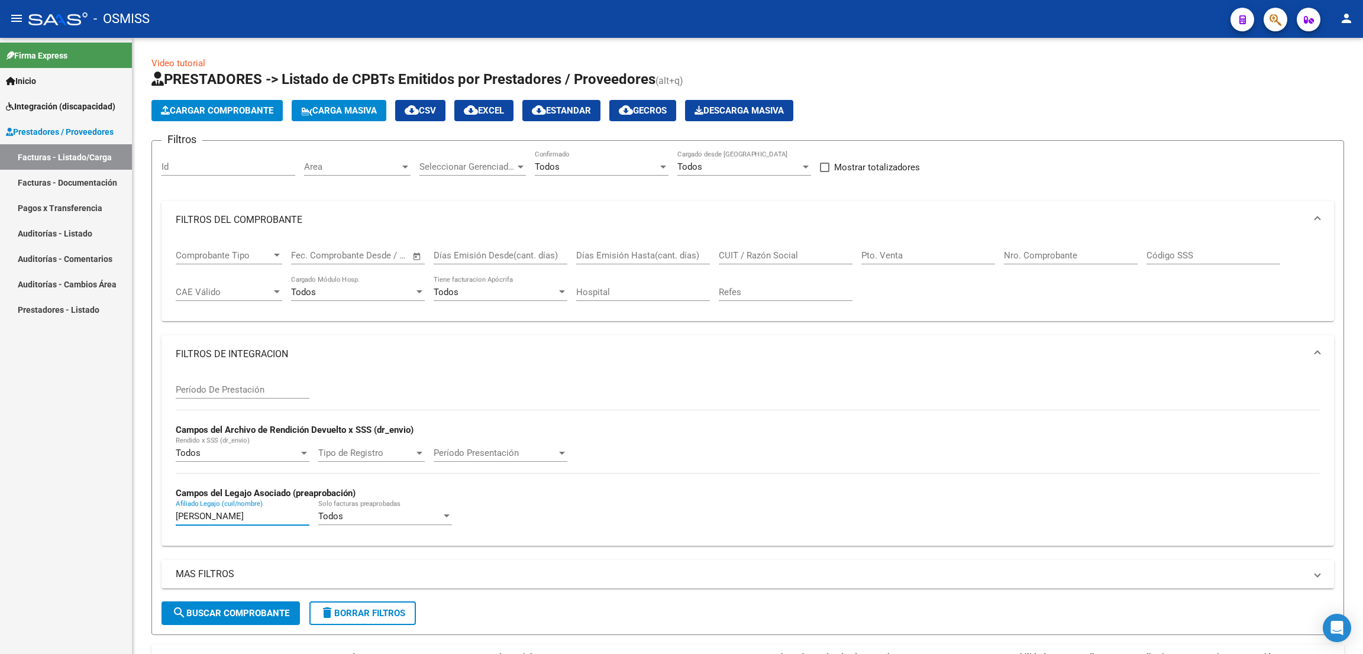
type input "[PERSON_NAME]"
click at [754, 257] on input "CUIT / Razón Social" at bounding box center [786, 255] width 134 height 11
paste input "30-70711472-6"
type input "30707114726"
click at [234, 615] on span "search Buscar Comprobante" at bounding box center [230, 613] width 117 height 11
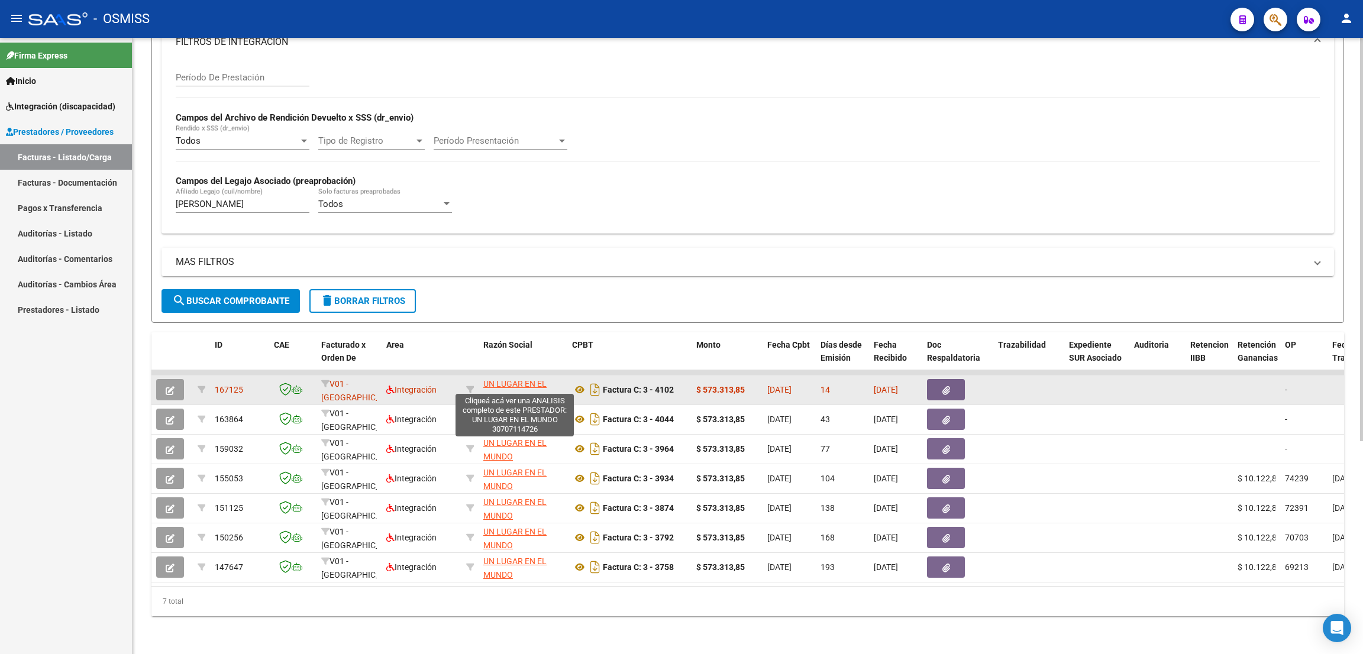
click at [498, 379] on span "UN LUGAR EN EL MUNDO" at bounding box center [514, 390] width 63 height 23
type textarea "30707114726"
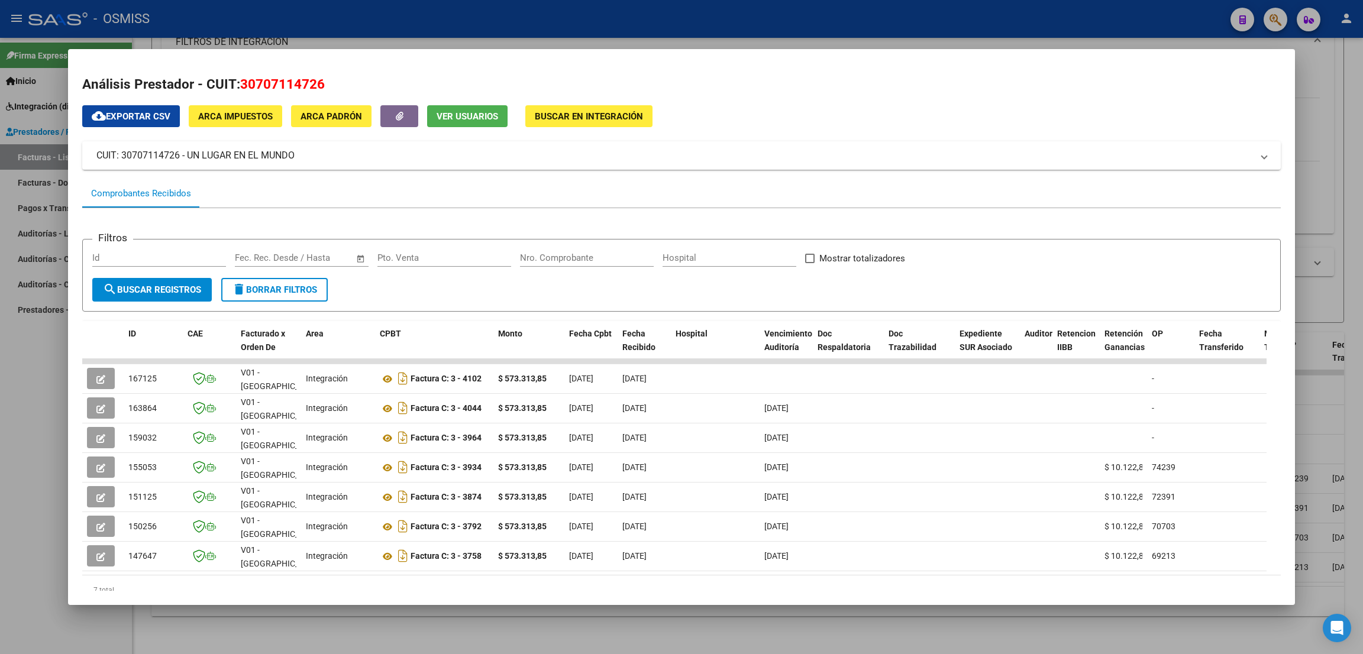
click at [1145, 22] on div at bounding box center [681, 327] width 1363 height 654
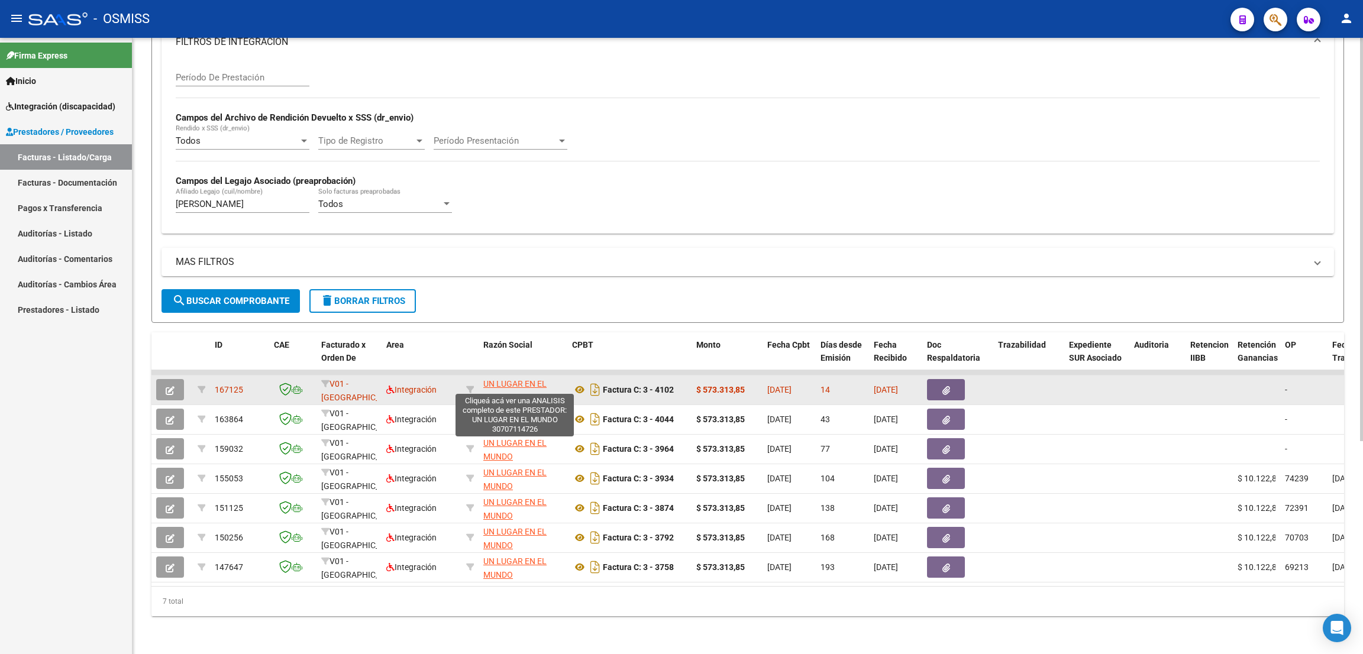
click at [521, 379] on span "UN LUGAR EN EL MUNDO" at bounding box center [514, 390] width 63 height 23
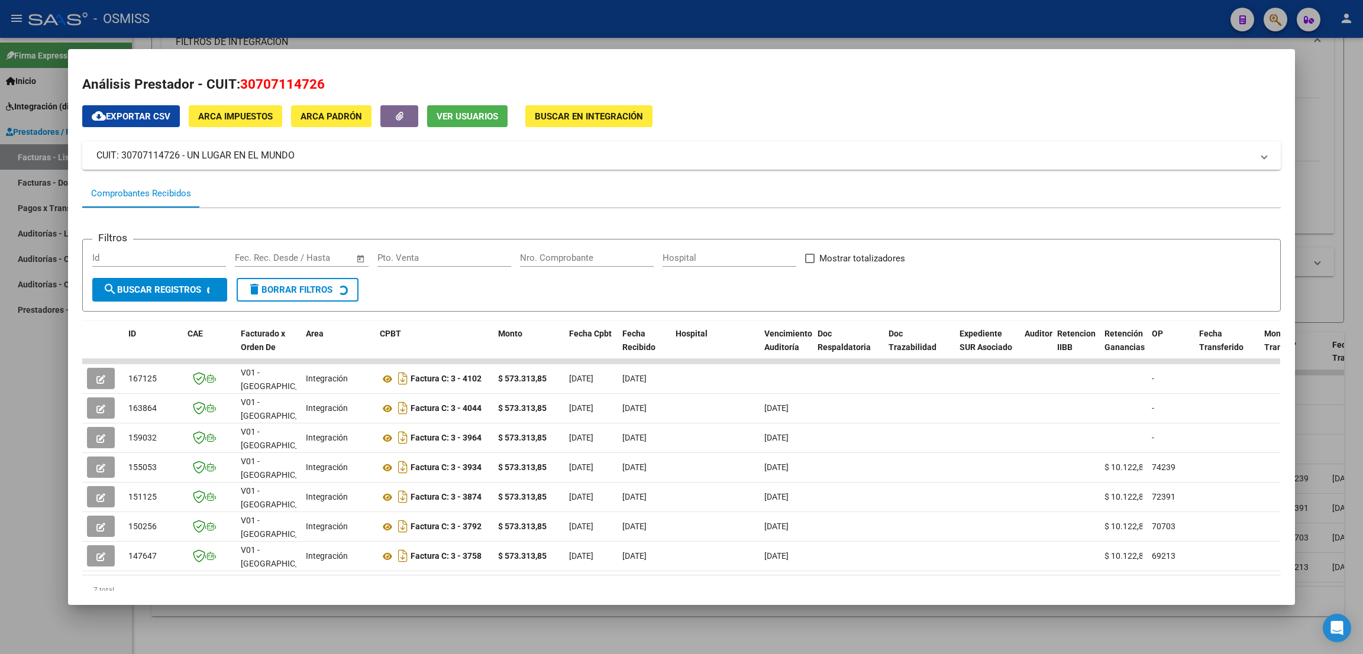
drag, startPoint x: 328, startPoint y: 78, endPoint x: 239, endPoint y: 82, distance: 88.8
click at [239, 82] on h2 "Análisis Prestador - CUIT: 30707114726" at bounding box center [681, 85] width 1198 height 20
copy span "30707114726"
click at [12, 548] on div at bounding box center [681, 327] width 1363 height 654
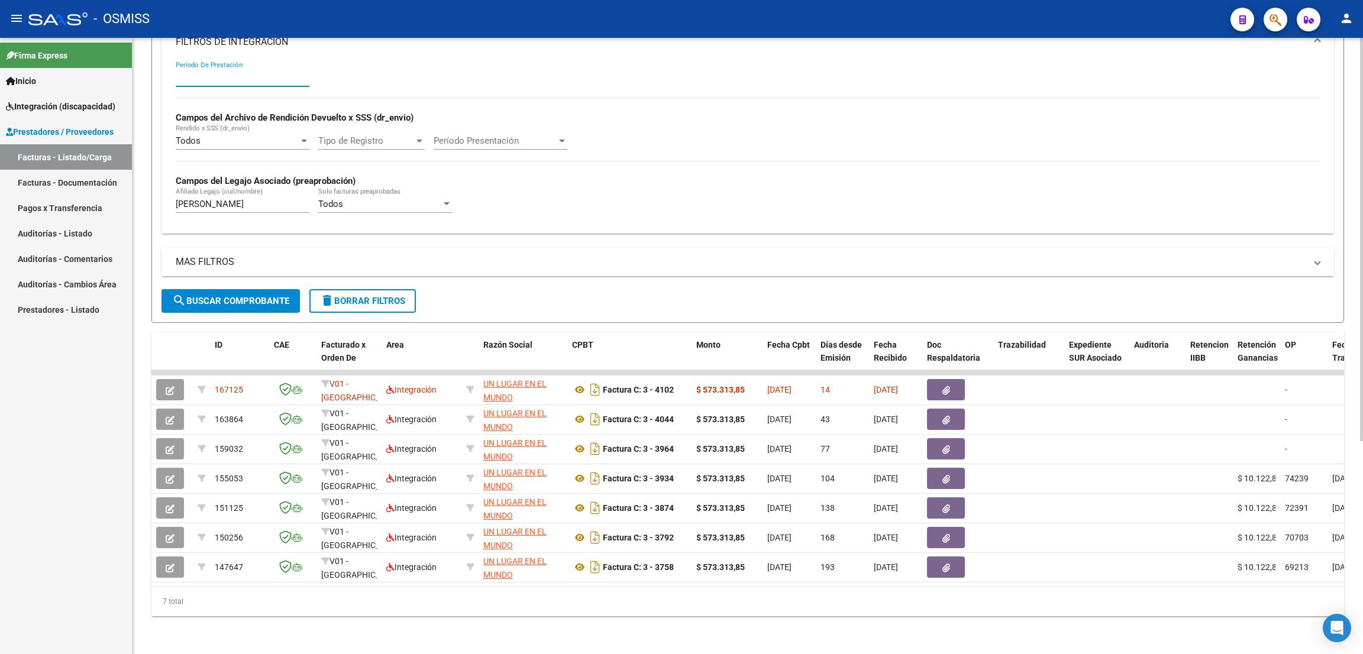
click at [235, 72] on input "Período De Prestación" at bounding box center [243, 77] width 134 height 11
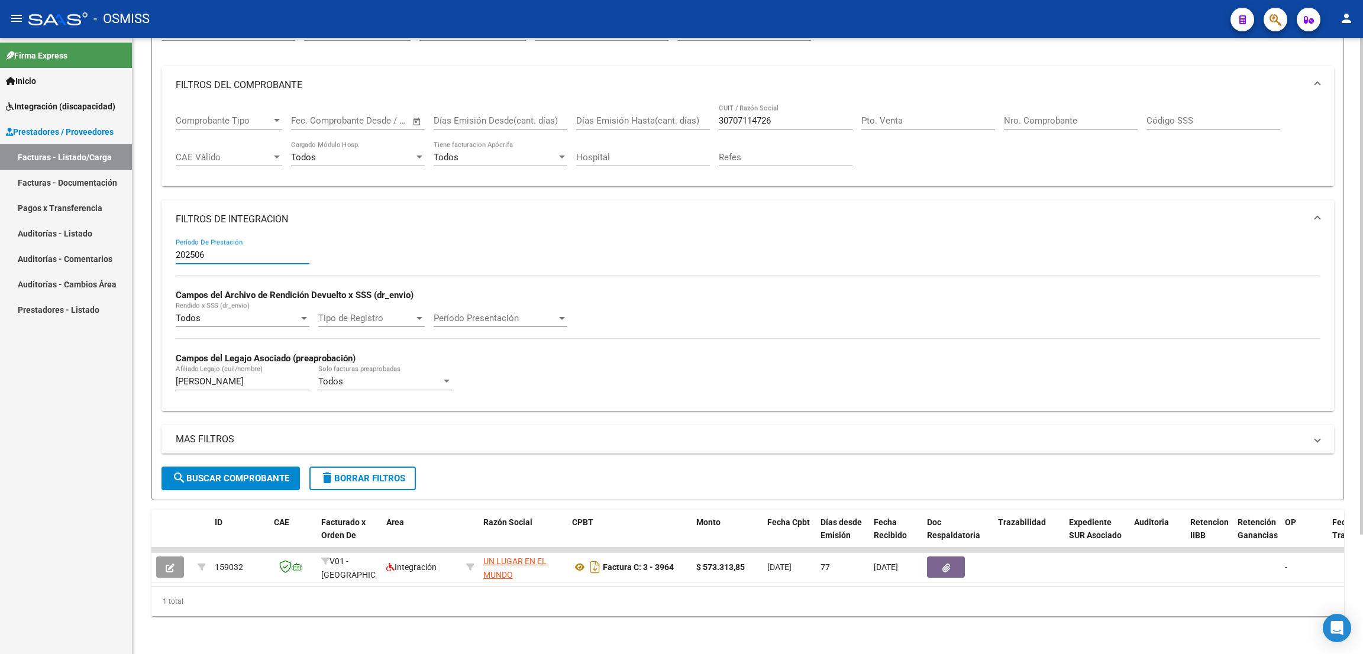
scroll to position [147, 0]
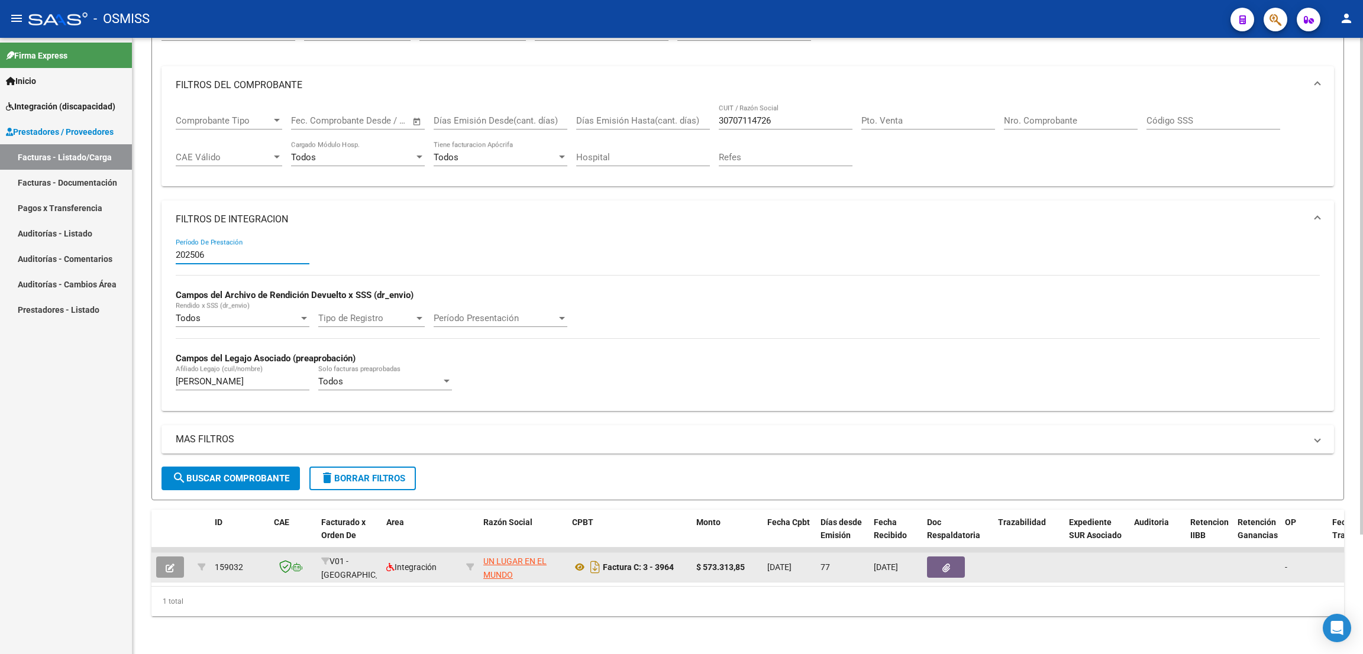
type input "202506"
click at [175, 557] on button "button" at bounding box center [170, 567] width 28 height 21
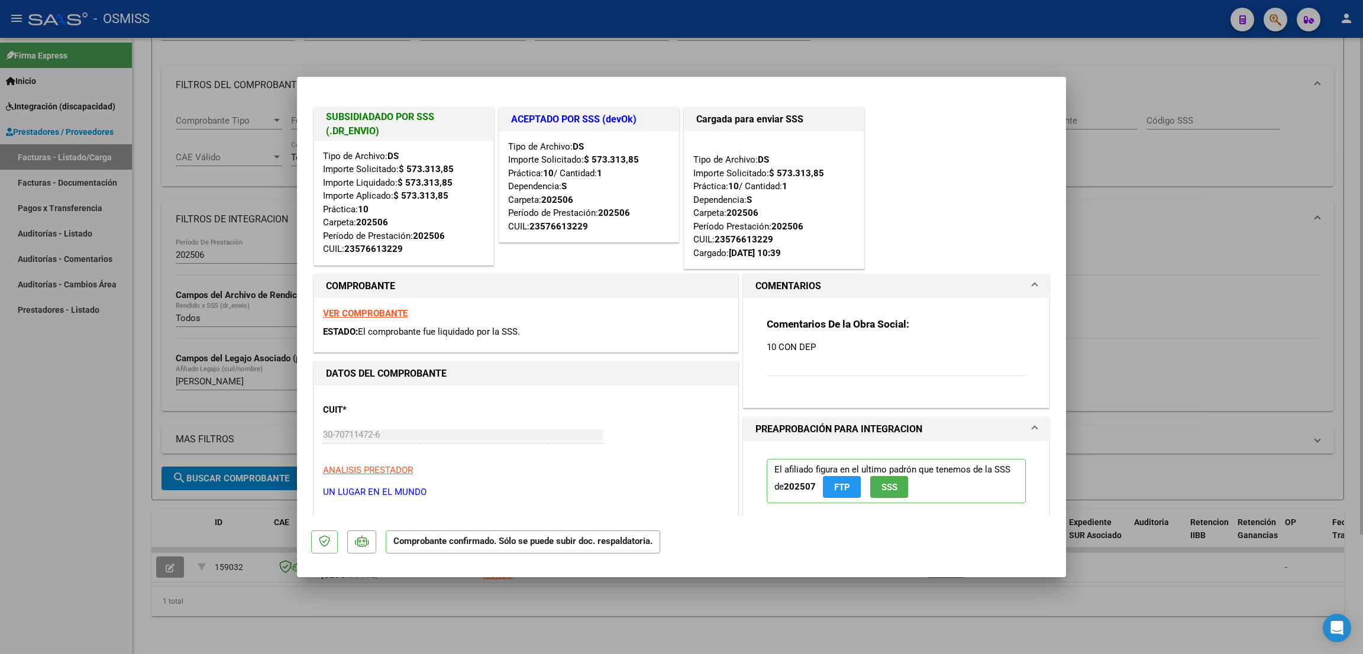
click at [105, 439] on div at bounding box center [681, 327] width 1363 height 654
type input "$ 0,00"
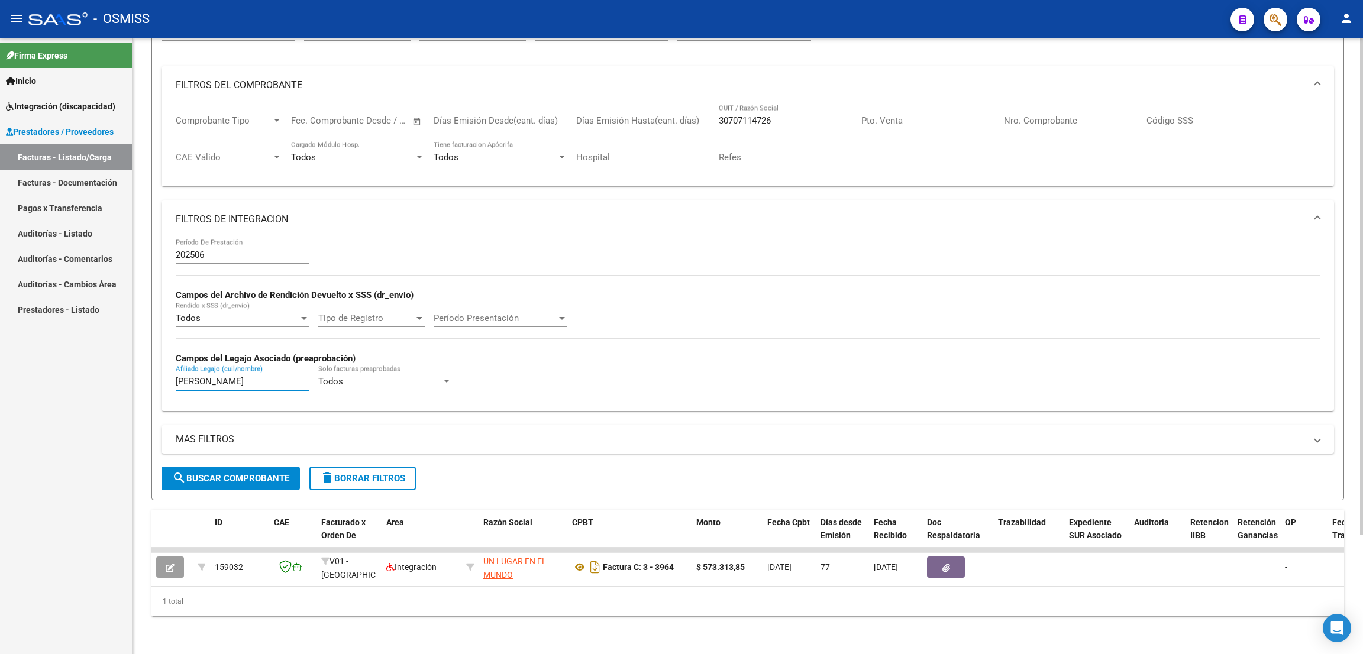
drag, startPoint x: 232, startPoint y: 373, endPoint x: 158, endPoint y: 357, distance: 75.6
click at [158, 364] on form "Filtros Id Area Area Seleccionar Gerenciador Seleccionar Gerenciador Todos Conf…" at bounding box center [747, 252] width 1192 height 495
drag, startPoint x: 793, startPoint y: 105, endPoint x: 704, endPoint y: 119, distance: 89.3
click at [704, 119] on div "Comprobante Tipo Comprobante Tipo Fecha inicio – Fecha fin Fec. Comprobante Des…" at bounding box center [748, 140] width 1144 height 73
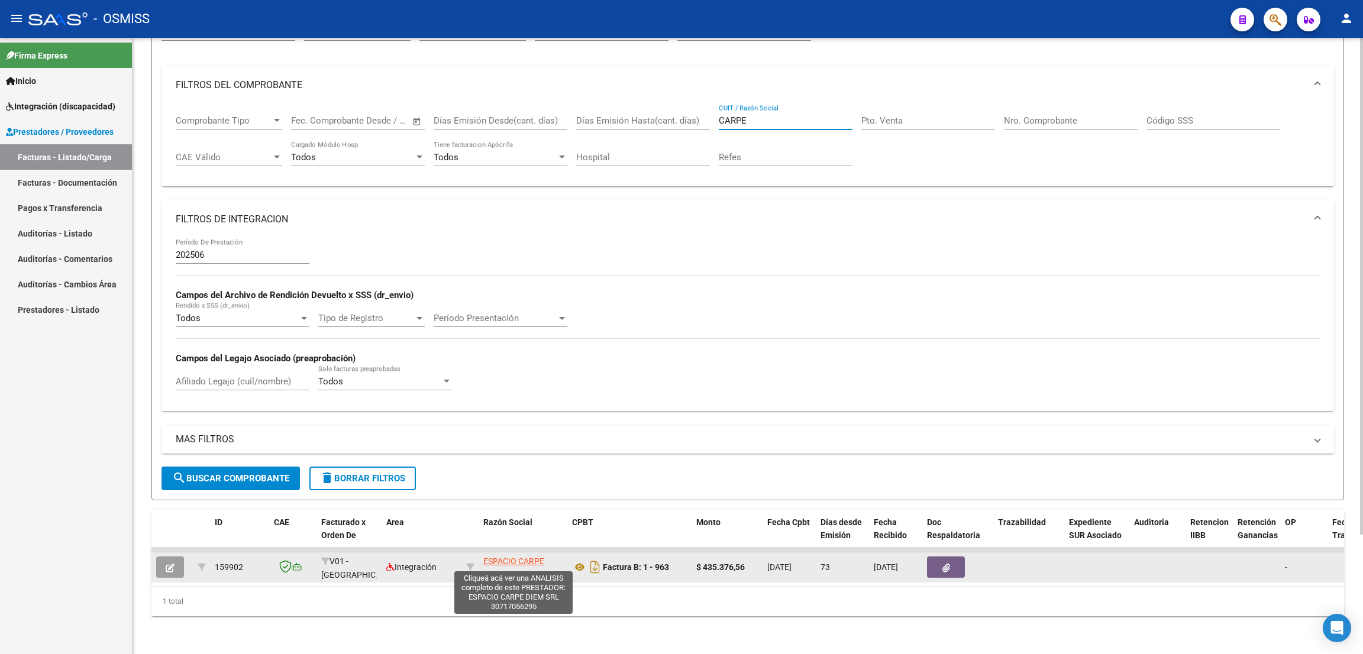
type input "CARPE"
click at [518, 557] on span "ESPACIO CARPE DIEM SRL" at bounding box center [513, 568] width 61 height 23
type textarea "30717056295"
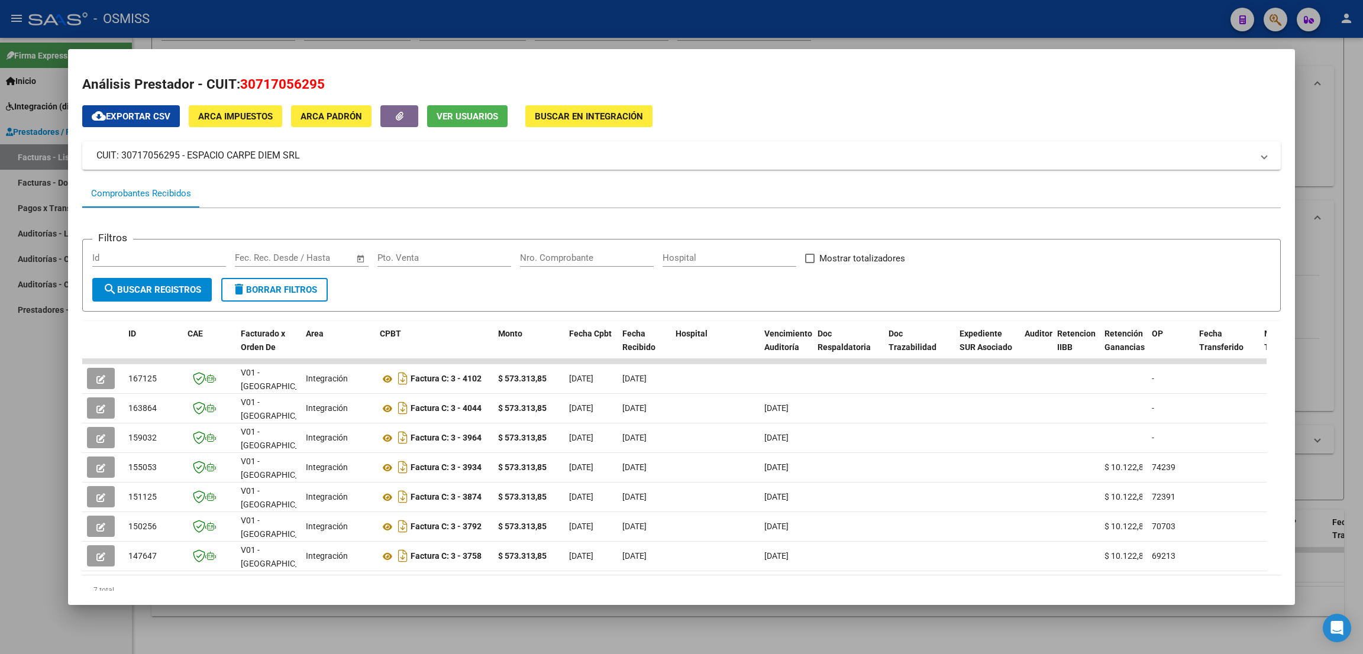
drag, startPoint x: 318, startPoint y: 89, endPoint x: 244, endPoint y: 83, distance: 74.2
click at [244, 83] on h2 "Análisis Prestador - CUIT: 30717056295" at bounding box center [681, 85] width 1198 height 20
copy span "30717056295"
click at [43, 390] on div at bounding box center [681, 327] width 1363 height 654
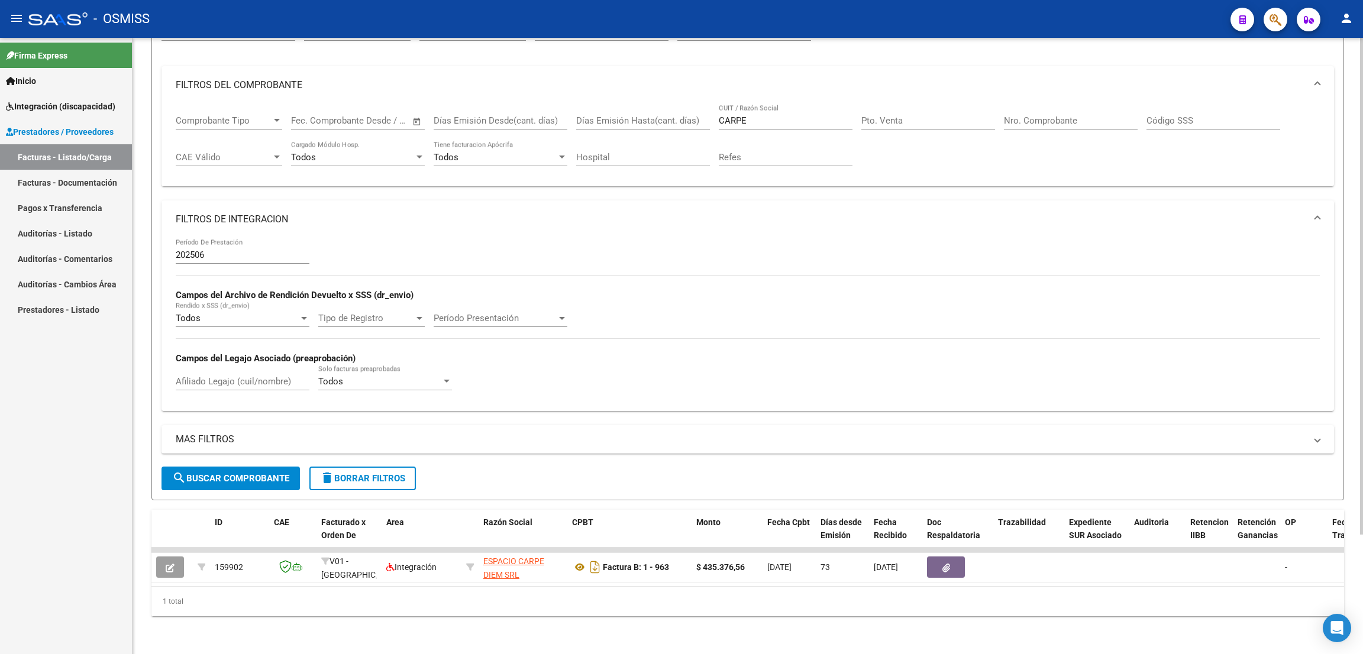
click at [354, 473] on span "delete Borrar Filtros" at bounding box center [362, 478] width 85 height 11
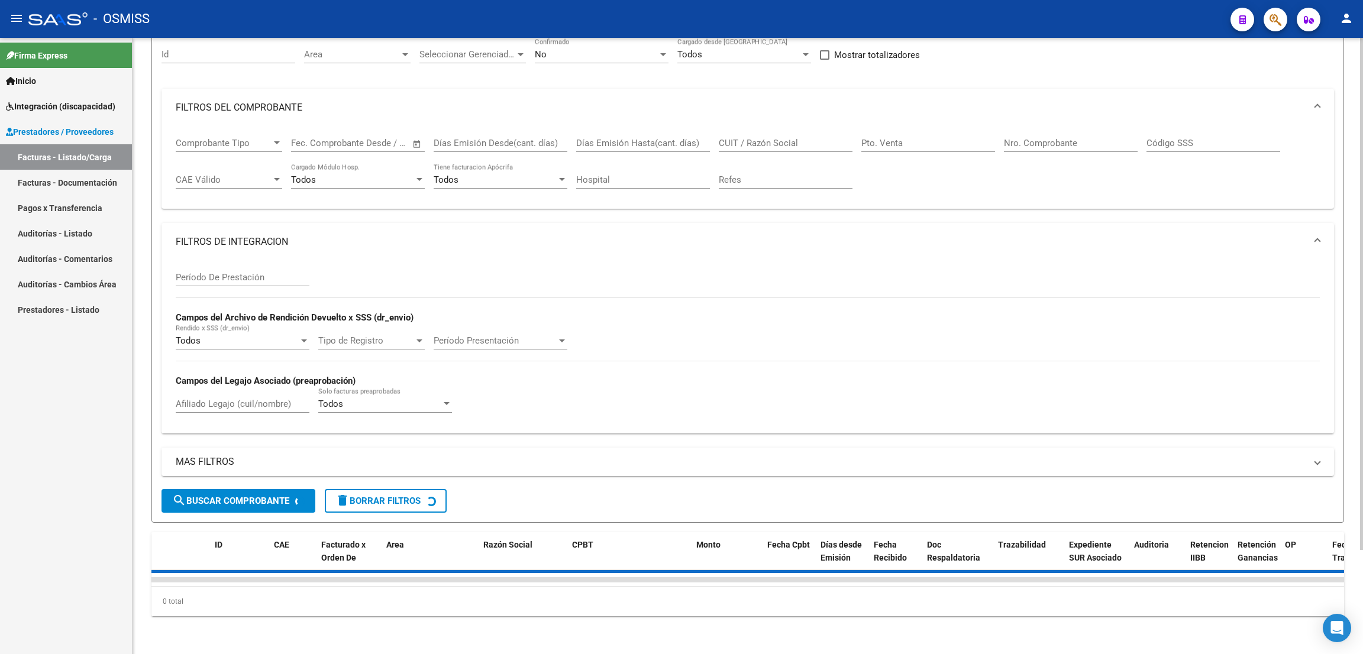
scroll to position [0, 0]
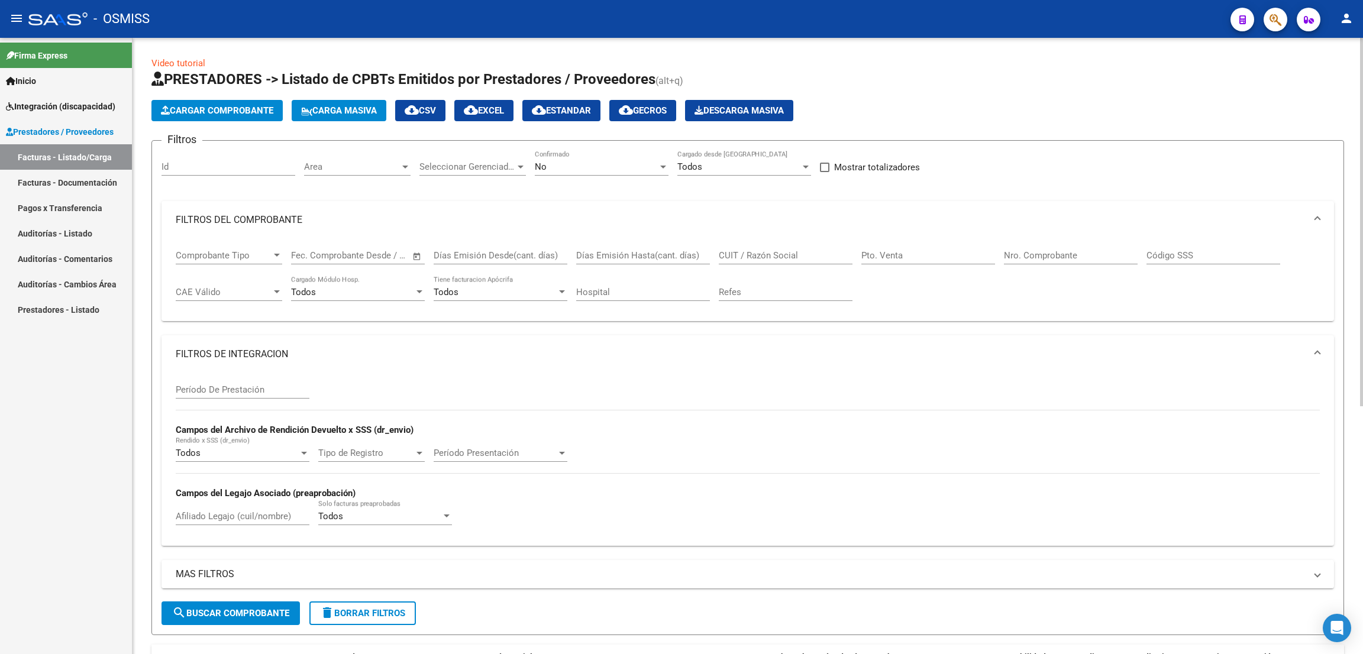
click at [580, 165] on div "No" at bounding box center [596, 166] width 123 height 11
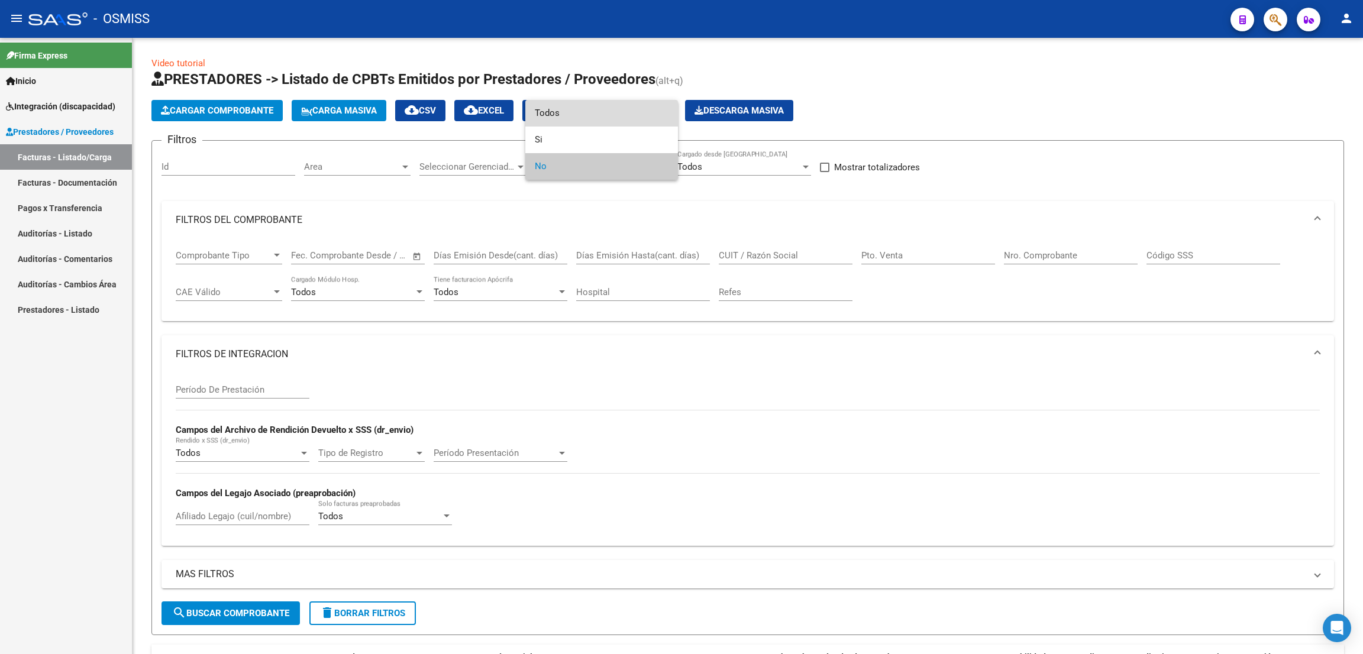
click at [579, 118] on span "Todos" at bounding box center [602, 113] width 134 height 27
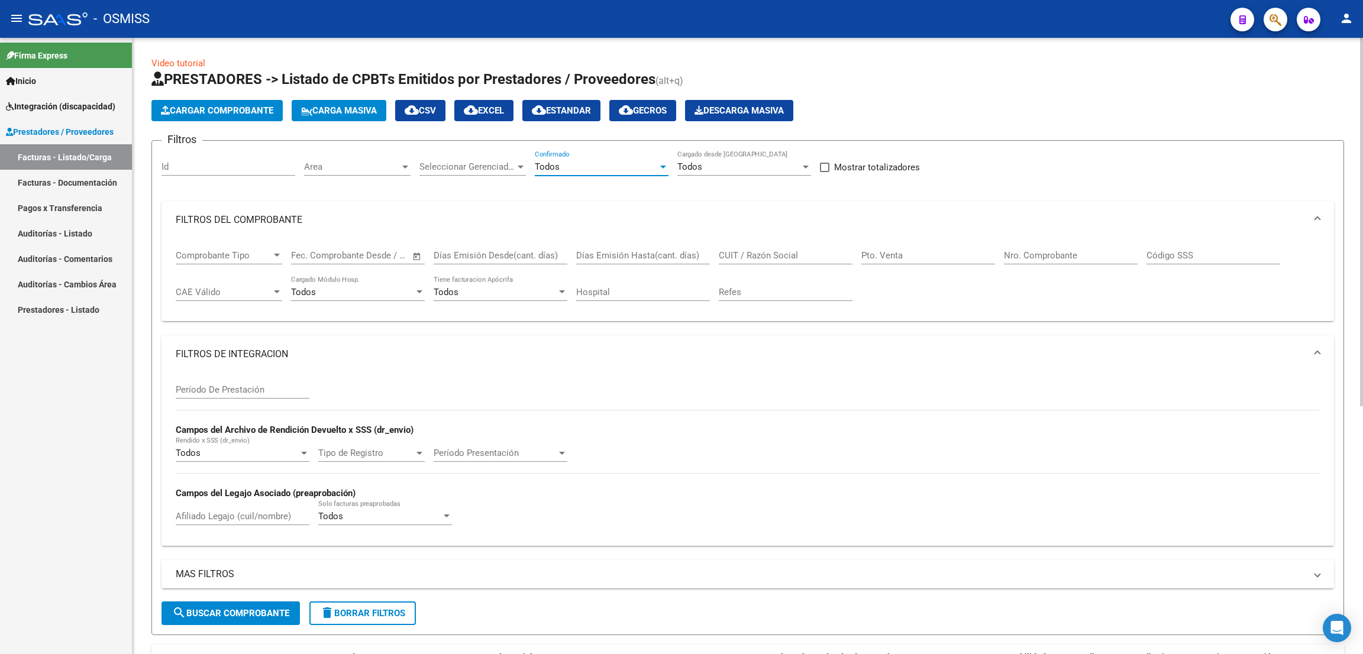
click at [739, 256] on input "CUIT / Razón Social" at bounding box center [786, 255] width 134 height 11
paste input "27320111337"
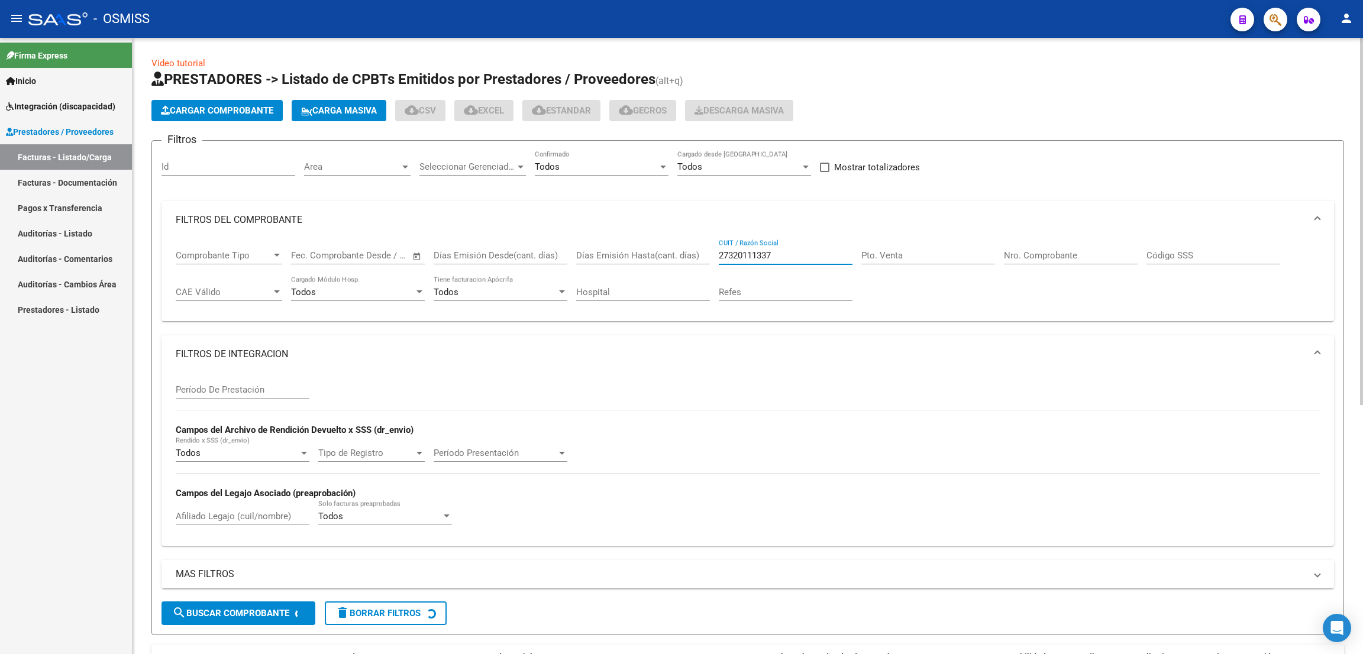
scroll to position [355, 0]
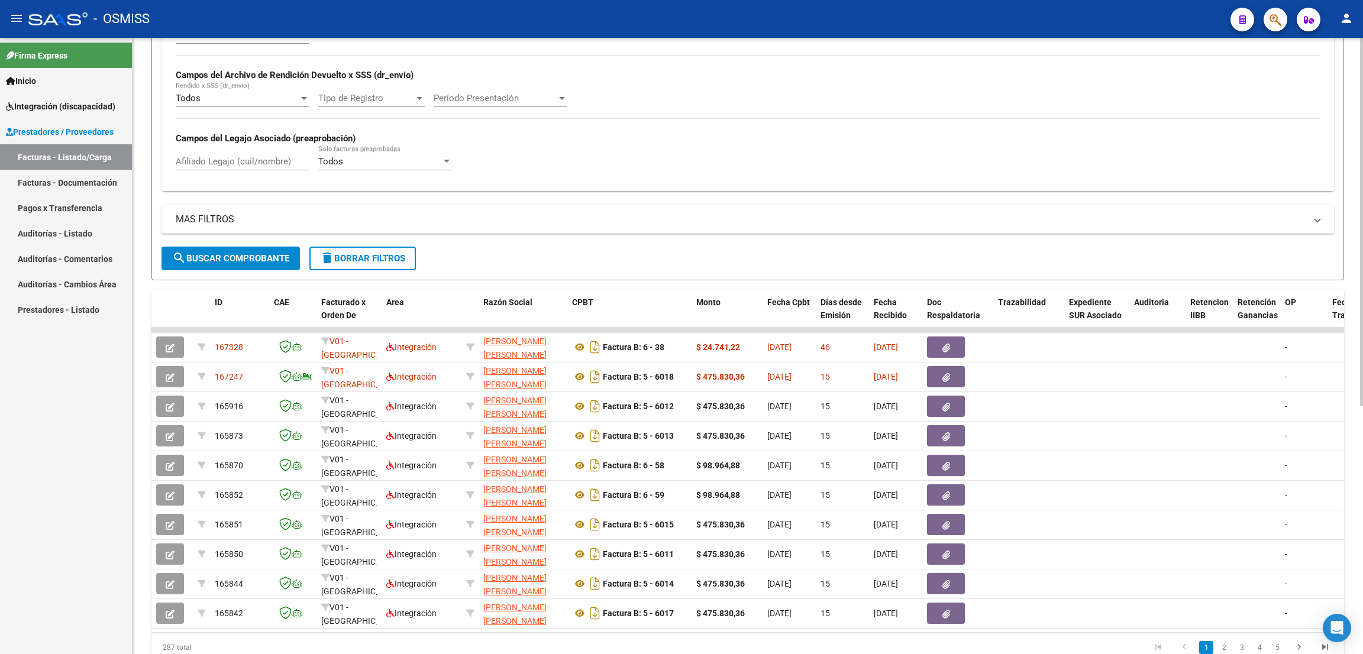
type input "27320111337"
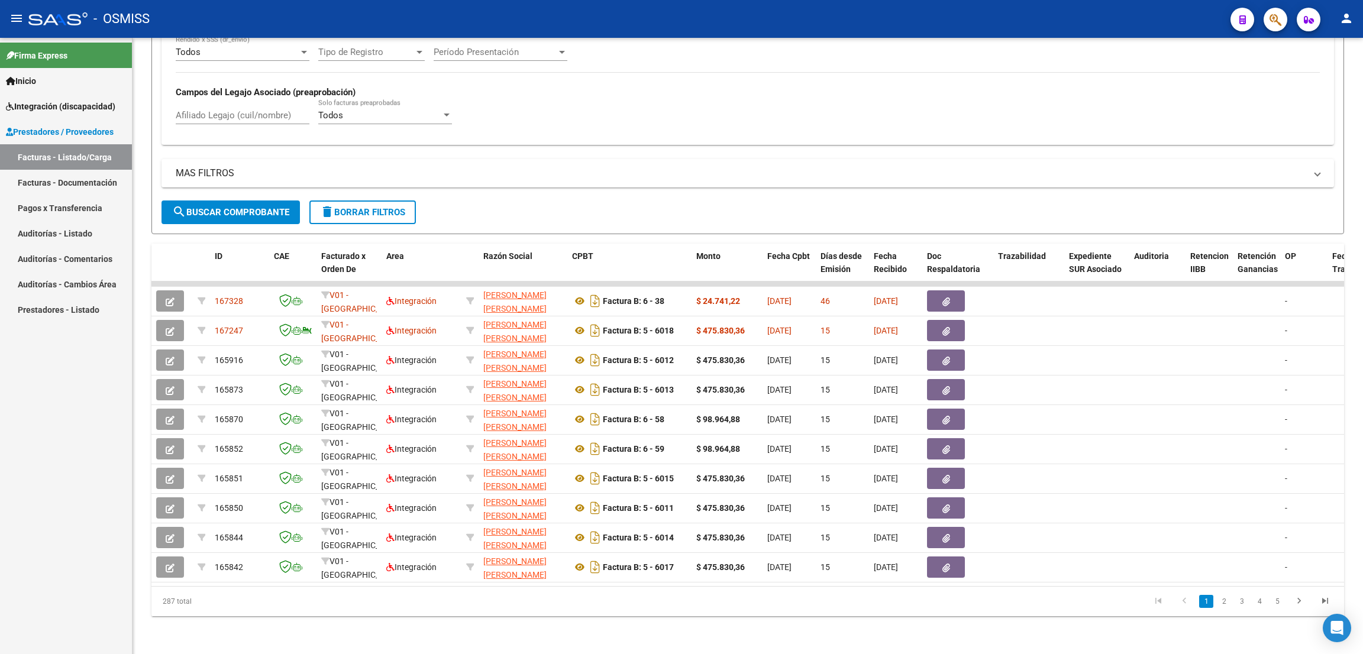
scroll to position [147, 0]
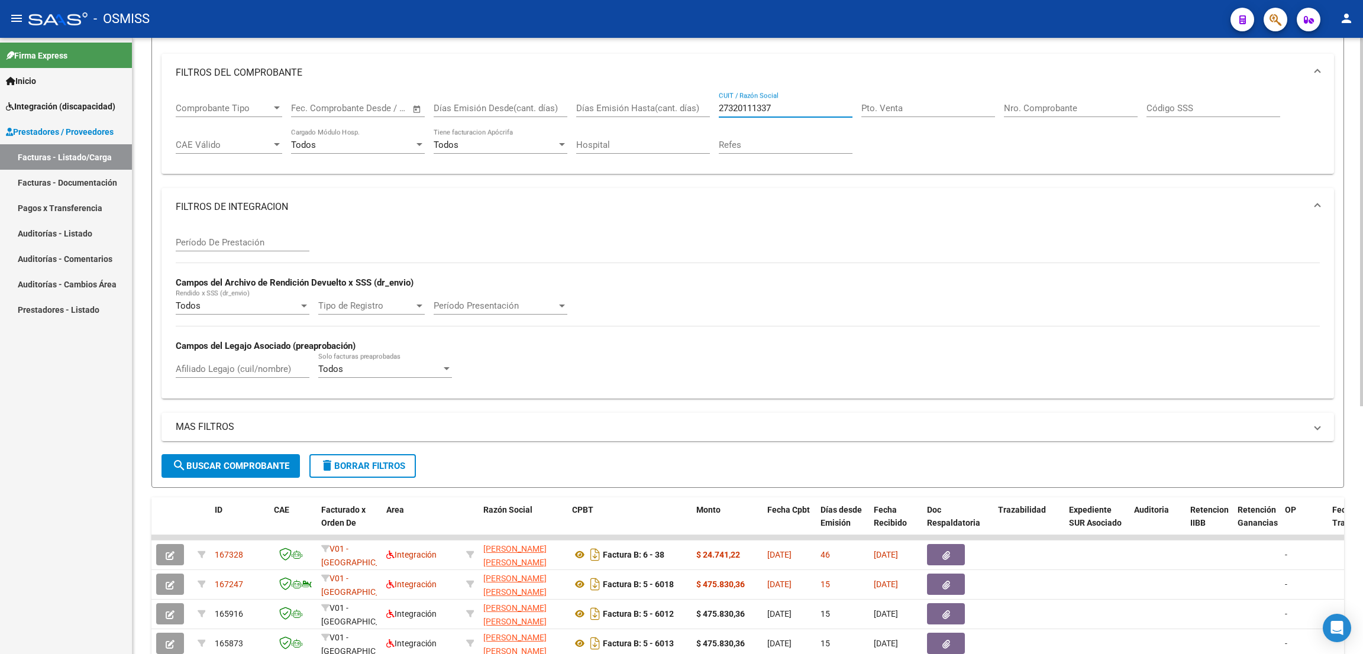
click at [225, 364] on input "Afiliado Legajo (cuil/nombre)" at bounding box center [243, 369] width 134 height 11
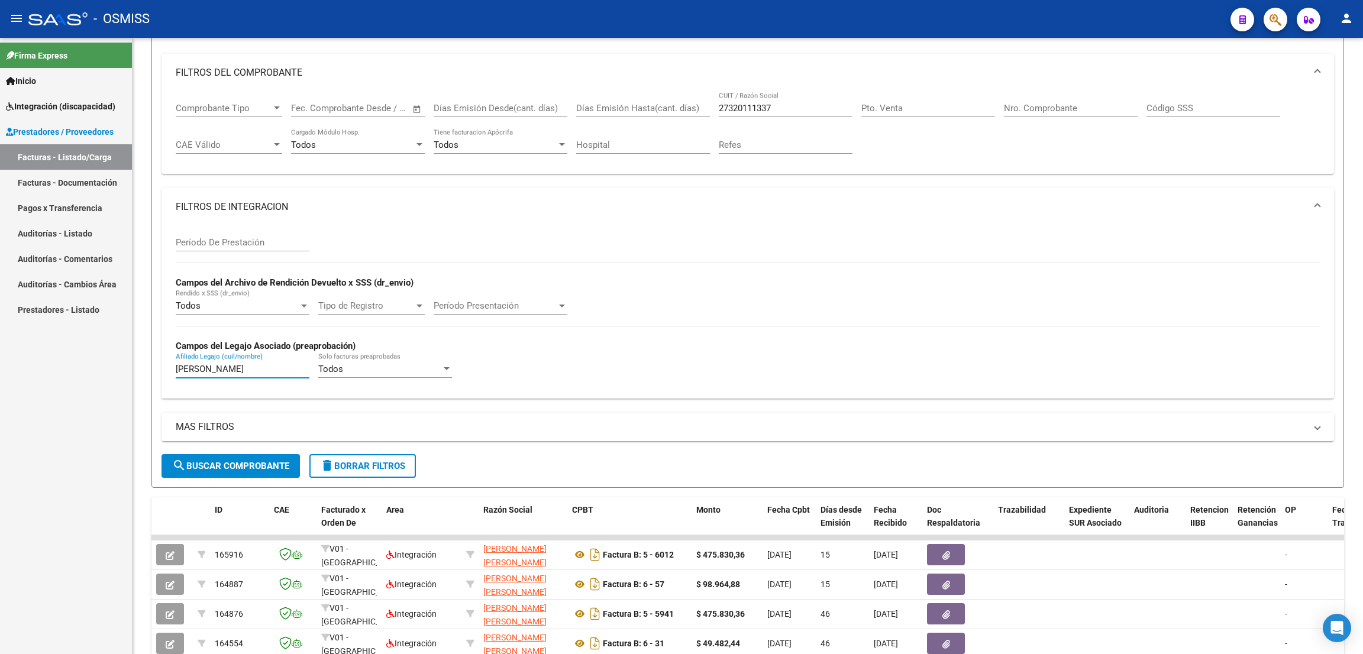
type input "[PERSON_NAME]"
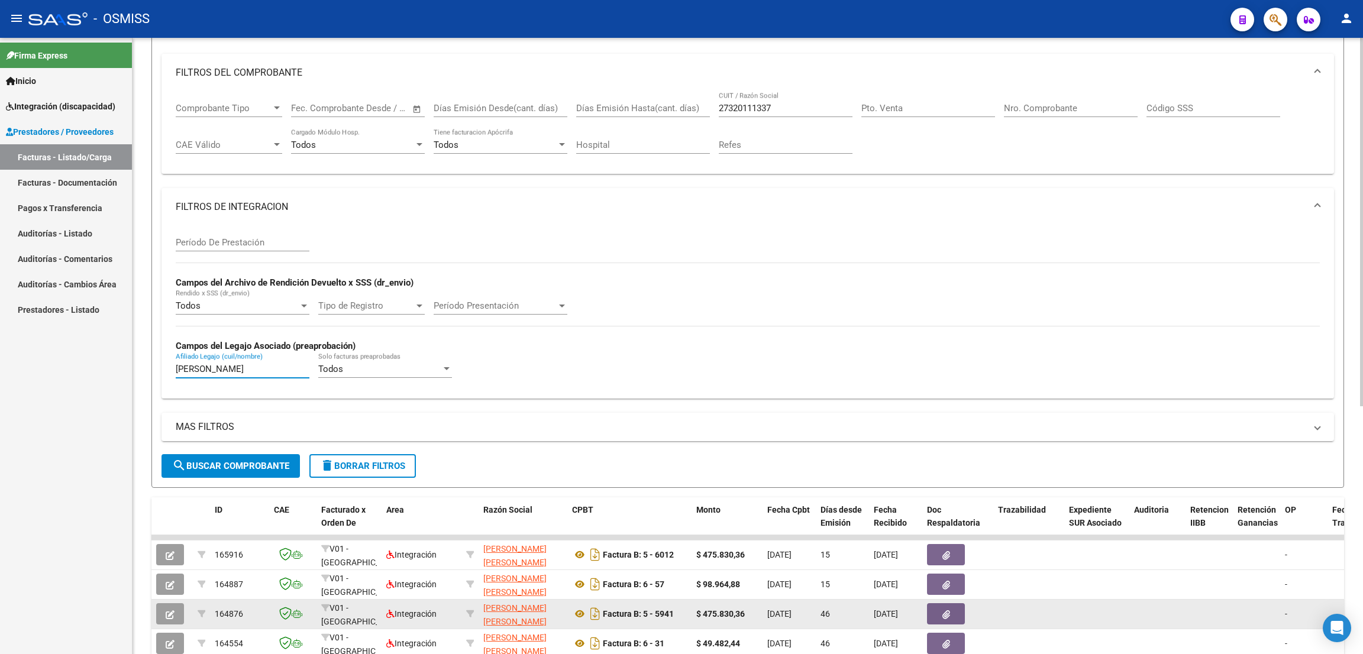
scroll to position [325, 0]
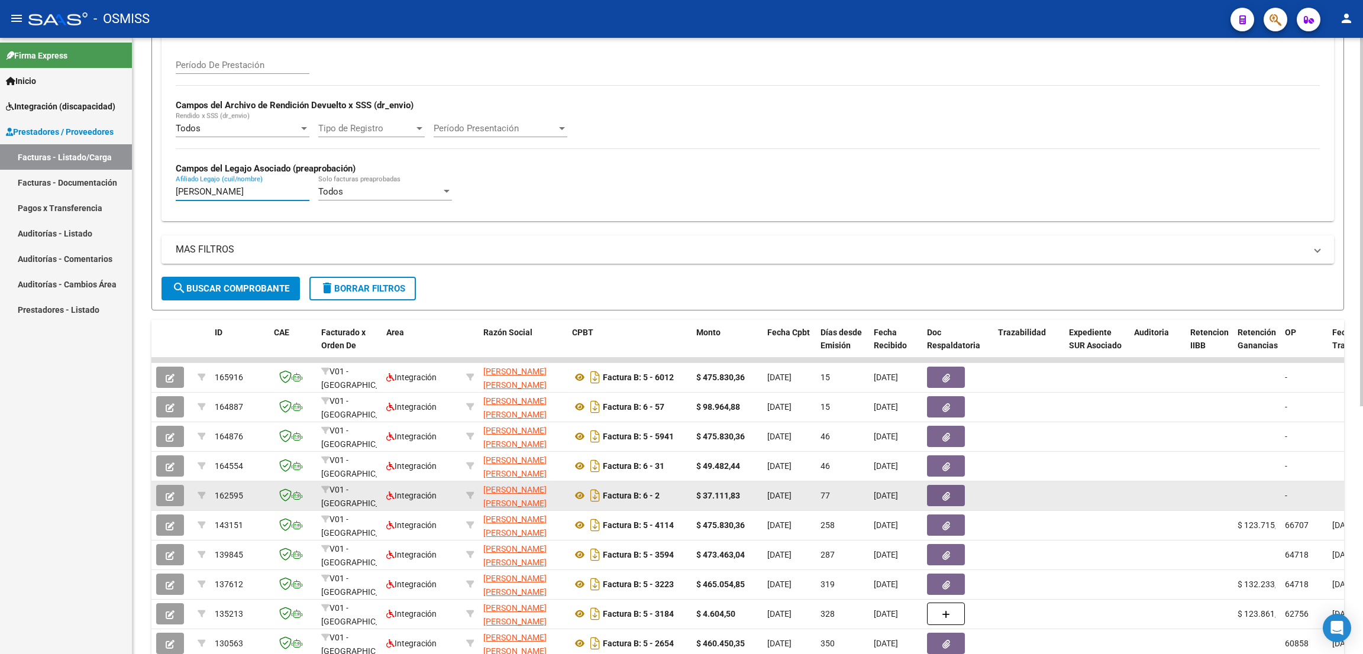
click at [174, 494] on icon "button" at bounding box center [170, 496] width 9 height 9
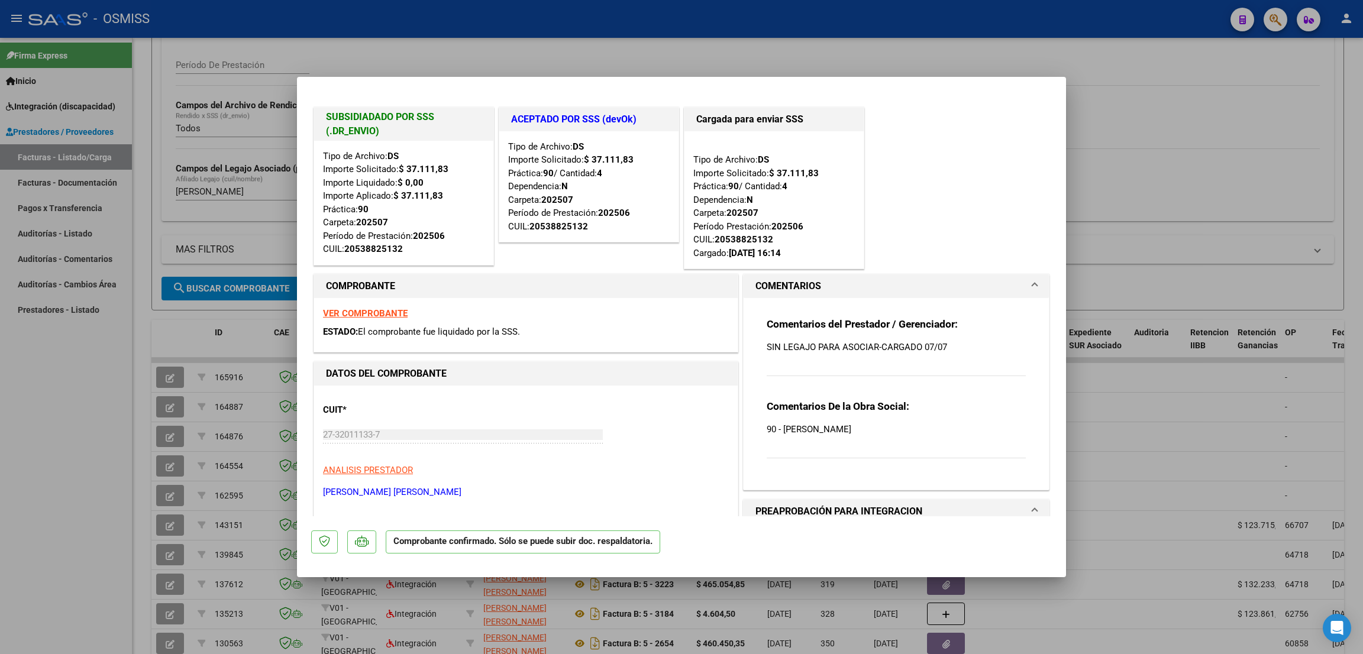
click at [97, 451] on div at bounding box center [681, 327] width 1363 height 654
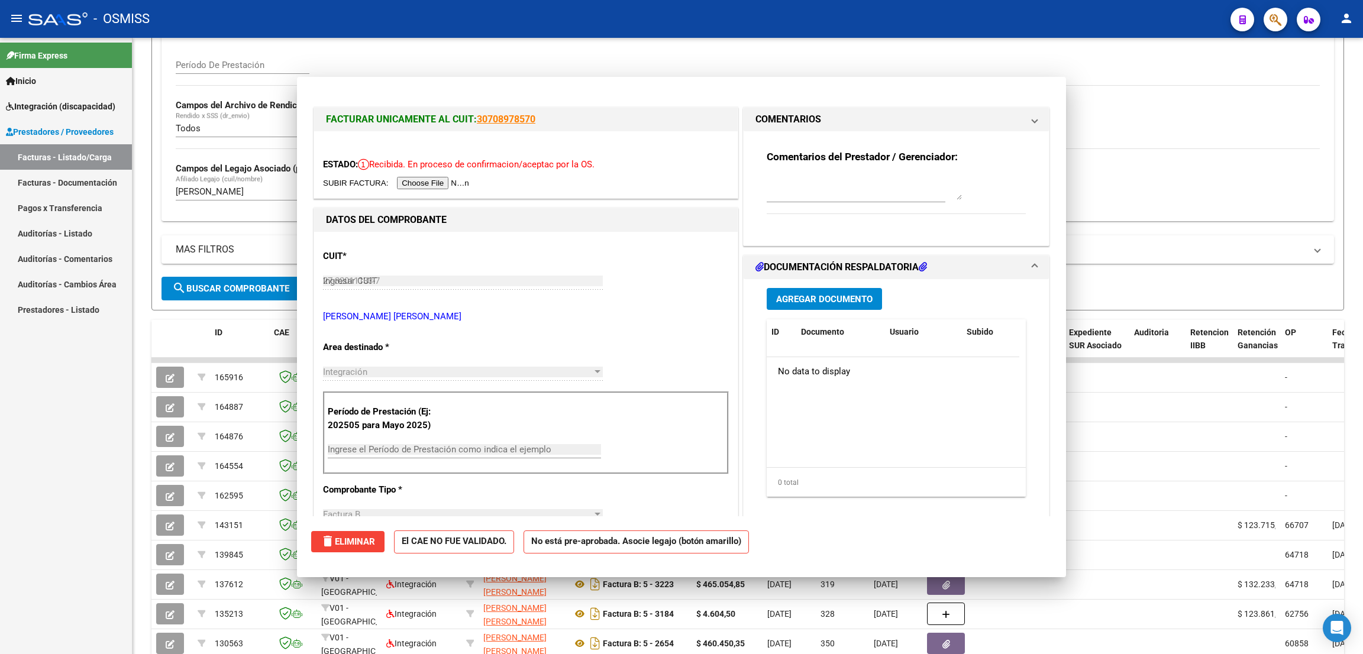
type input "$ 0,00"
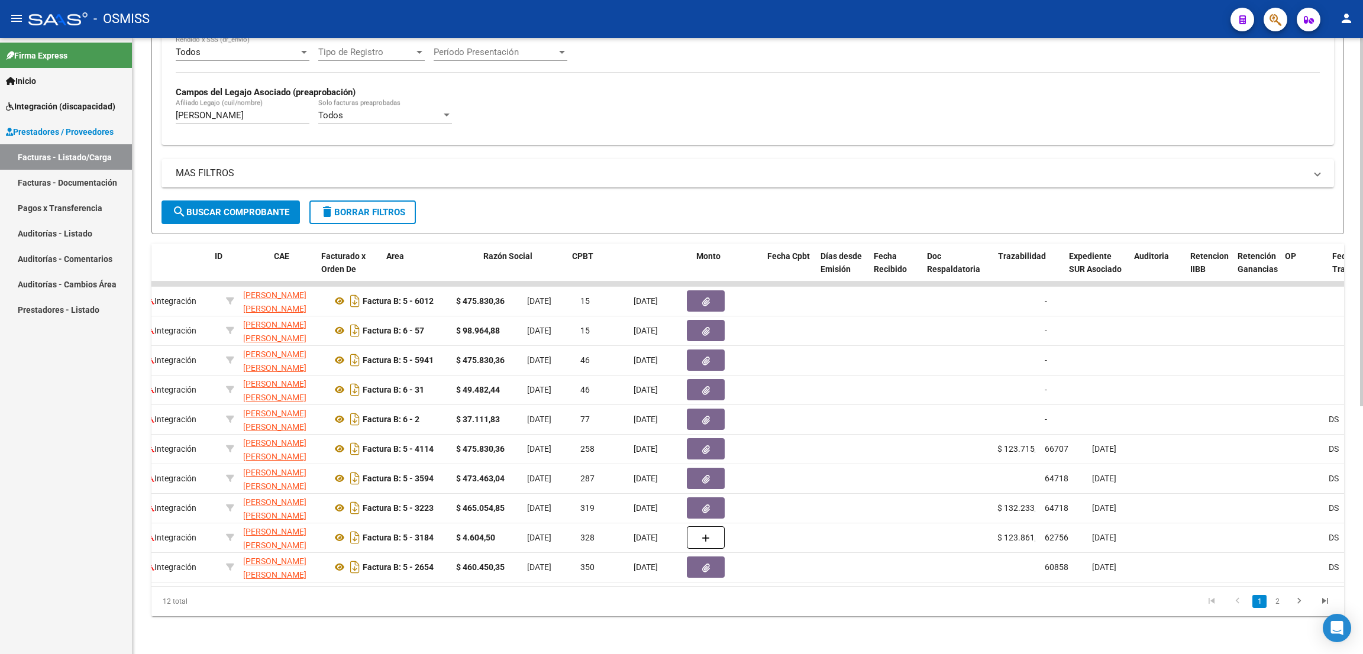
scroll to position [0, 0]
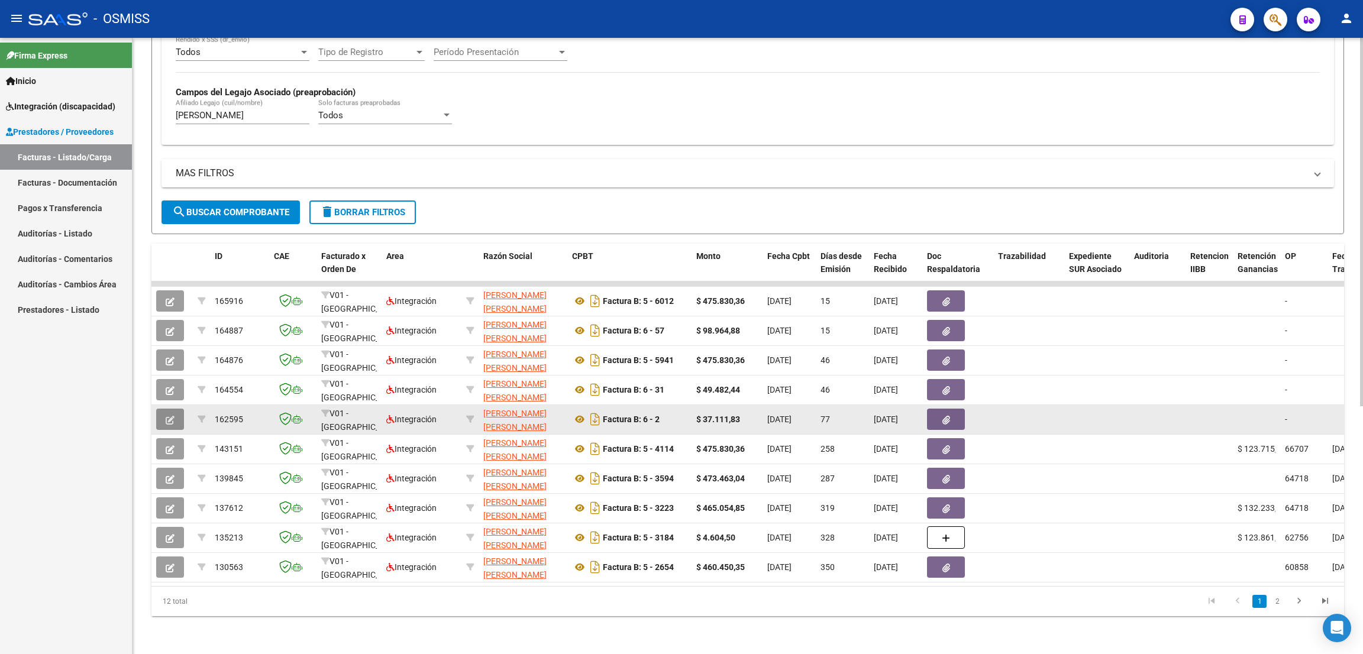
click at [173, 416] on icon "button" at bounding box center [170, 420] width 9 height 9
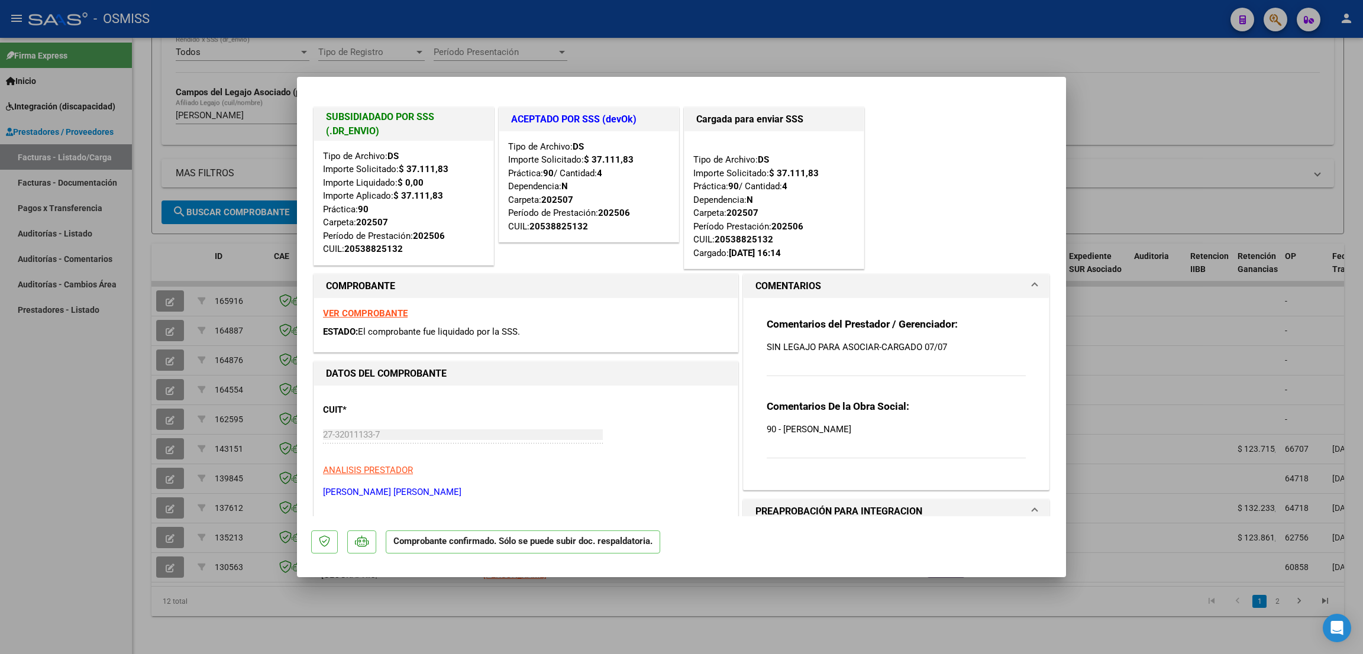
drag, startPoint x: 52, startPoint y: 441, endPoint x: 208, endPoint y: 319, distance: 198.0
click at [54, 437] on div at bounding box center [681, 327] width 1363 height 654
type input "$ 0,00"
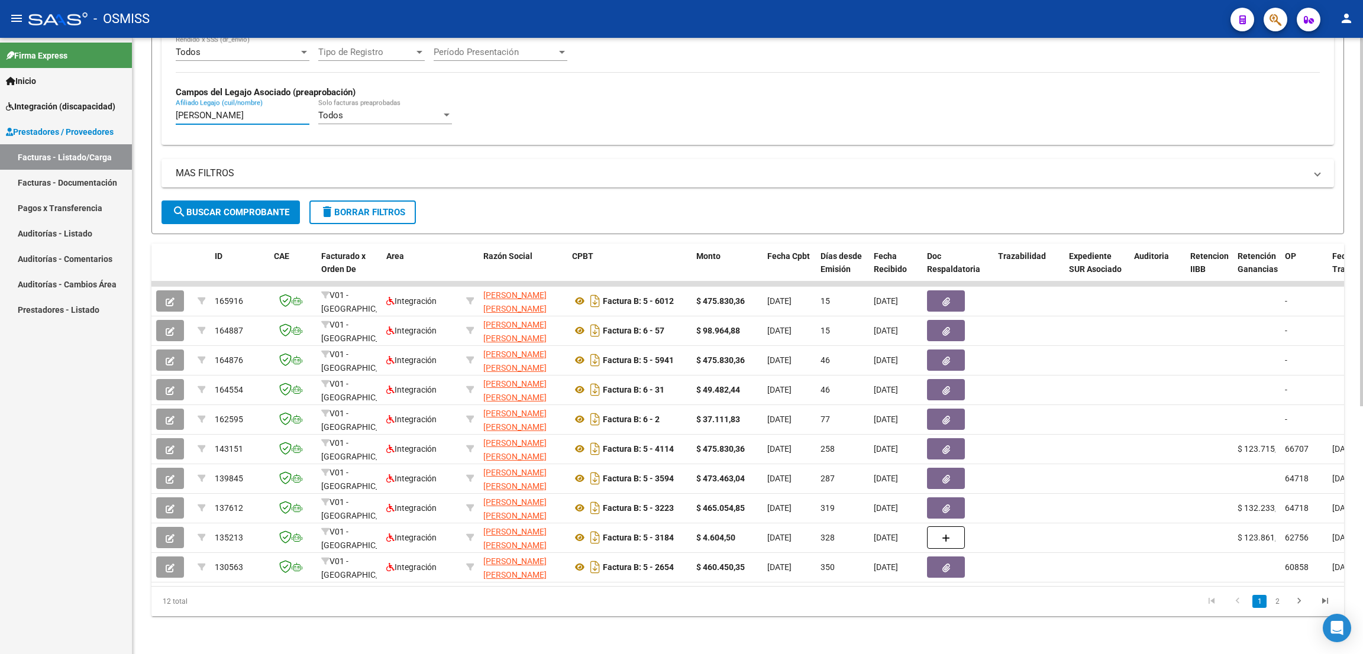
drag, startPoint x: 214, startPoint y: 105, endPoint x: 154, endPoint y: 92, distance: 60.6
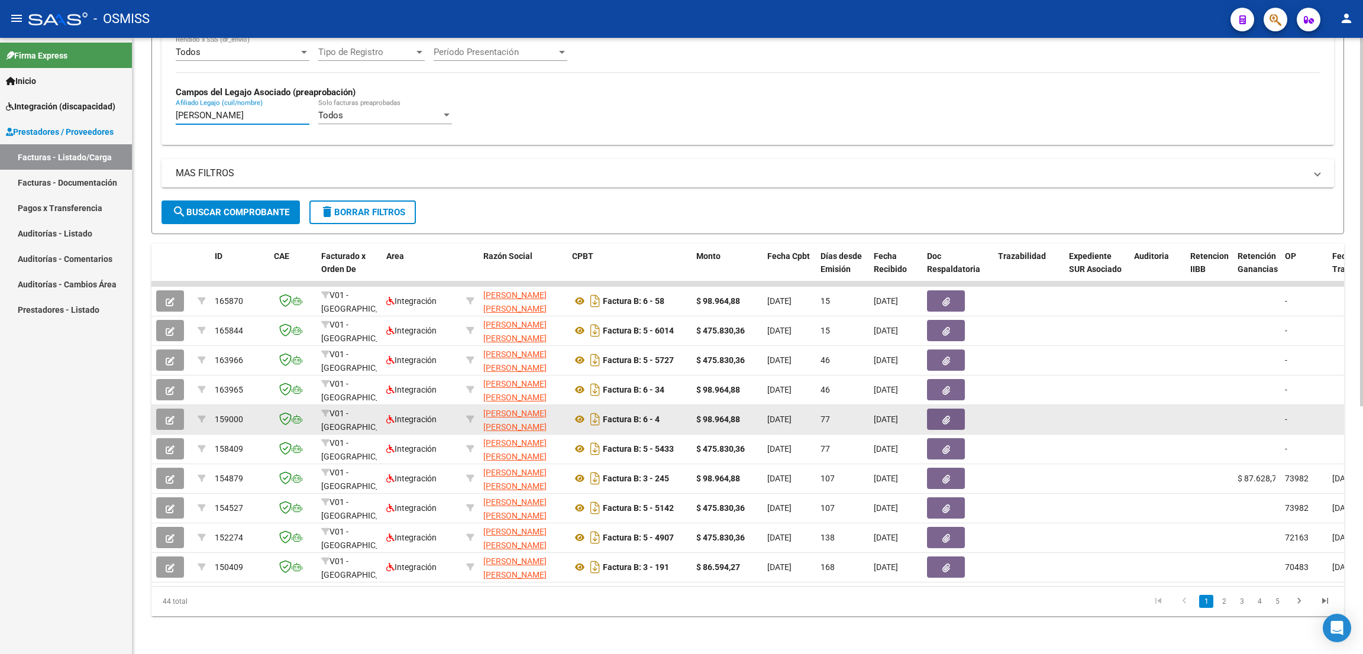
type input "[PERSON_NAME]"
click at [163, 409] on button "button" at bounding box center [170, 419] width 28 height 21
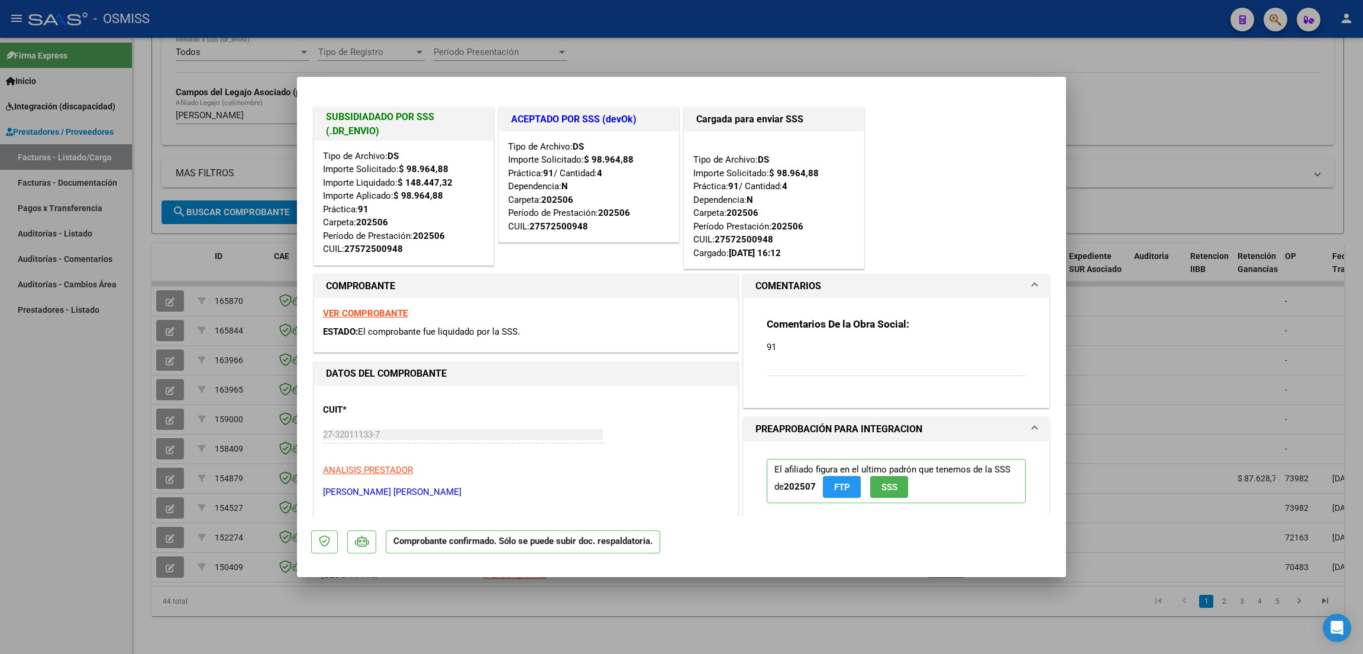
click at [70, 523] on div at bounding box center [681, 327] width 1363 height 654
type input "$ 0,00"
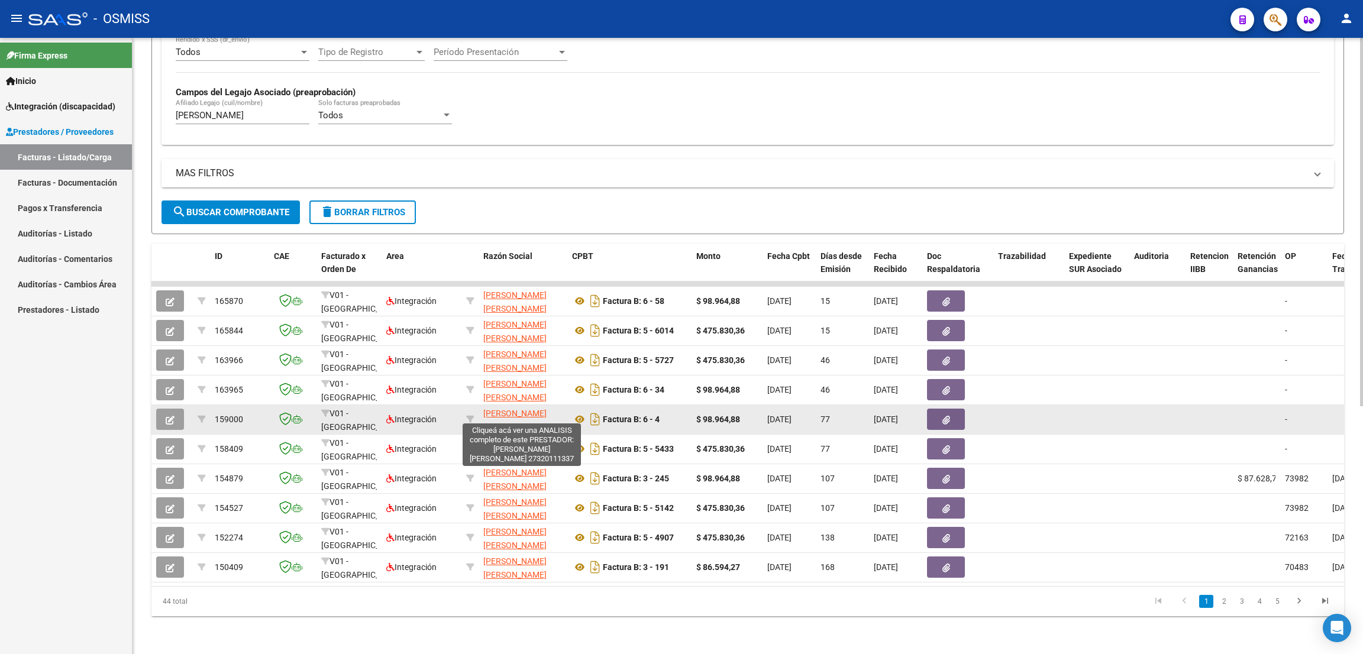
click at [521, 409] on span "[PERSON_NAME] [PERSON_NAME]" at bounding box center [514, 420] width 63 height 23
type textarea "27320111337"
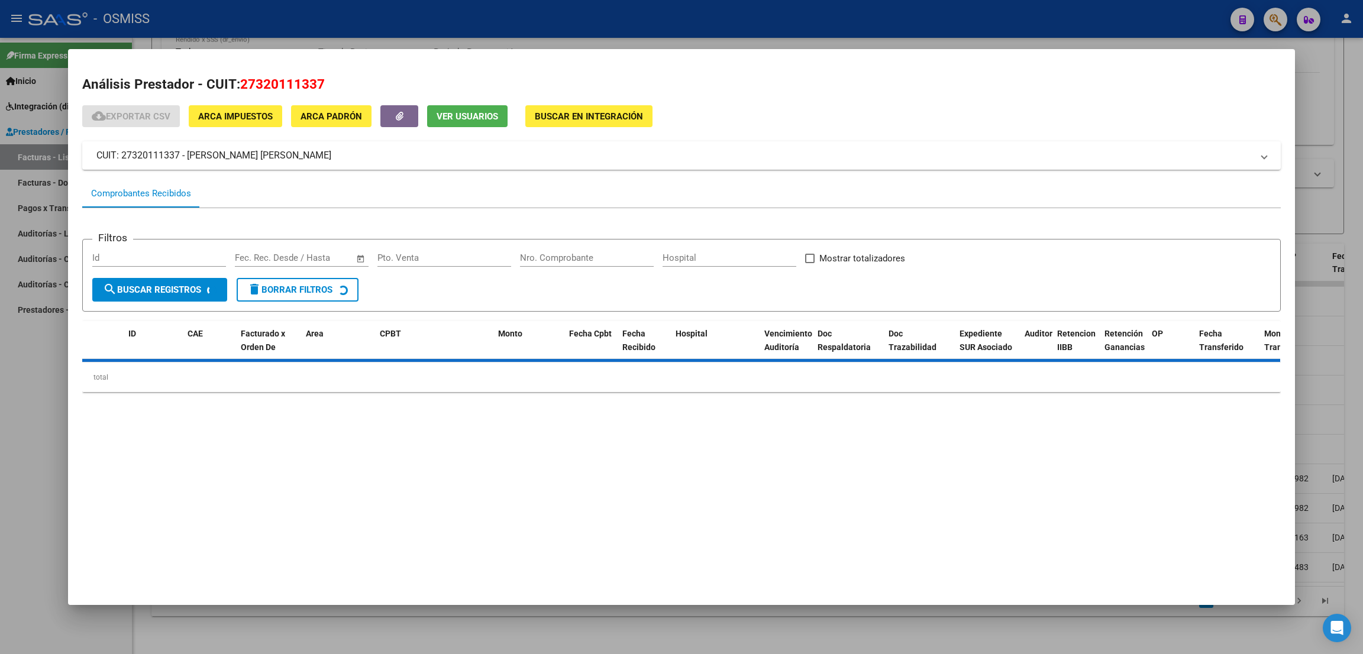
drag, startPoint x: 327, startPoint y: 83, endPoint x: 242, endPoint y: 88, distance: 85.3
click at [242, 88] on h2 "Análisis Prestador - CUIT: 27320111337" at bounding box center [681, 85] width 1198 height 20
copy span "27320111337"
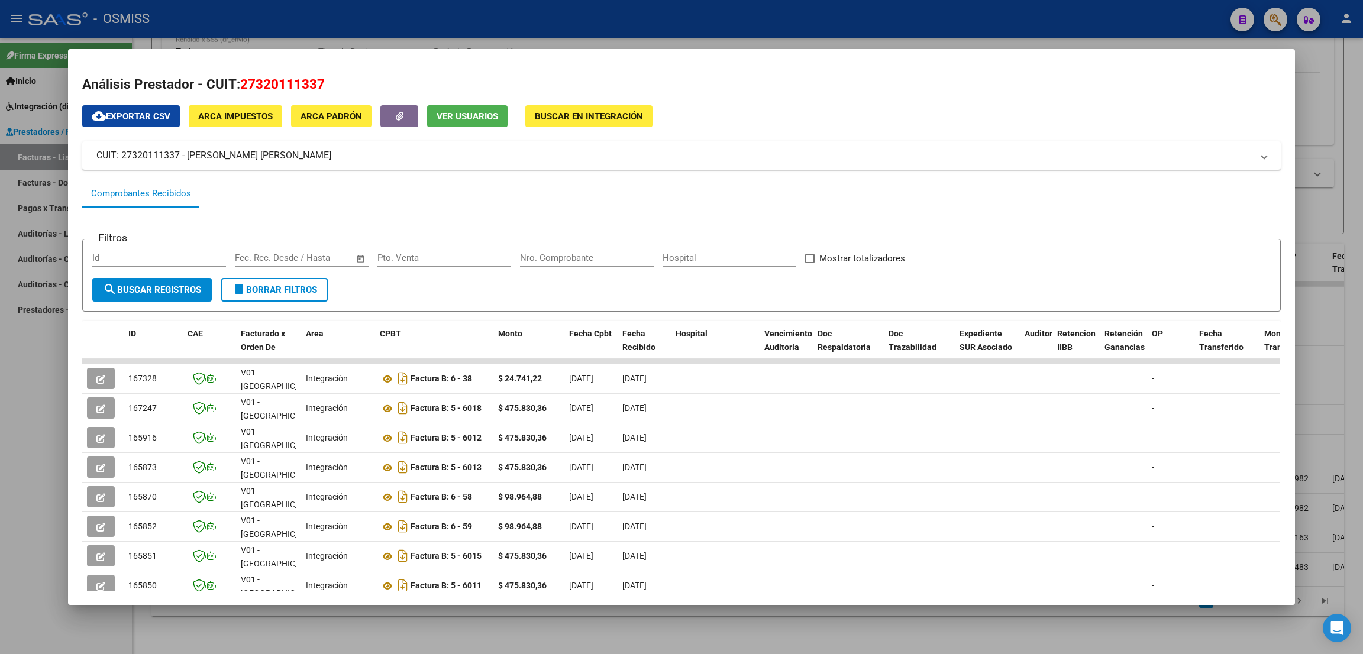
drag, startPoint x: 13, startPoint y: 417, endPoint x: 43, endPoint y: 416, distance: 30.2
click at [14, 417] on div at bounding box center [681, 327] width 1363 height 654
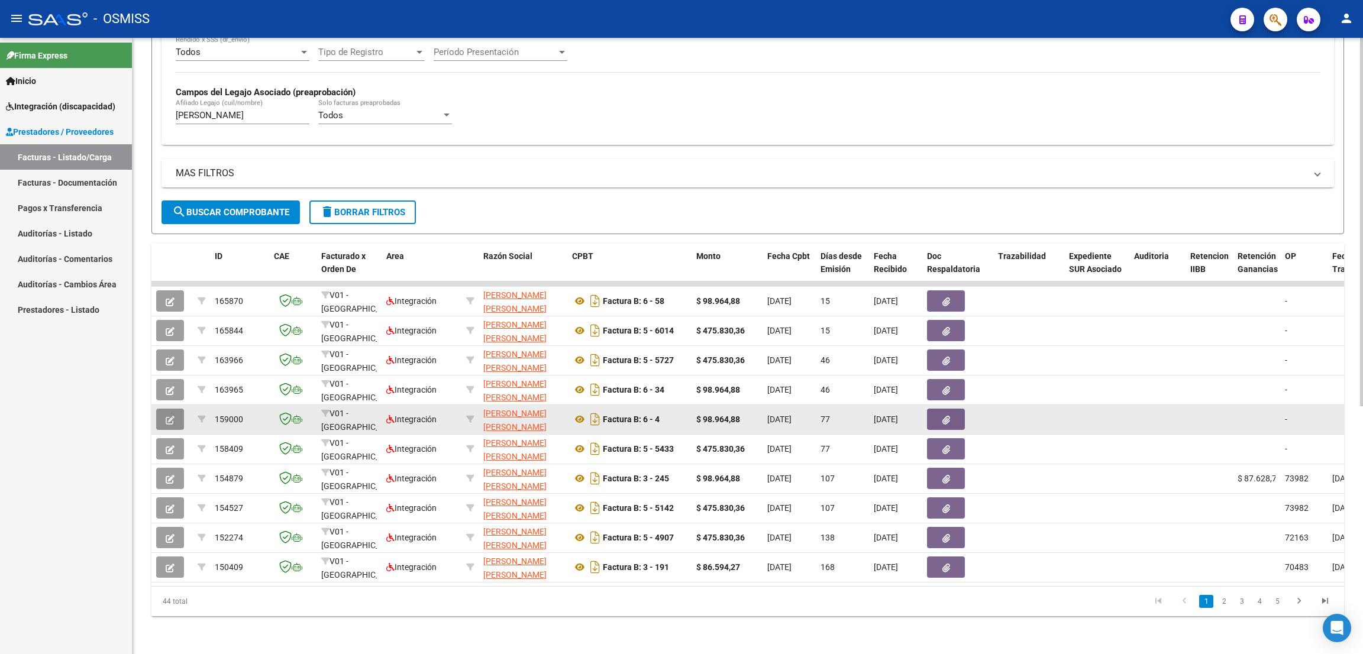
click at [169, 414] on span "button" at bounding box center [170, 419] width 9 height 11
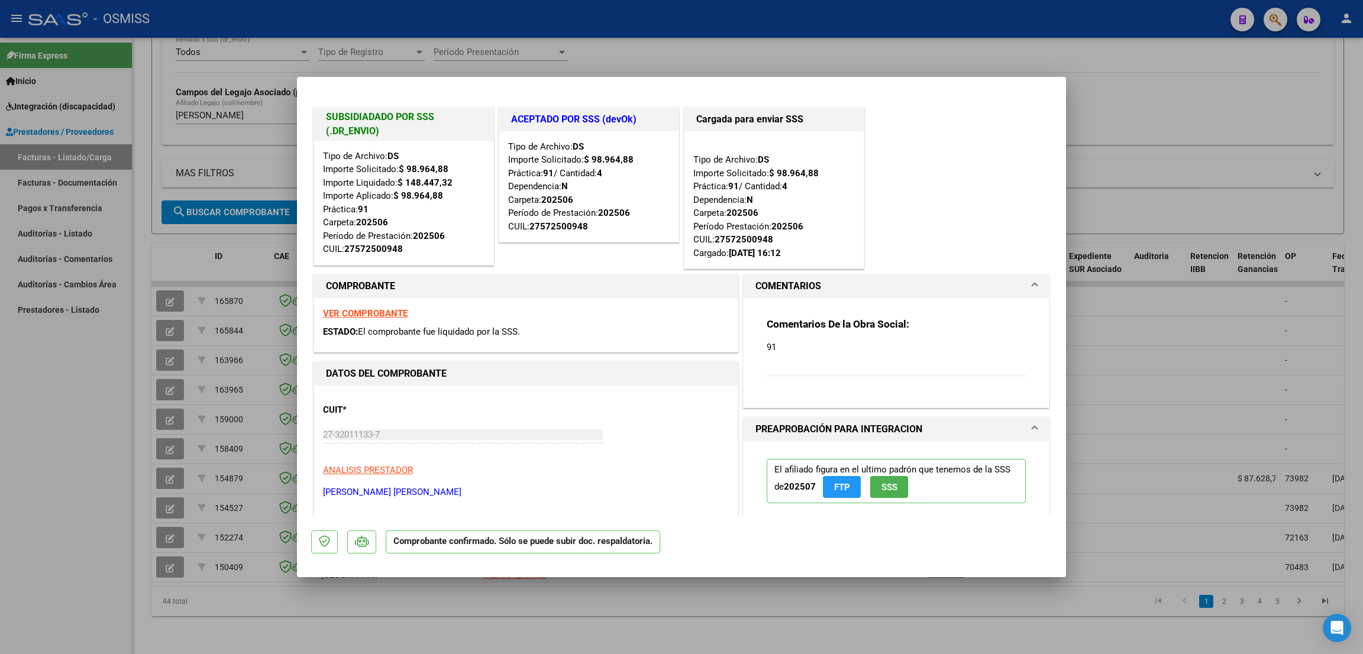
drag, startPoint x: 76, startPoint y: 418, endPoint x: 134, endPoint y: 95, distance: 328.1
click at [75, 417] on div at bounding box center [681, 327] width 1363 height 654
type input "$ 0,00"
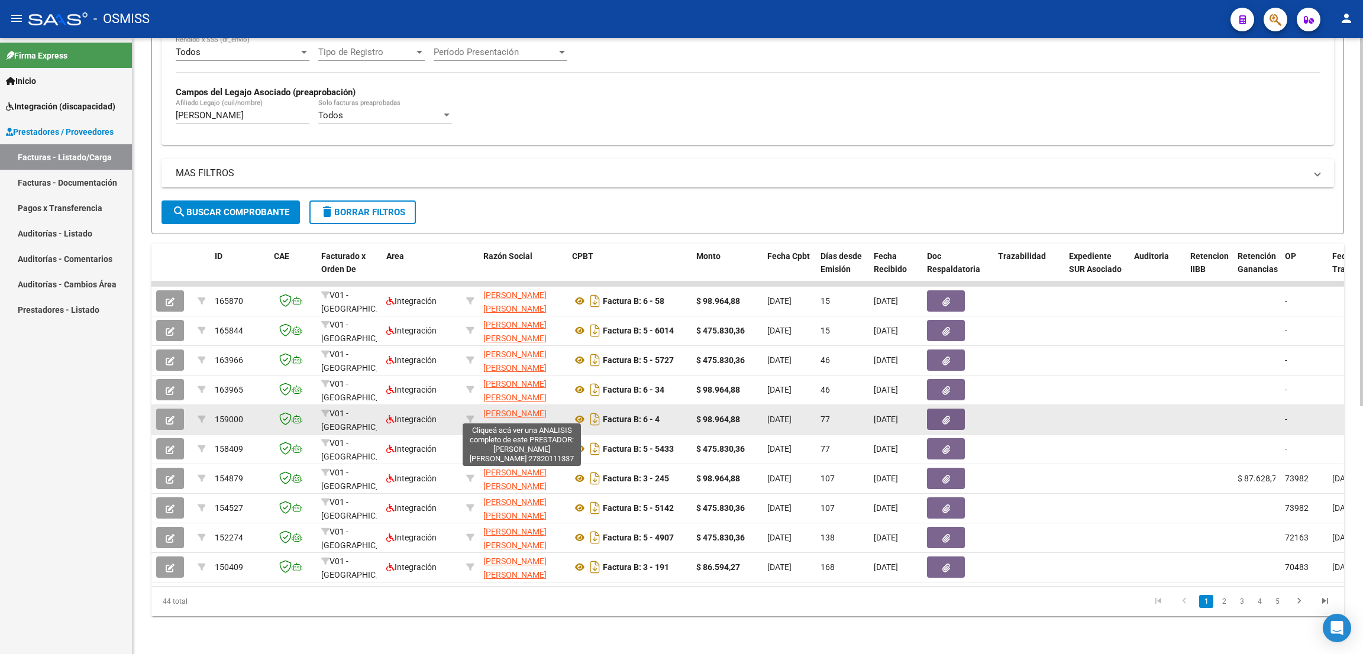
click at [519, 409] on span "[PERSON_NAME] [PERSON_NAME]" at bounding box center [514, 420] width 63 height 23
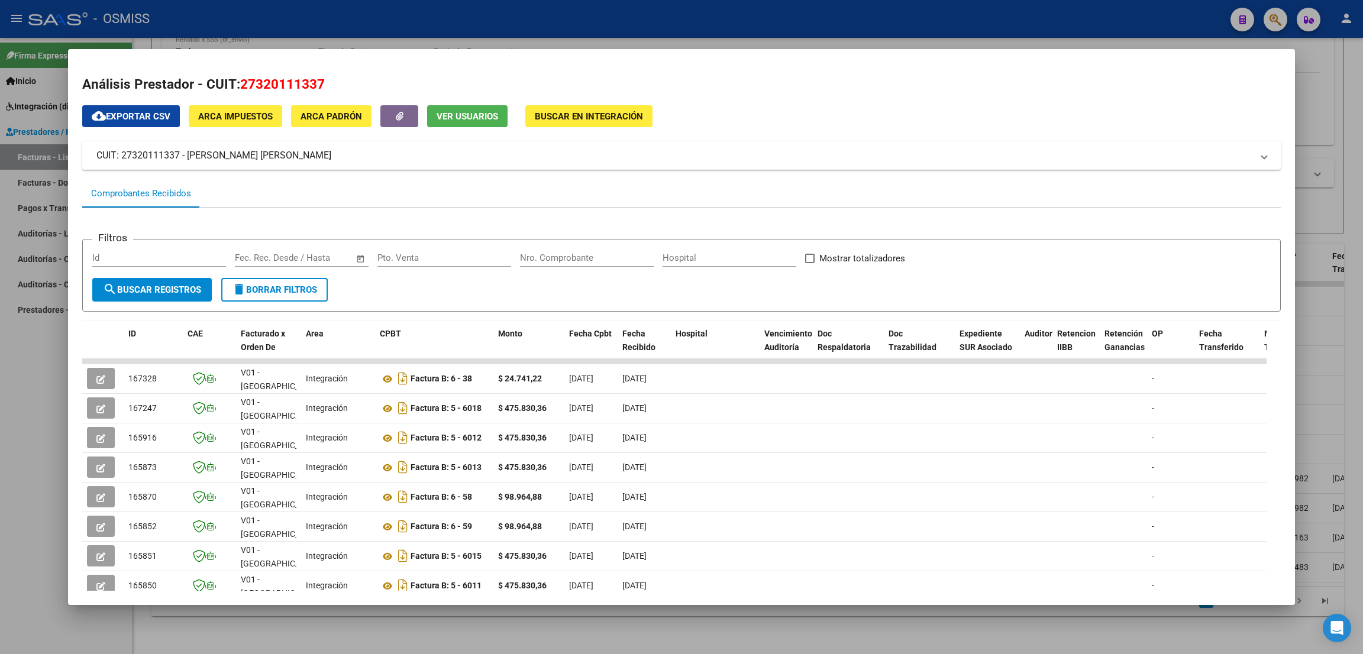
drag, startPoint x: 336, startPoint y: 83, endPoint x: 246, endPoint y: 79, distance: 90.0
click at [240, 81] on h2 "Análisis Prestador - CUIT: 27320111337" at bounding box center [681, 85] width 1198 height 20
copy span "27320111337"
